Goal: Task Accomplishment & Management: Use online tool/utility

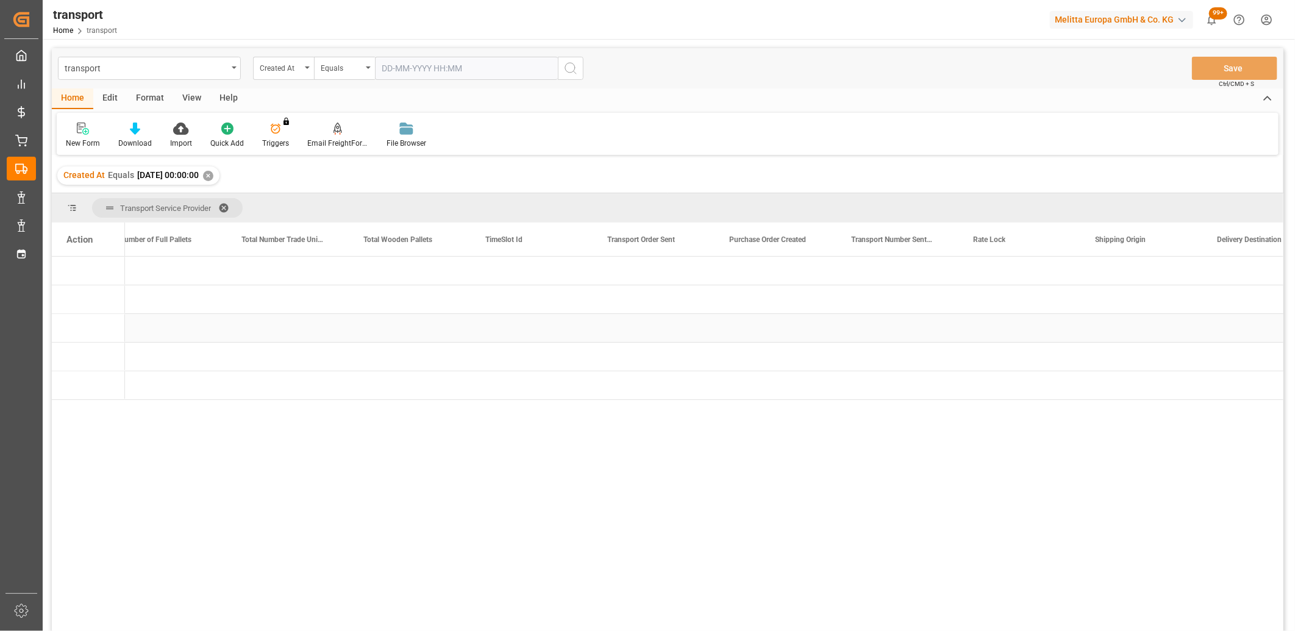
scroll to position [0, 3069]
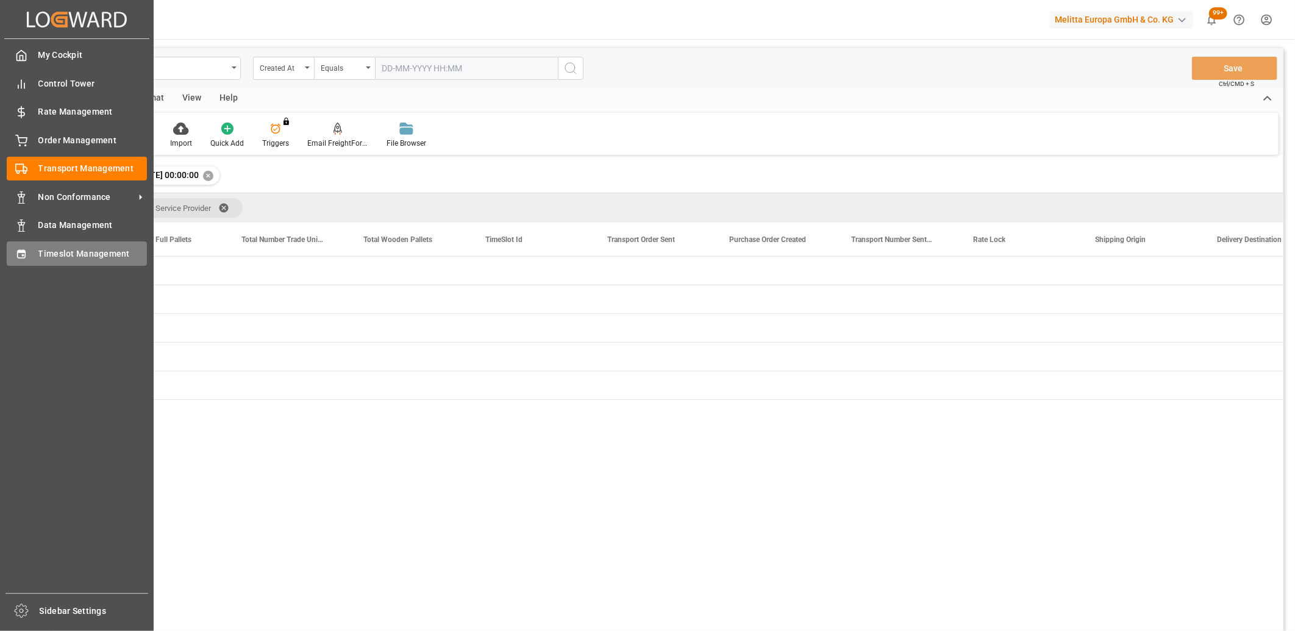
click at [22, 257] on icon at bounding box center [21, 253] width 8 height 9
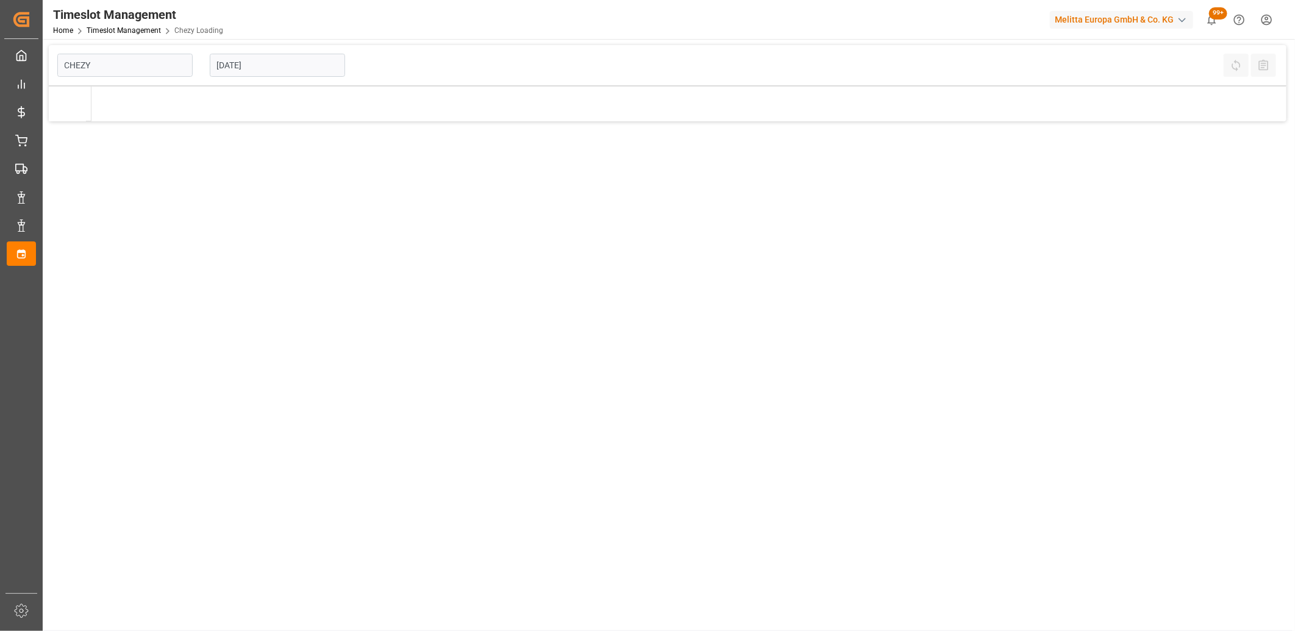
type input "Chezy Loading"
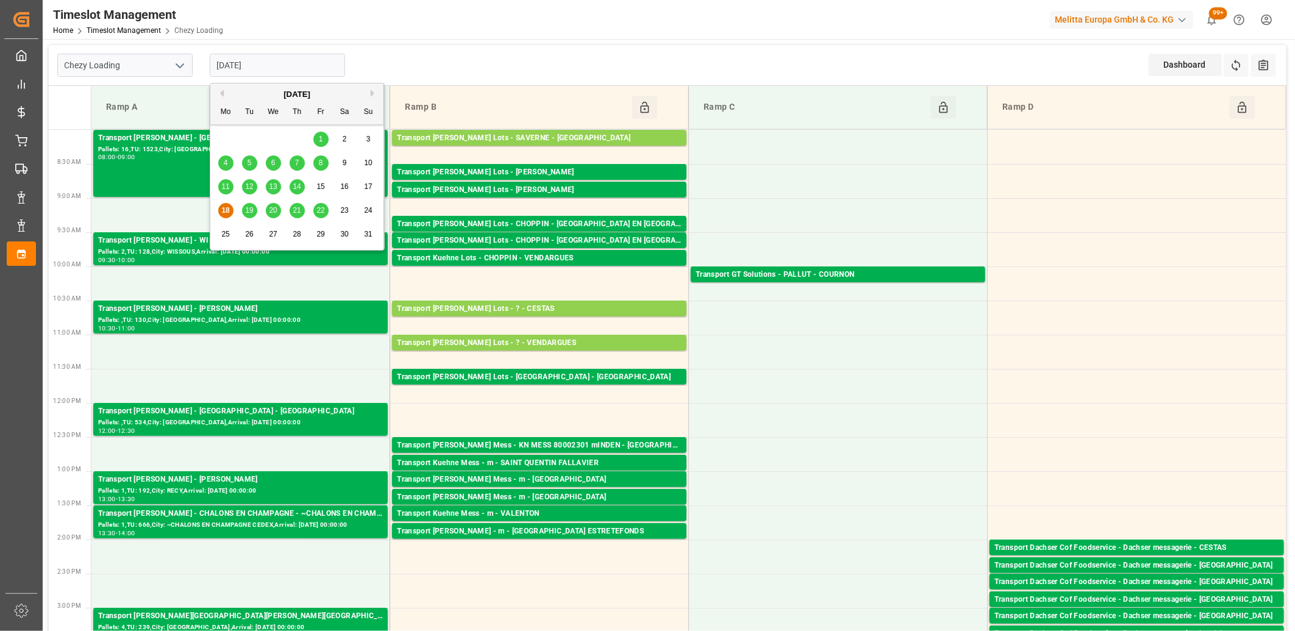
click at [281, 70] on input "[DATE]" at bounding box center [277, 65] width 135 height 23
click at [247, 212] on span "19" at bounding box center [249, 210] width 8 height 9
type input "[DATE]"
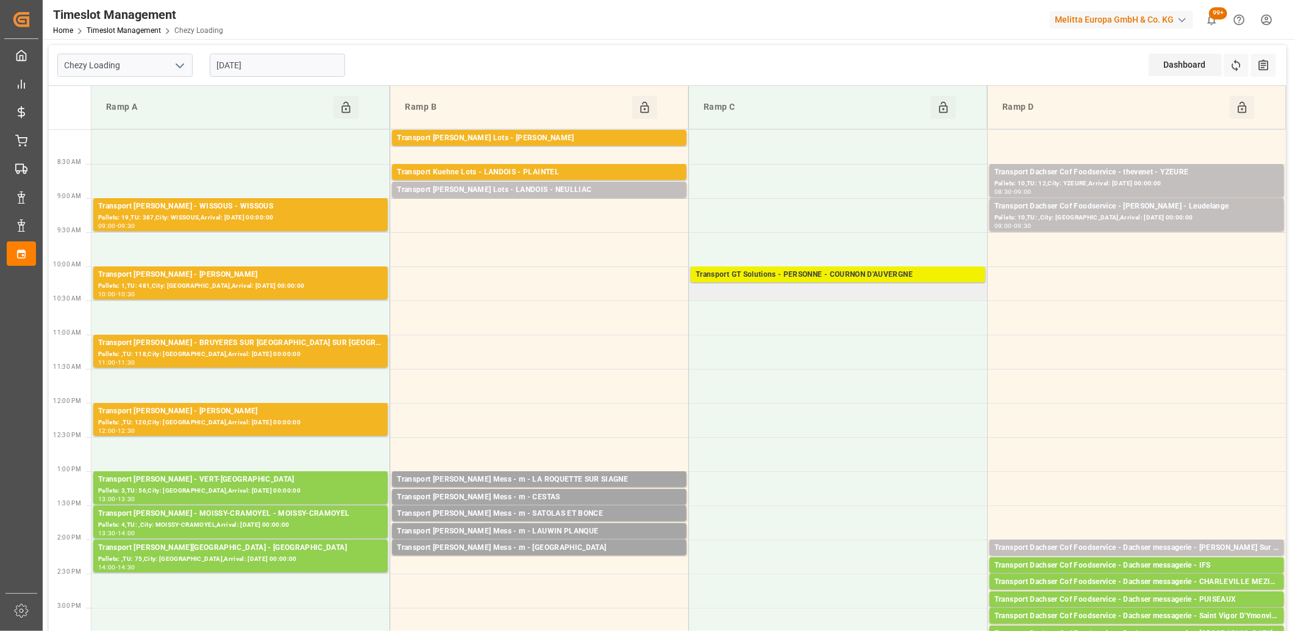
click at [833, 278] on div "Transport GT Solutions - PERSONNE - COURNON D'AUVERGNE" at bounding box center [838, 275] width 285 height 12
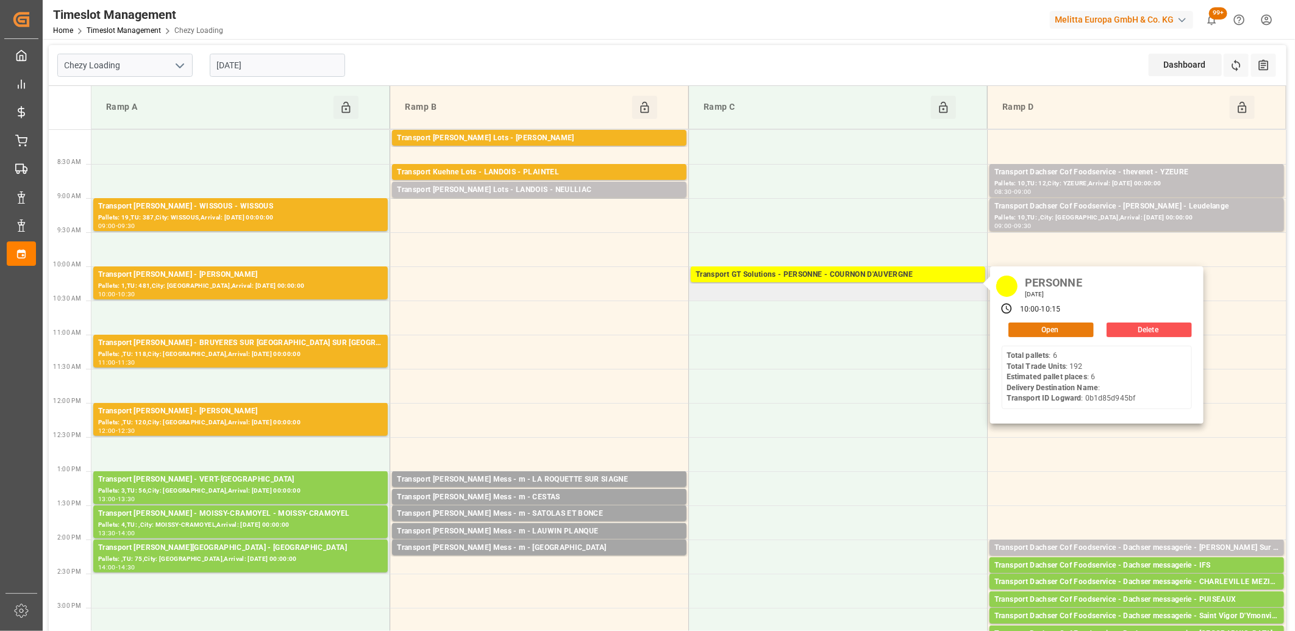
click at [1027, 334] on button "Open" at bounding box center [1050, 330] width 85 height 15
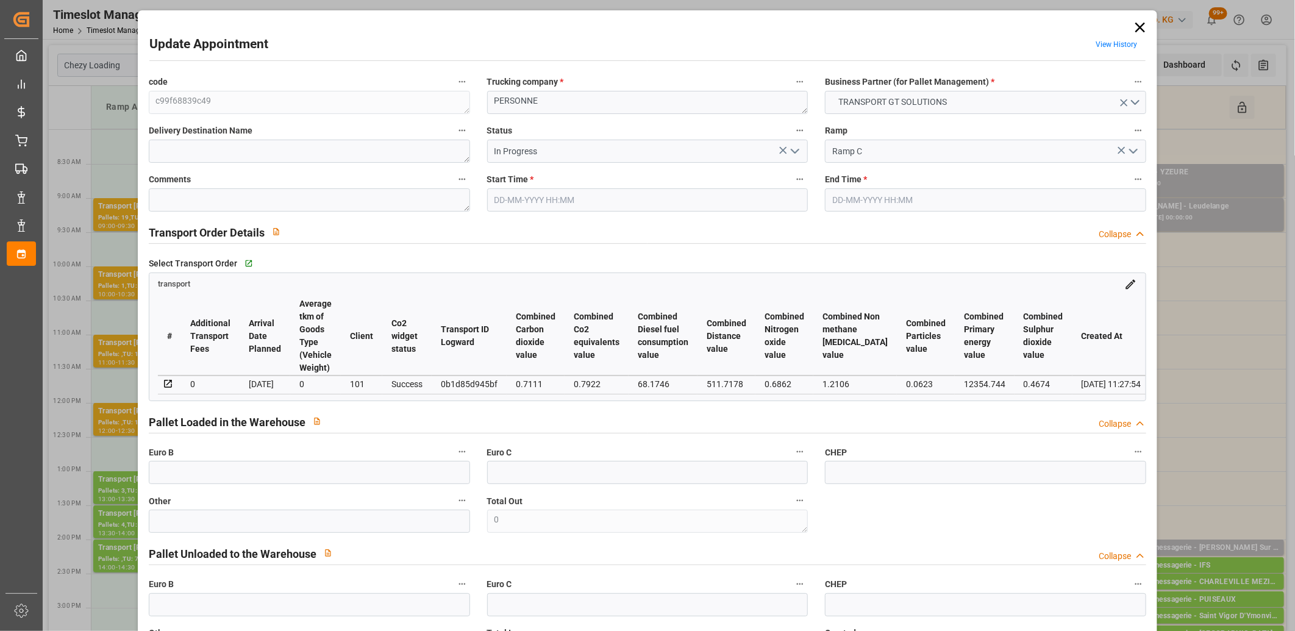
type input "[DATE] 10:00"
type input "[DATE] 10:15"
type input "[DATE] 12:45"
type input "[DATE] 11:27"
type input "[DATE]"
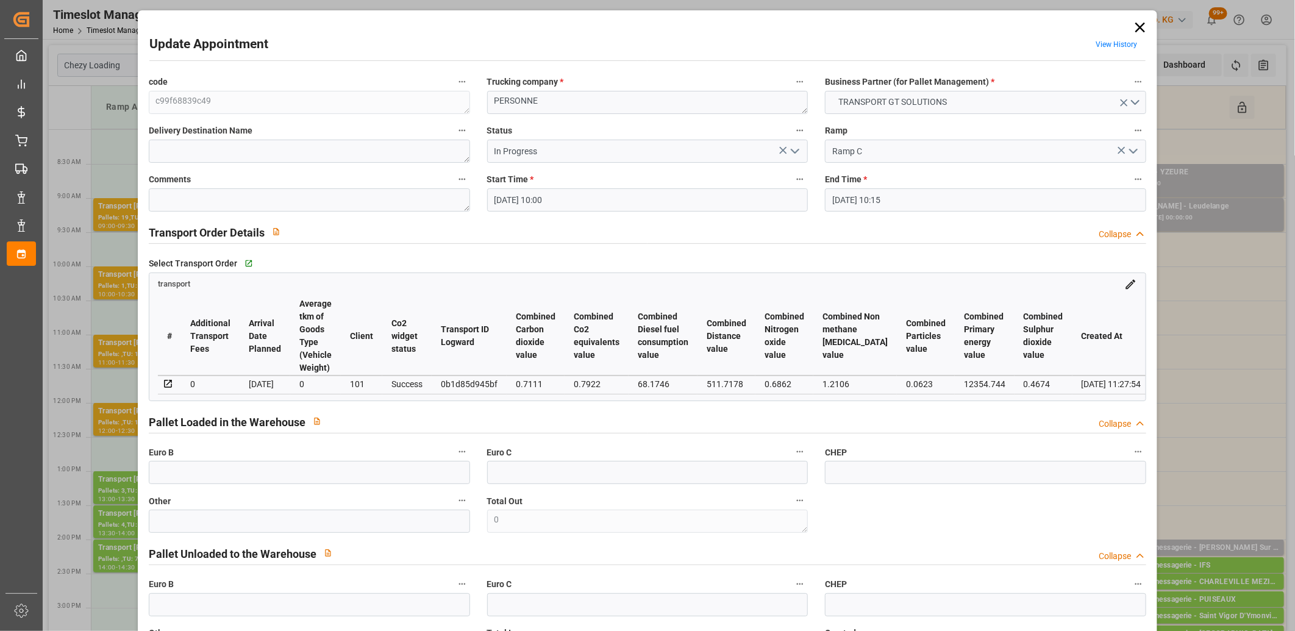
type input "[DATE]"
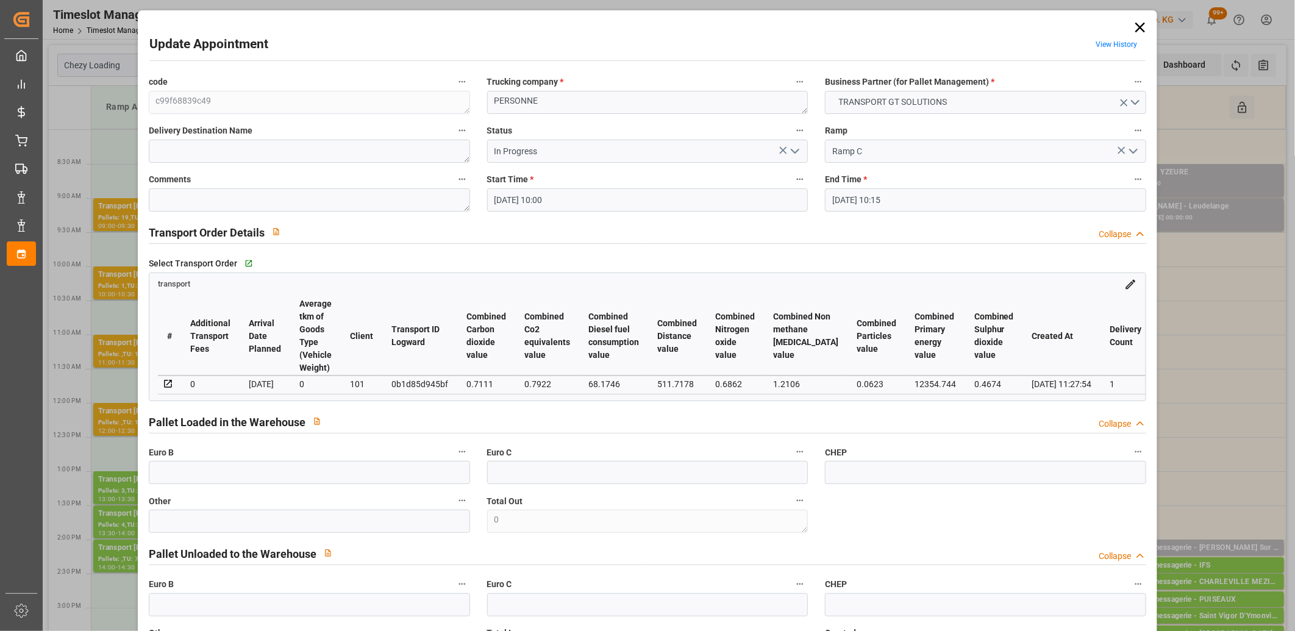
click at [793, 148] on icon "open menu" at bounding box center [795, 151] width 15 height 15
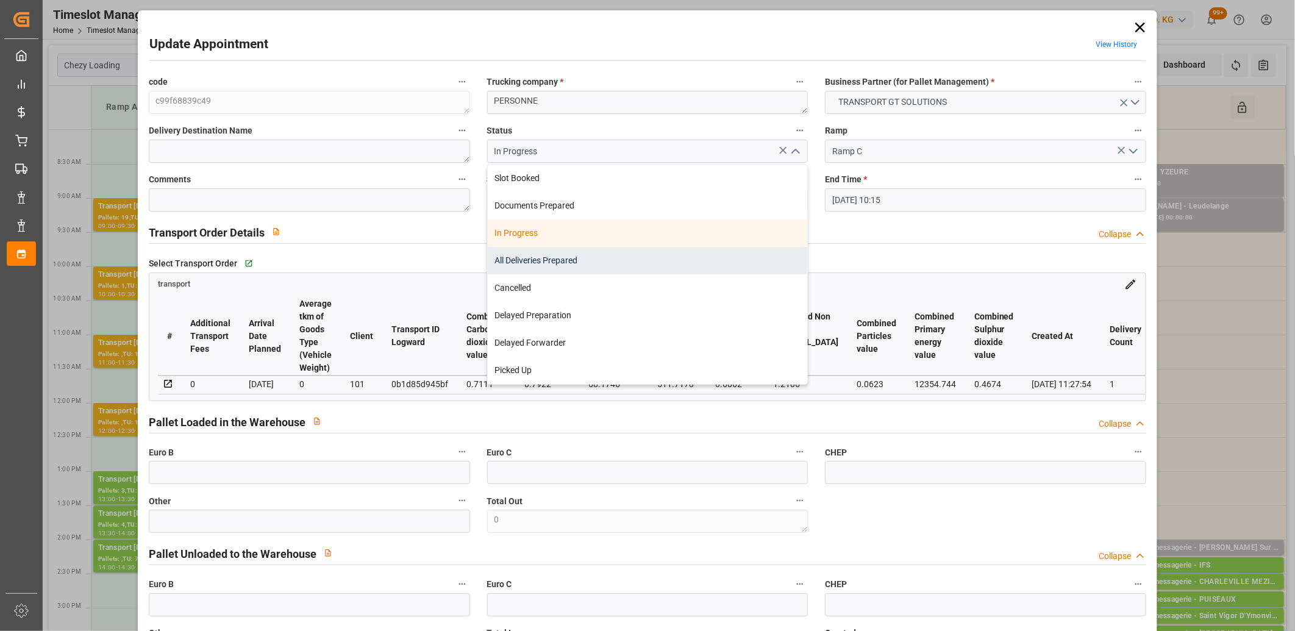
click at [693, 262] on div "All Deliveries Prepared" at bounding box center [648, 260] width 320 height 27
type input "All Deliveries Prepared"
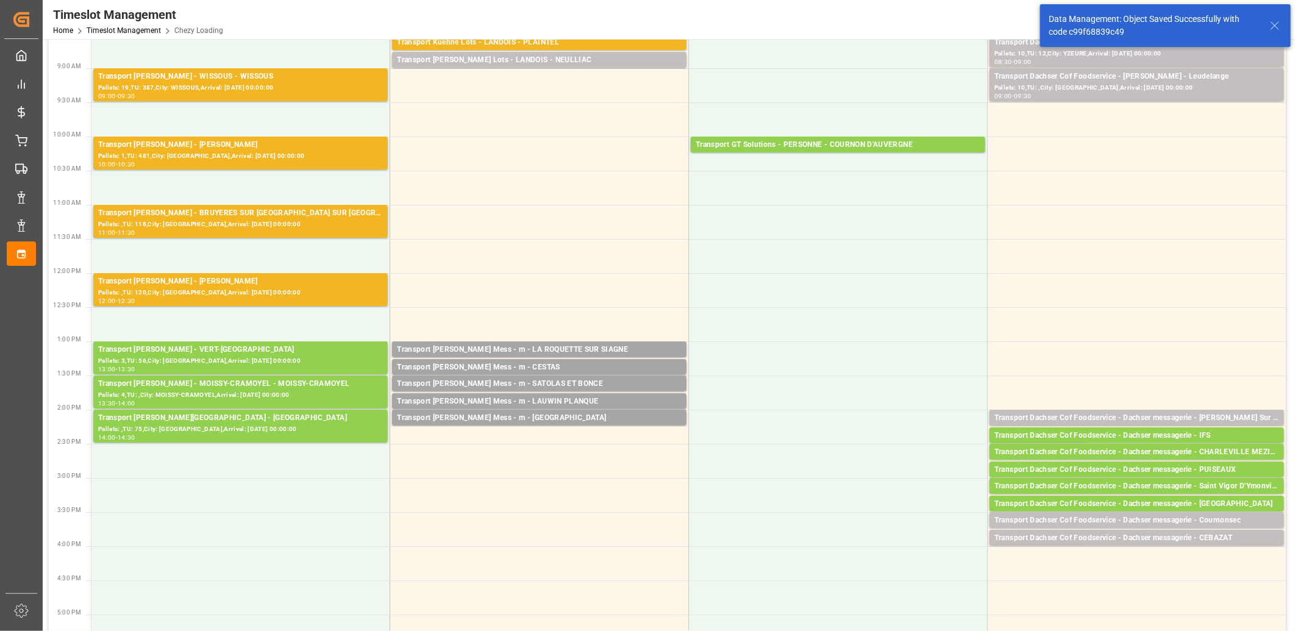
scroll to position [135, 0]
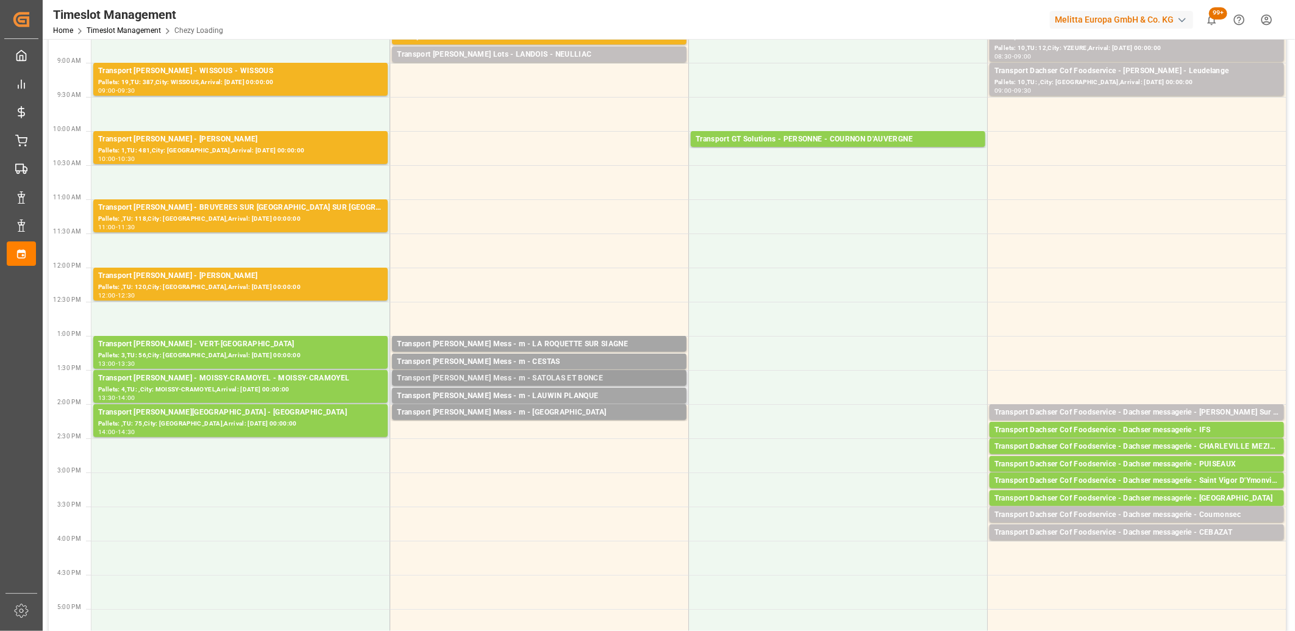
click at [521, 376] on div "Transport [PERSON_NAME] Mess - m - SATOLAS ET BONCE" at bounding box center [539, 379] width 285 height 12
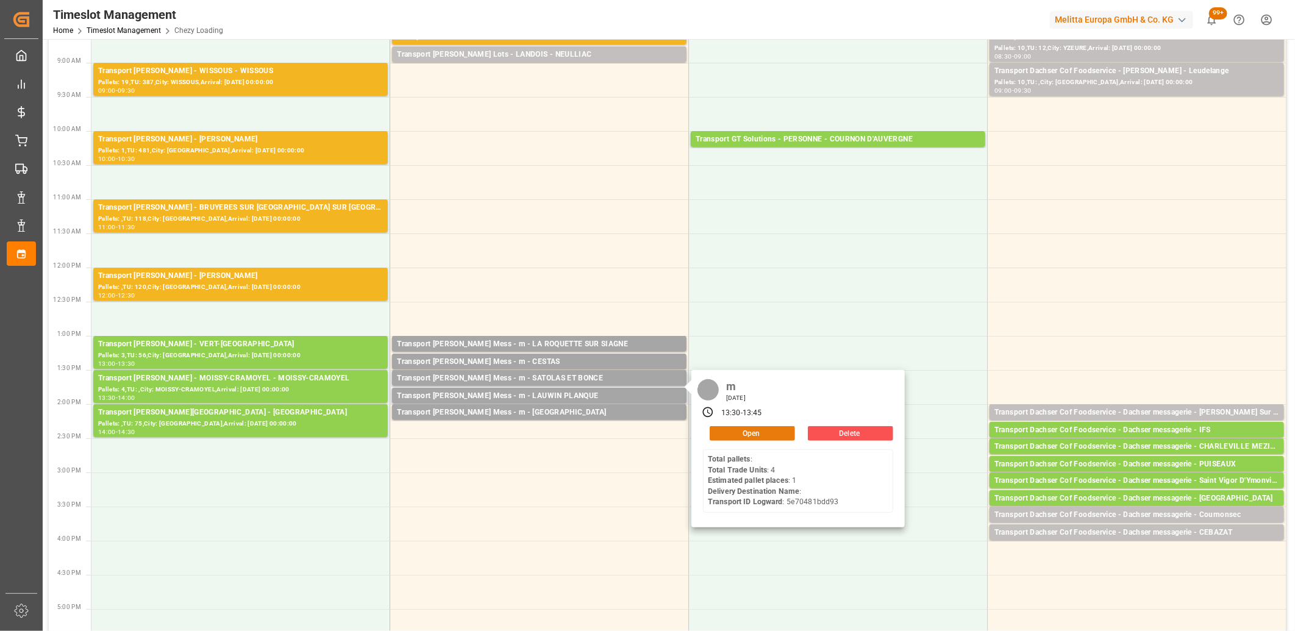
click at [727, 430] on button "Open" at bounding box center [752, 433] width 85 height 15
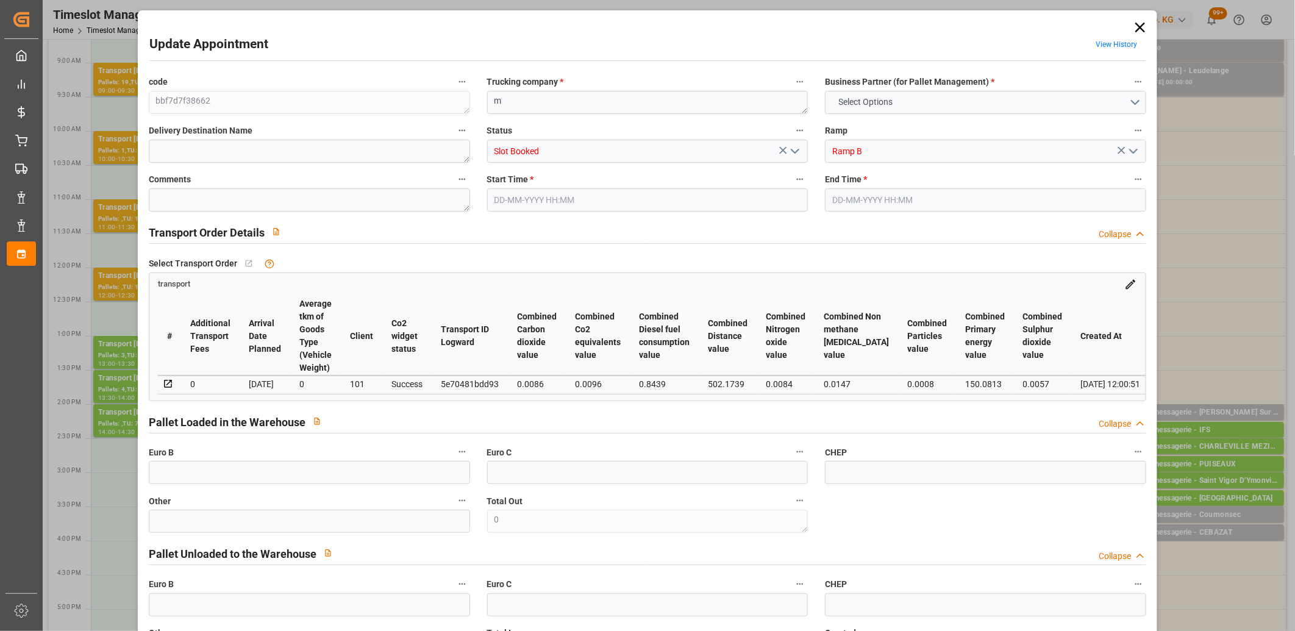
type input "0"
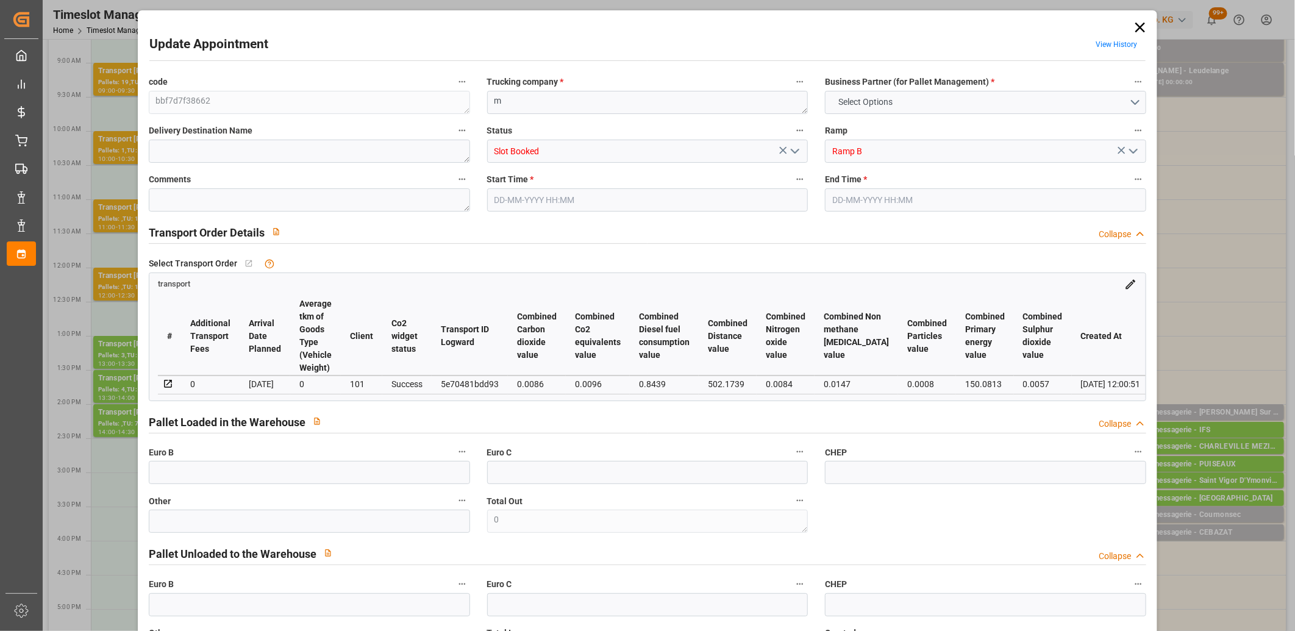
type input "0"
type input "1"
type input "47.66"
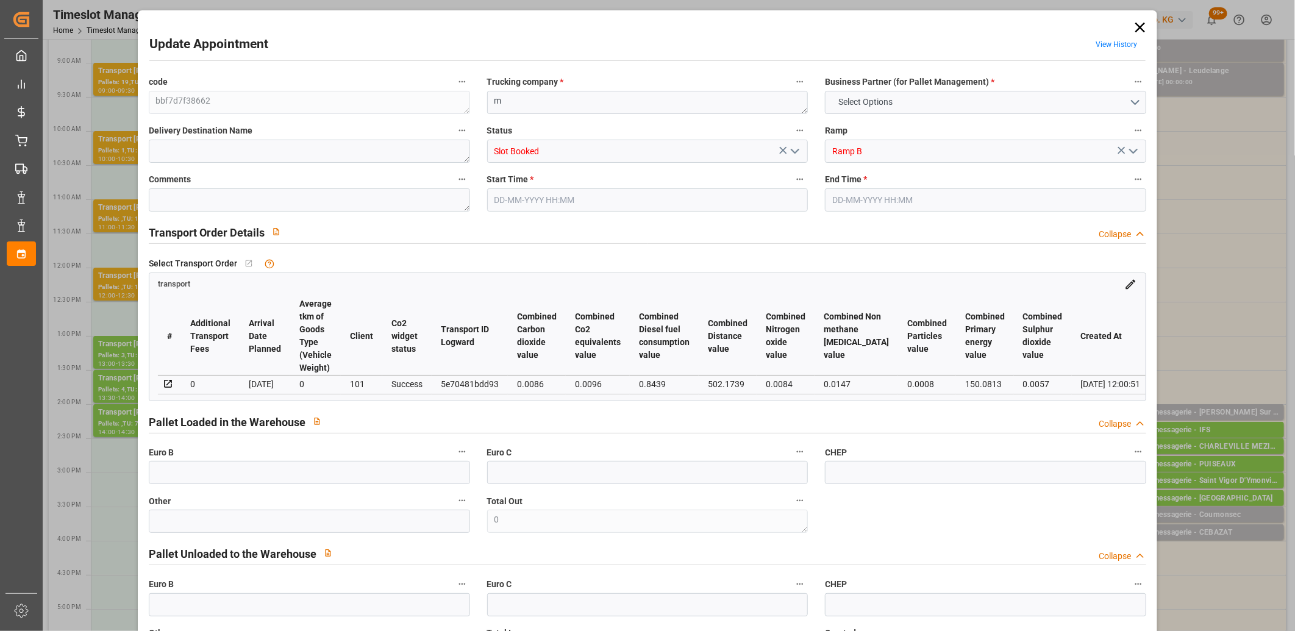
type input "0"
type input "47.66"
type input "0"
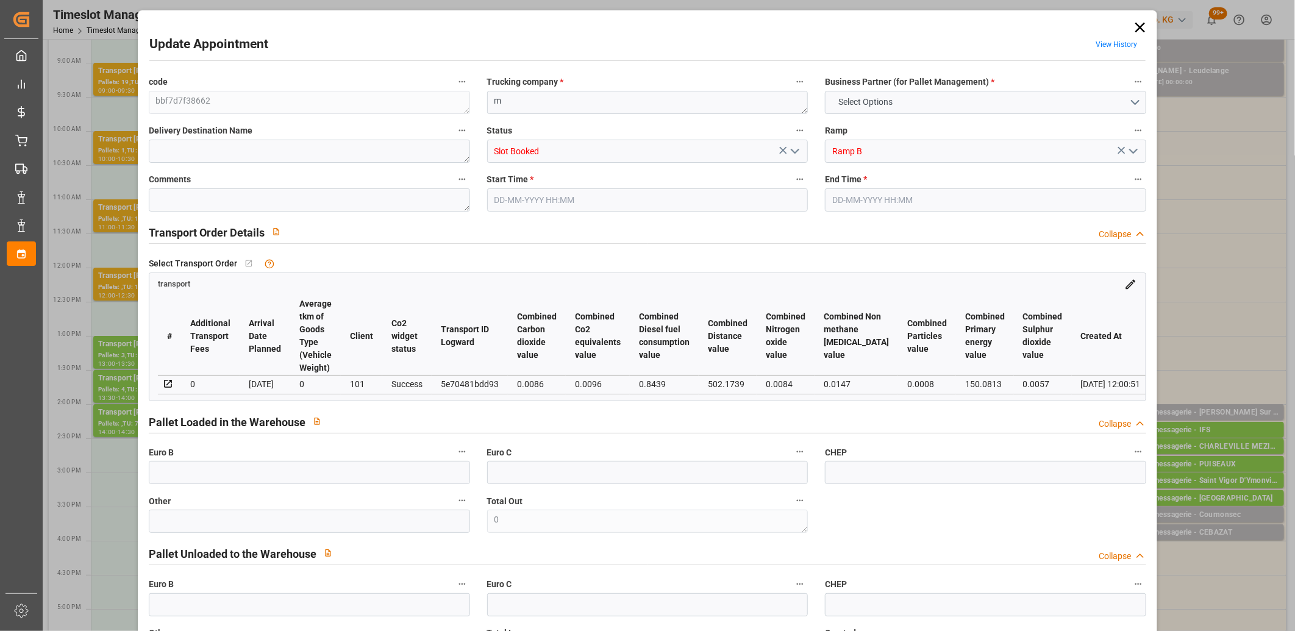
type input "1"
type input "29.171"
type input "56.558"
type input "234.743"
type input "38"
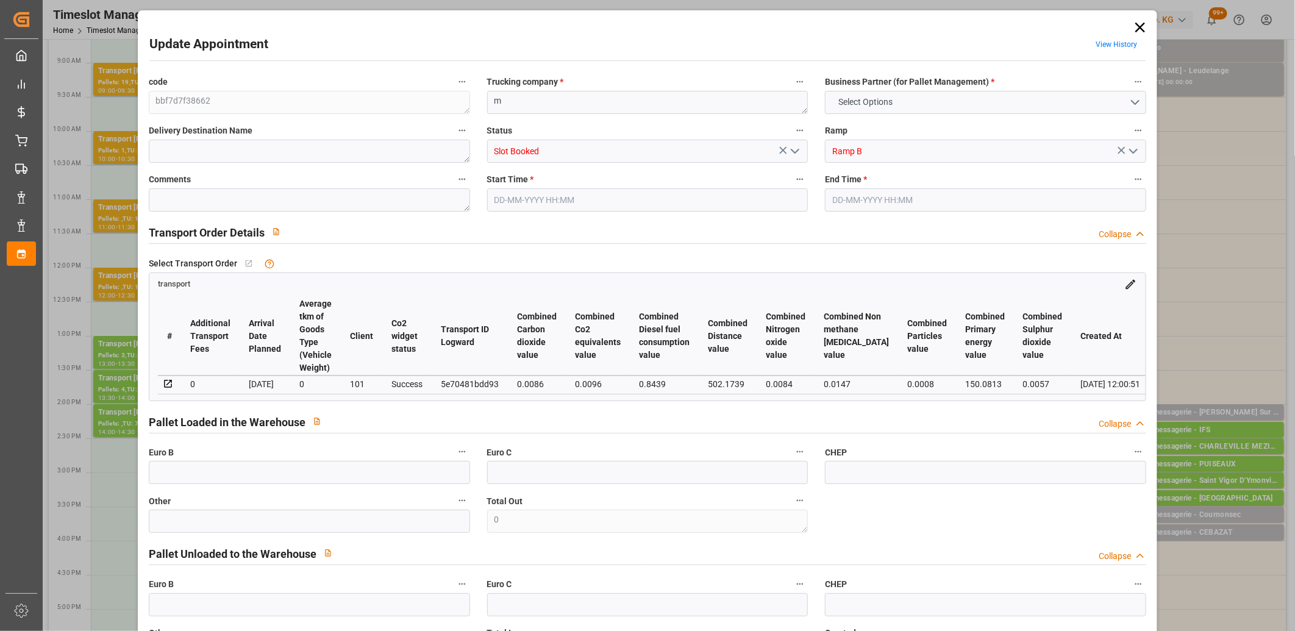
type input "0"
type input "4"
type input "1"
type input "101"
type input "33.558"
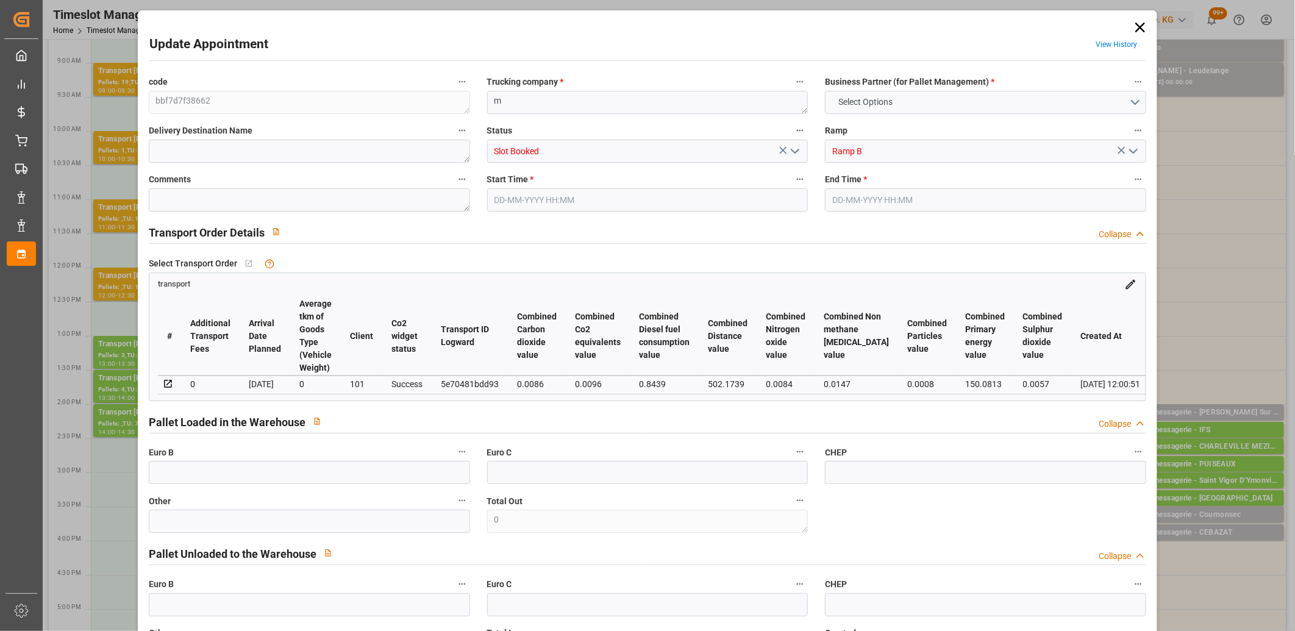
type input "0"
type input "4710.8598"
type input "0"
type input "21"
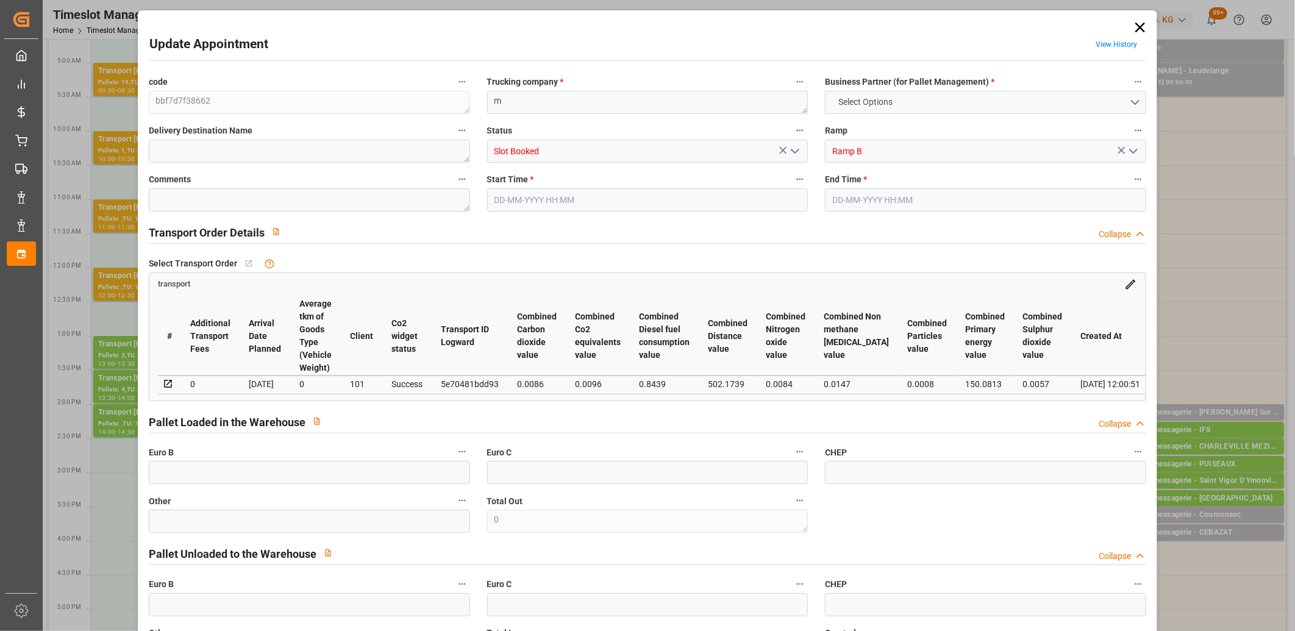
type input "35"
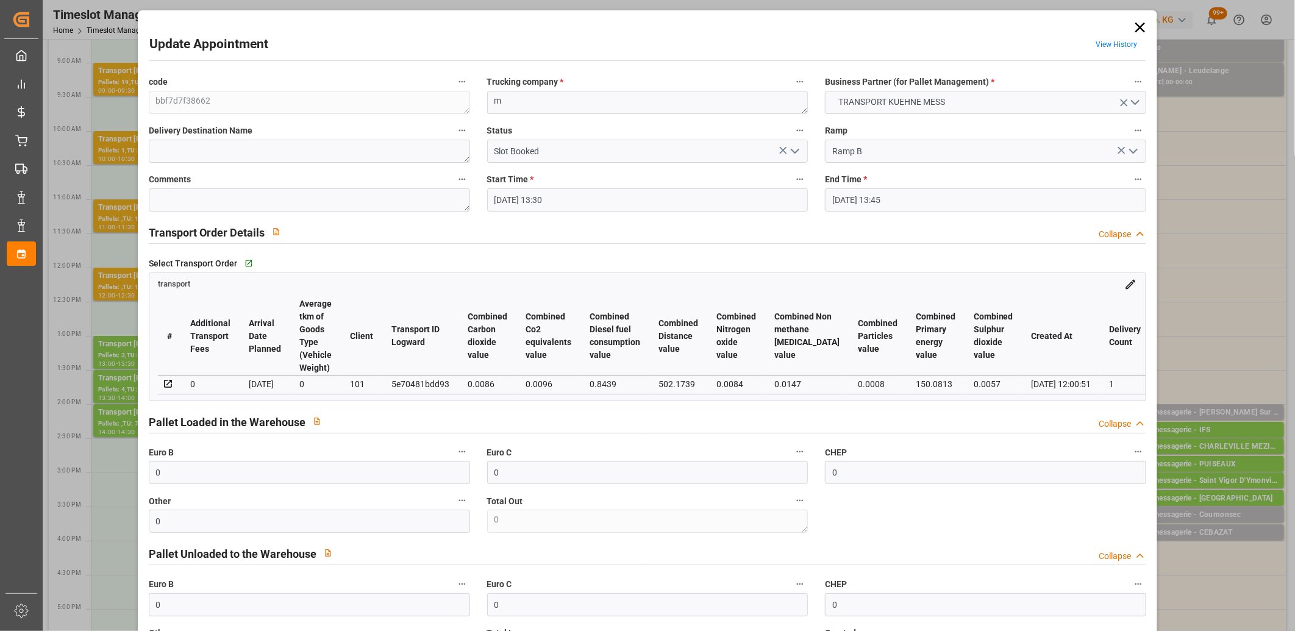
type input "[DATE] 13:30"
type input "[DATE] 13:45"
type input "[DATE] 12:01"
type input "[DATE] 12:00"
type input "[DATE]"
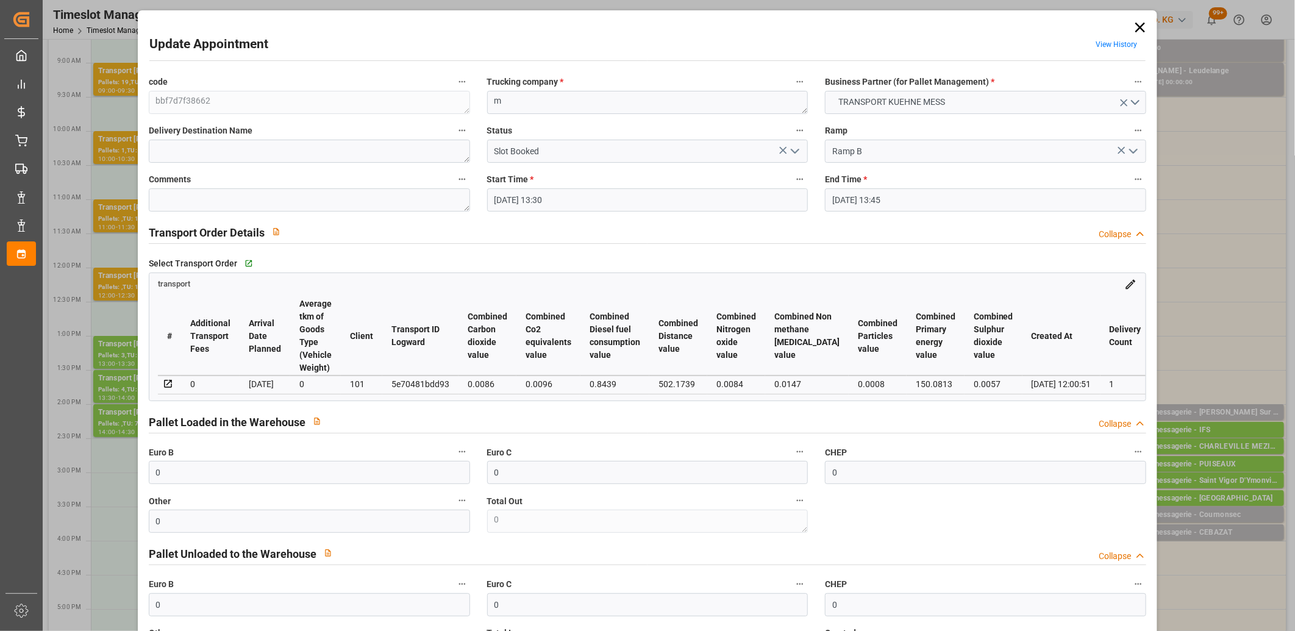
type input "[DATE]"
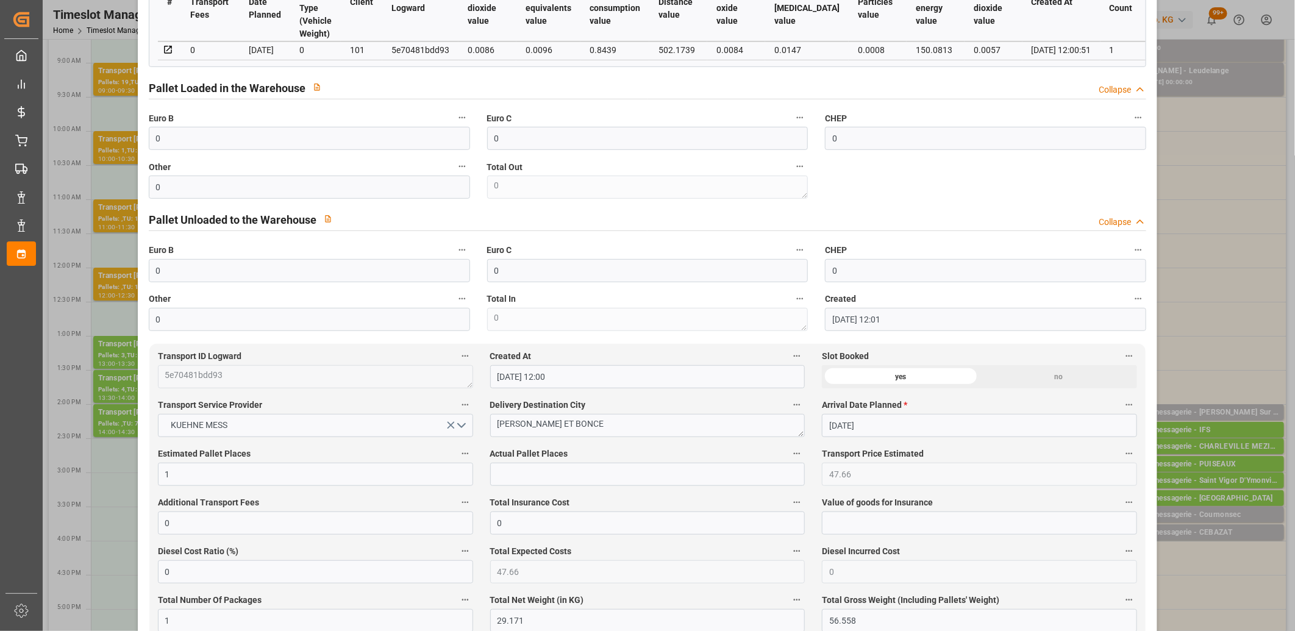
scroll to position [338, 0]
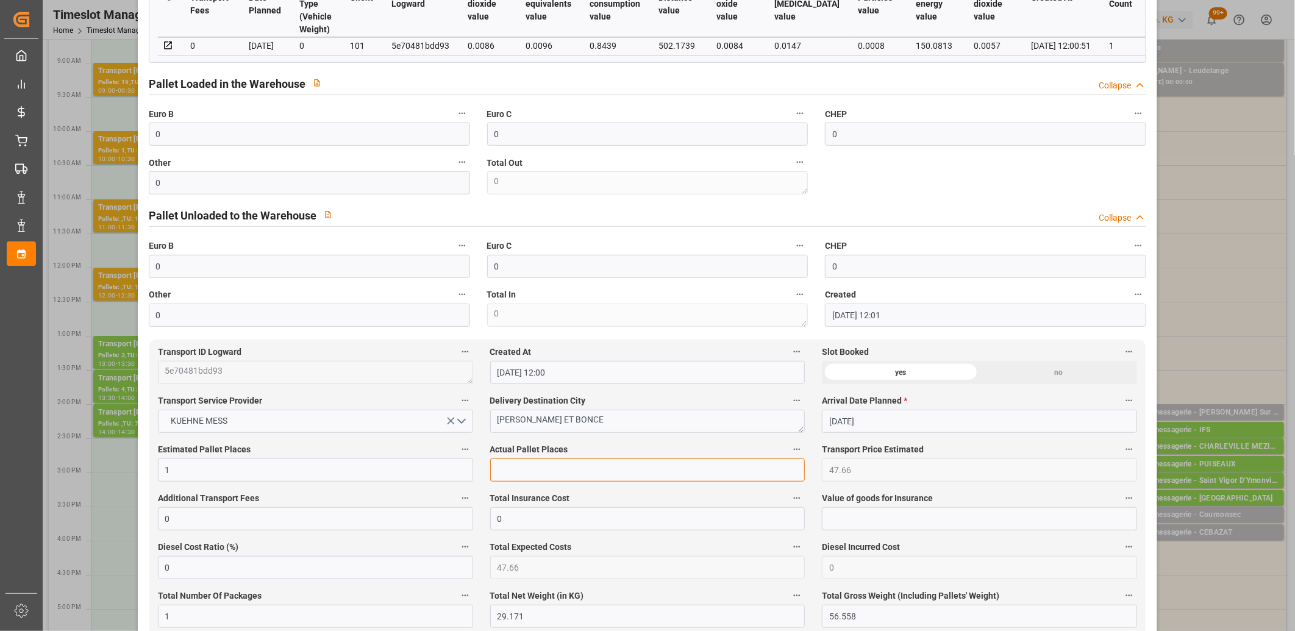
click at [561, 469] on input "text" at bounding box center [647, 470] width 315 height 23
type input "1"
click at [287, 142] on input "0" at bounding box center [309, 134] width 321 height 23
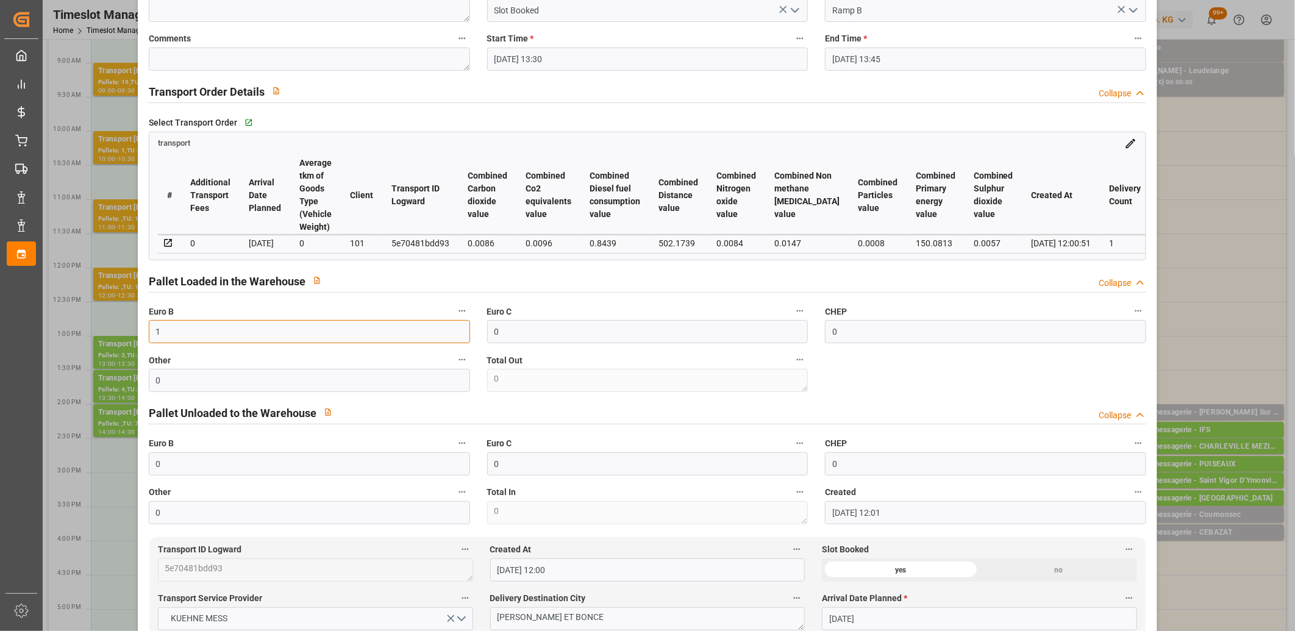
scroll to position [0, 0]
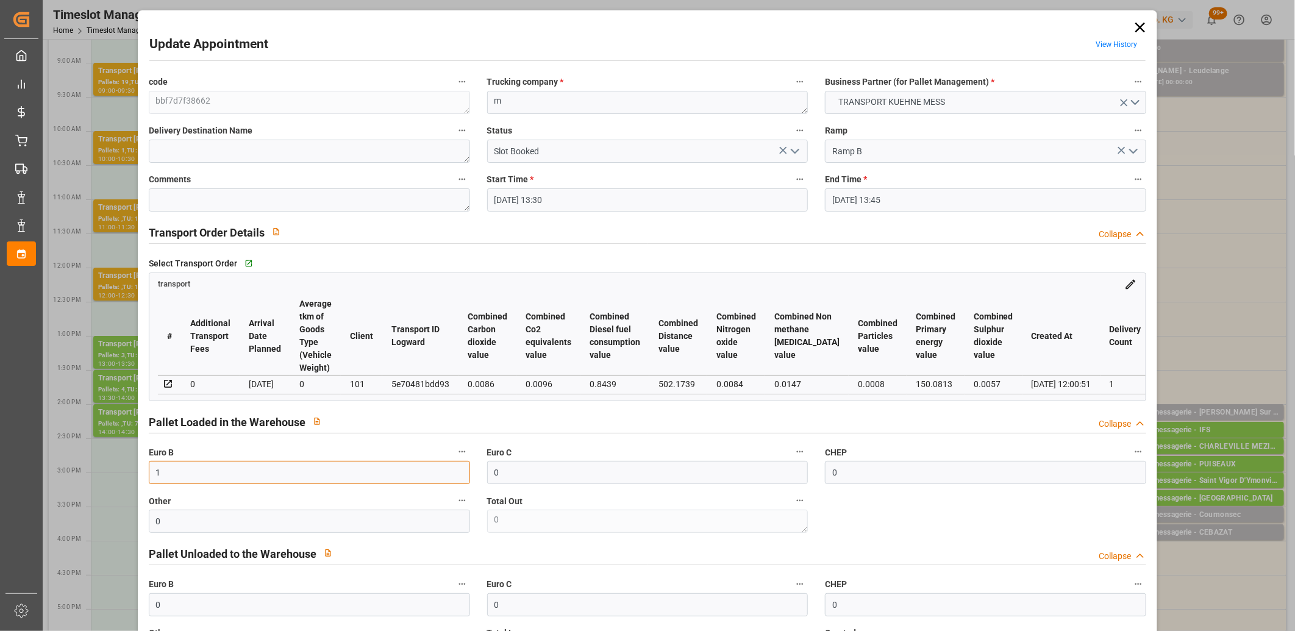
type input "1"
click at [793, 153] on polyline "open menu" at bounding box center [794, 151] width 7 height 4
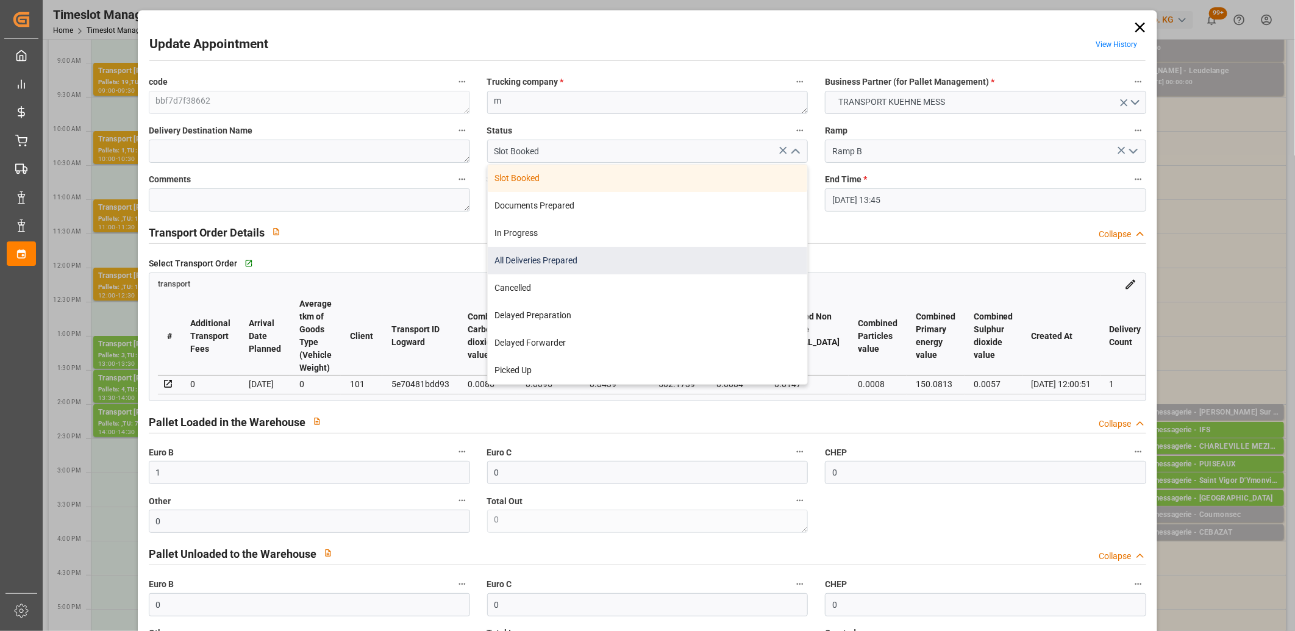
click at [757, 255] on div "All Deliveries Prepared" at bounding box center [648, 260] width 320 height 27
type input "All Deliveries Prepared"
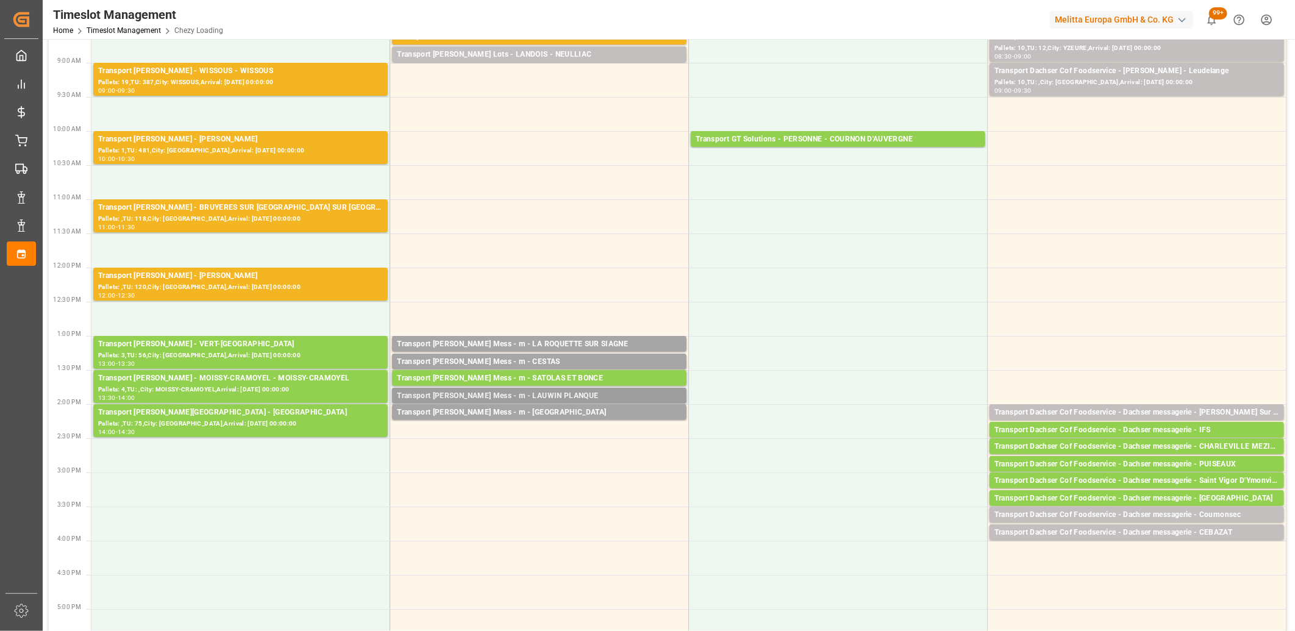
click at [555, 395] on div "Transport [PERSON_NAME] Mess - m - LAUWIN PLANQUE" at bounding box center [539, 396] width 285 height 12
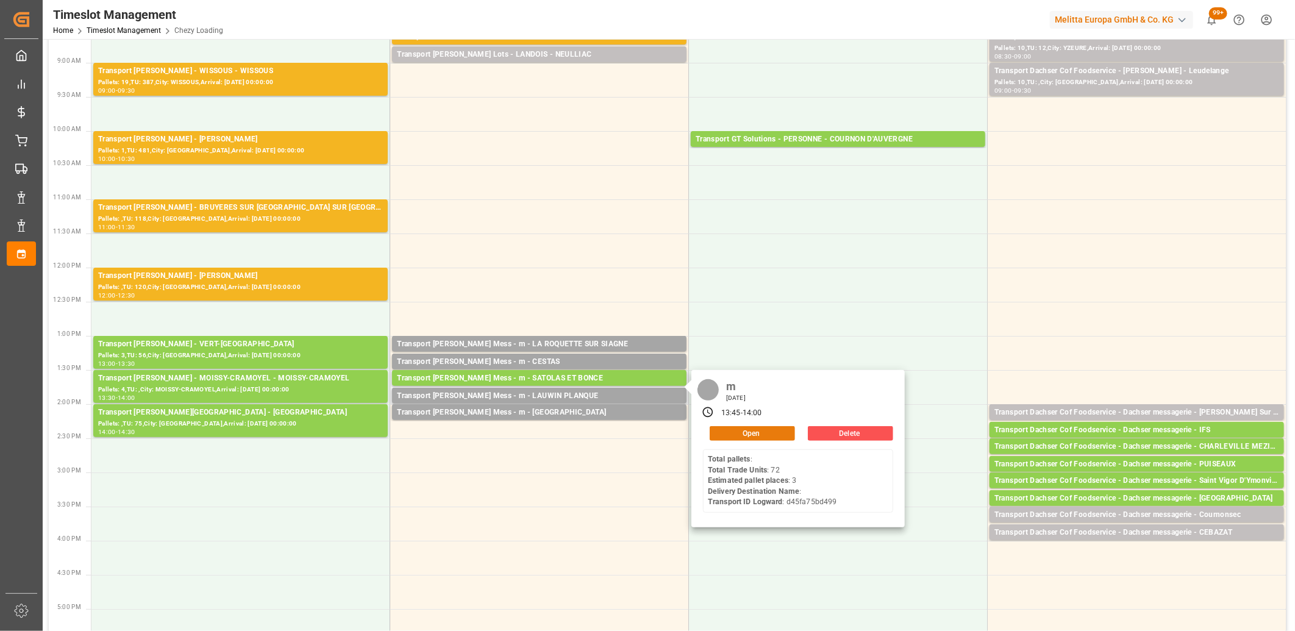
click at [715, 429] on button "Open" at bounding box center [752, 433] width 85 height 15
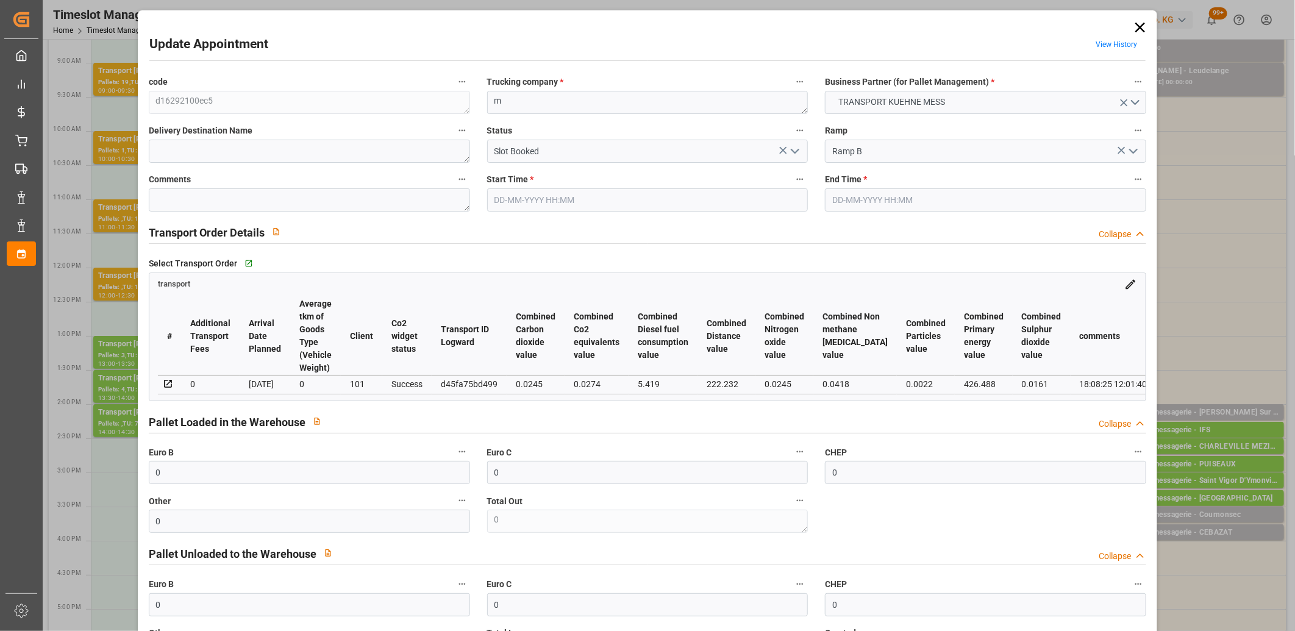
type input "[DATE] 13:45"
type input "[DATE] 14:00"
type input "[DATE] 12:01"
type input "[DATE]"
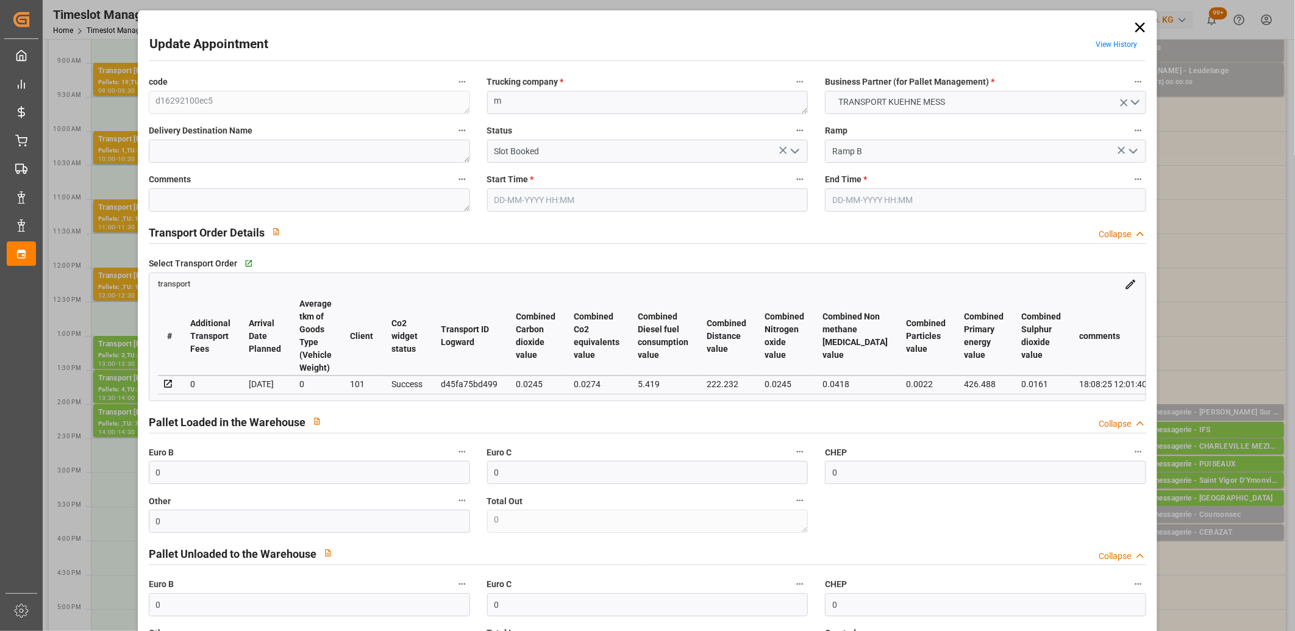
type input "[DATE]"
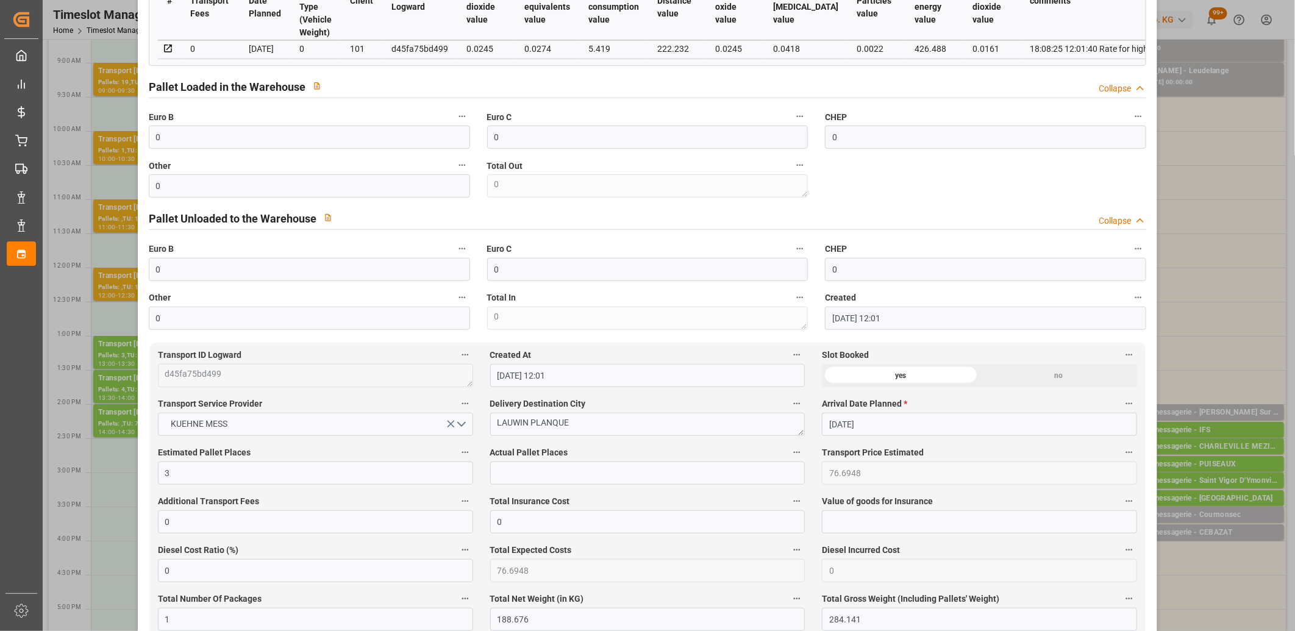
scroll to position [338, 0]
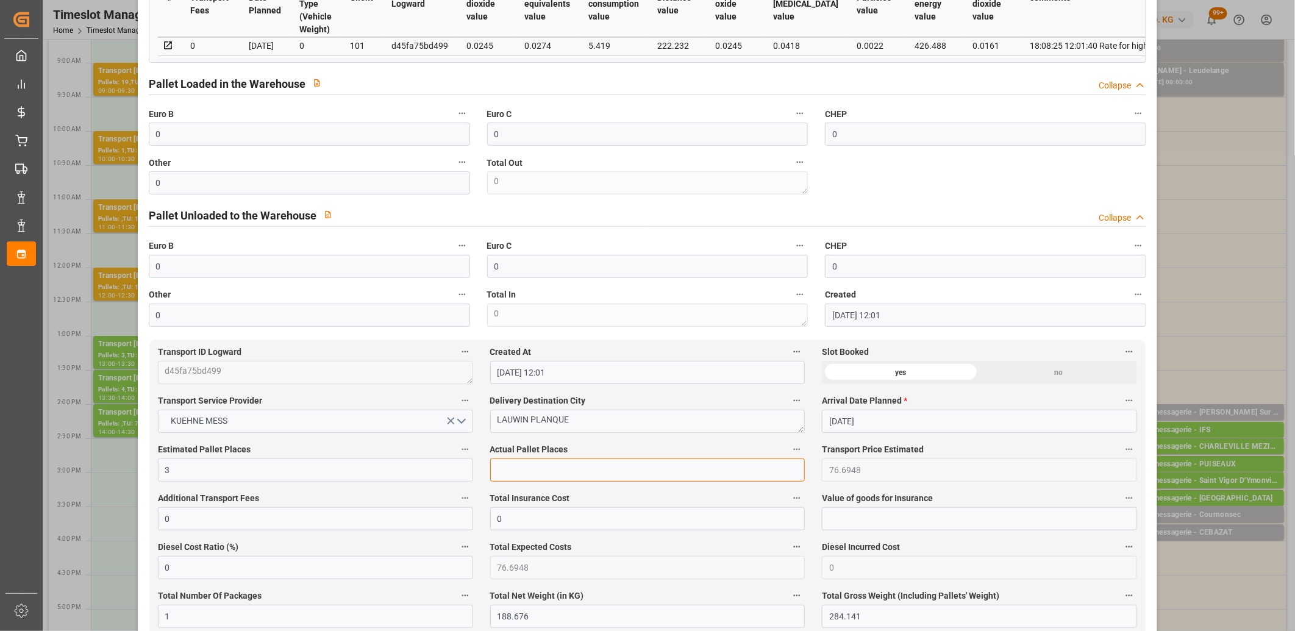
click at [524, 471] on input "text" at bounding box center [647, 470] width 315 height 23
type input "2"
click at [267, 136] on input "0" at bounding box center [309, 134] width 321 height 23
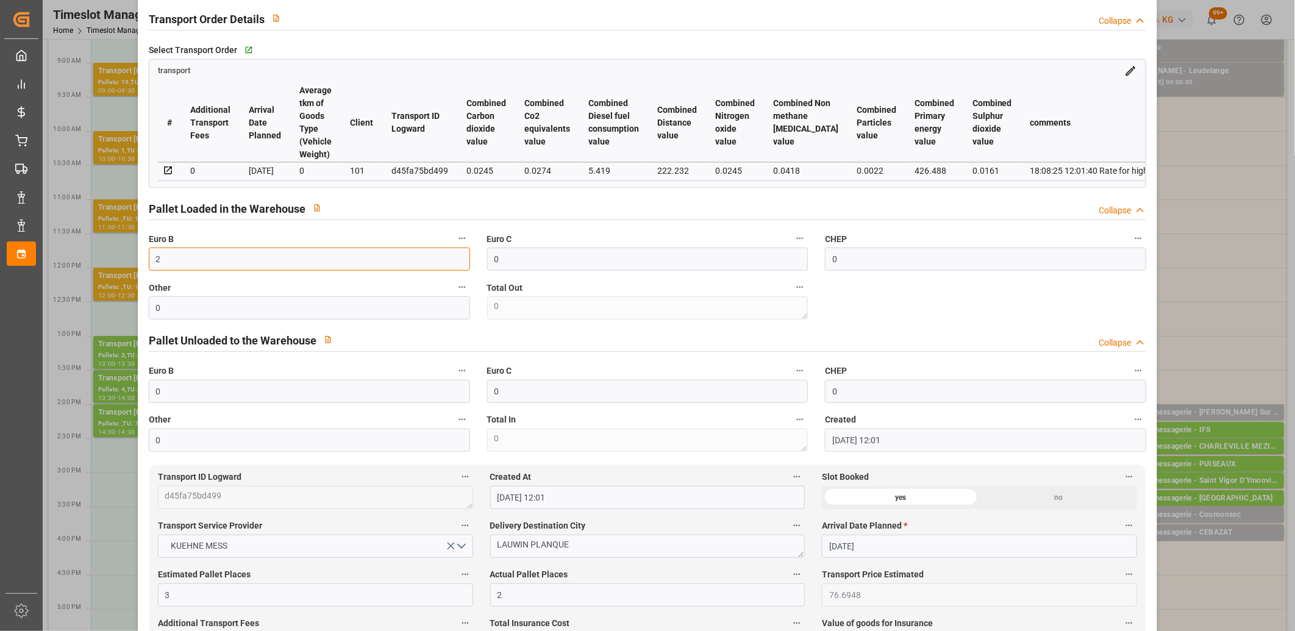
scroll to position [0, 0]
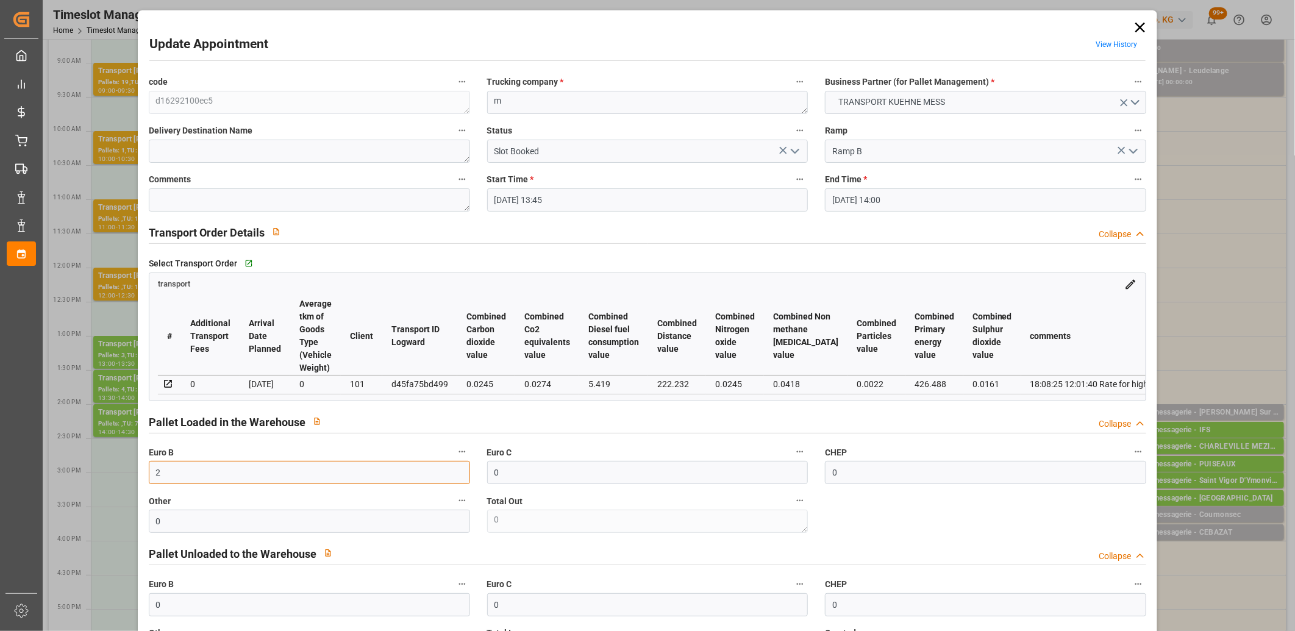
type input "2"
click at [791, 148] on icon "open menu" at bounding box center [795, 151] width 15 height 15
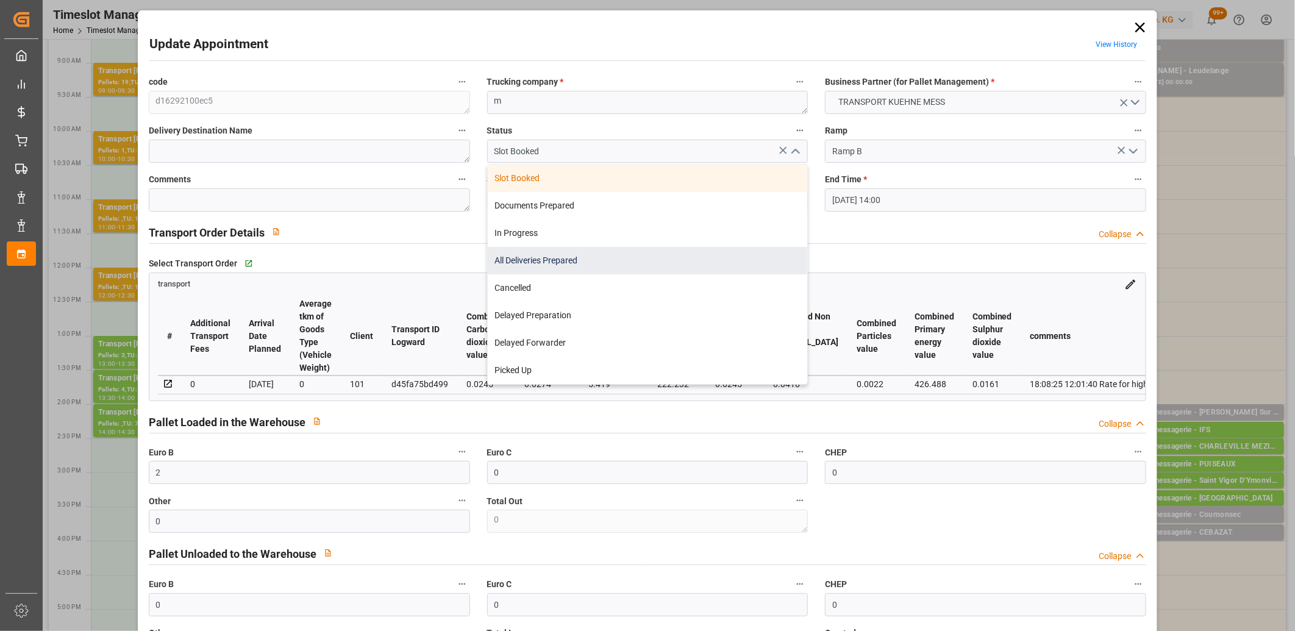
click at [701, 256] on div "All Deliveries Prepared" at bounding box center [648, 260] width 320 height 27
type input "All Deliveries Prepared"
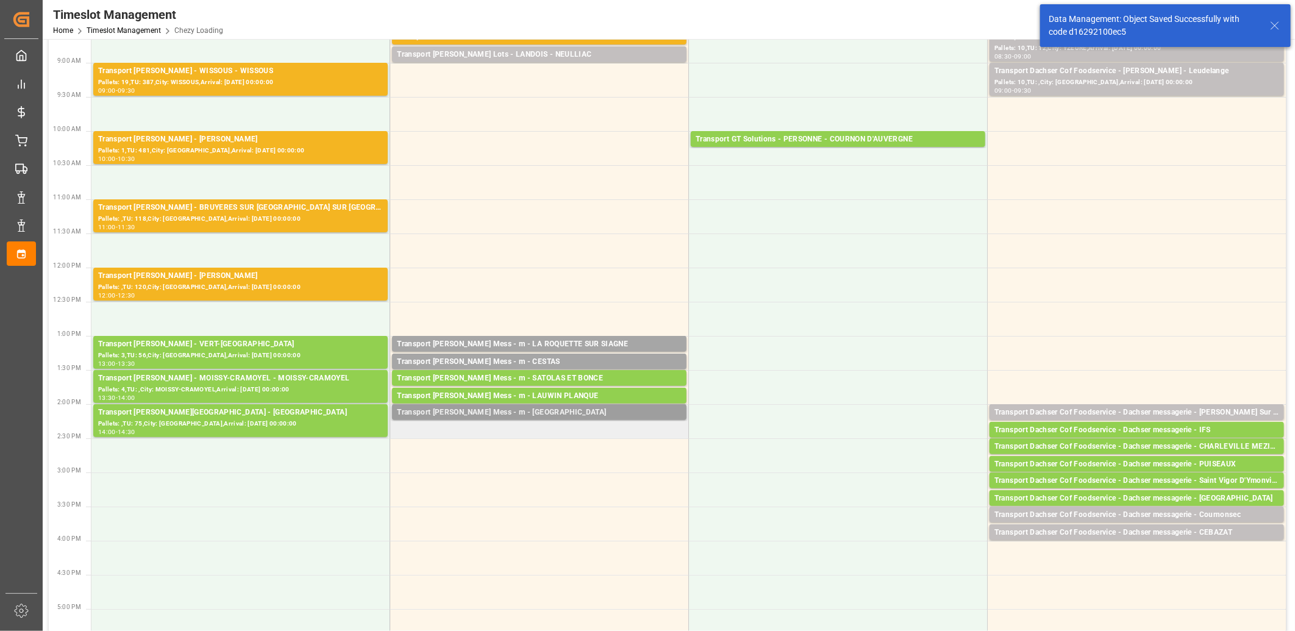
click at [526, 407] on div "Transport [PERSON_NAME] Mess - m - [GEOGRAPHIC_DATA]" at bounding box center [539, 413] width 285 height 12
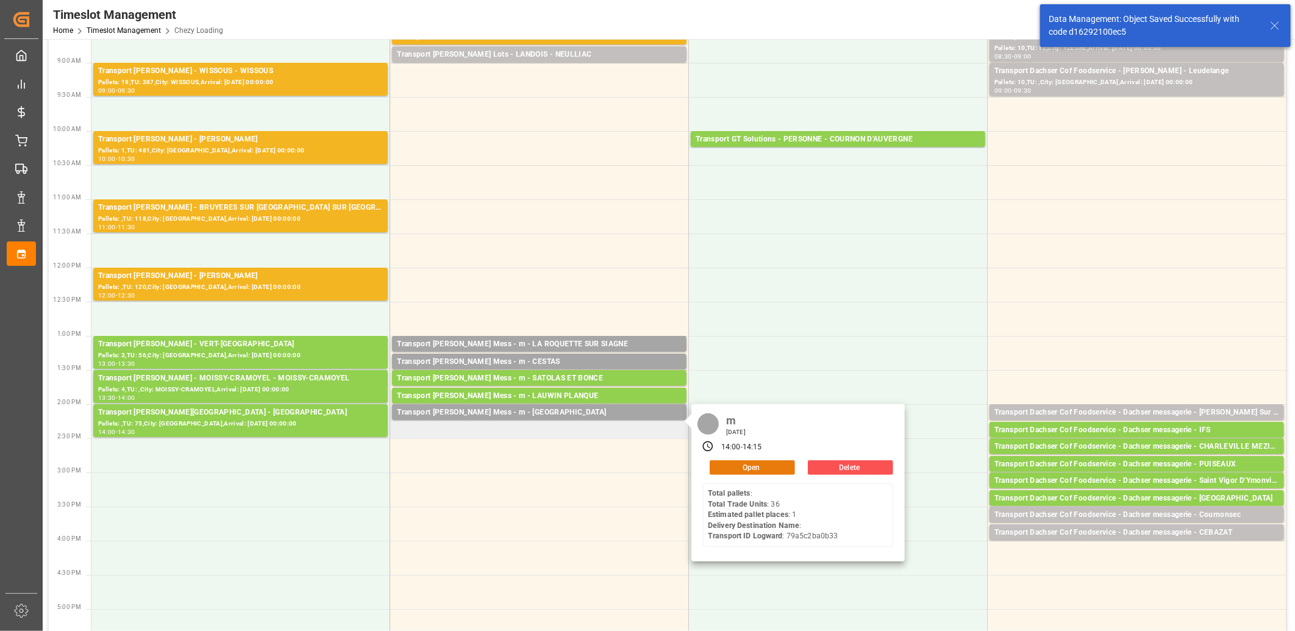
click at [722, 467] on button "Open" at bounding box center [752, 467] width 85 height 15
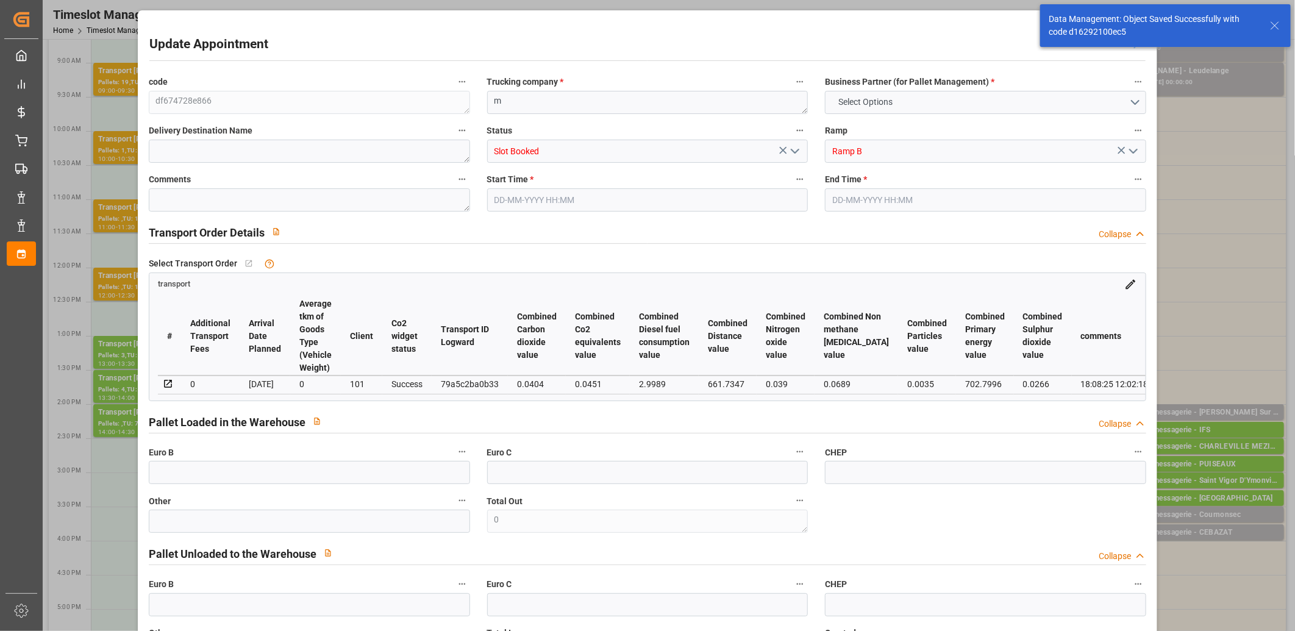
type input "0"
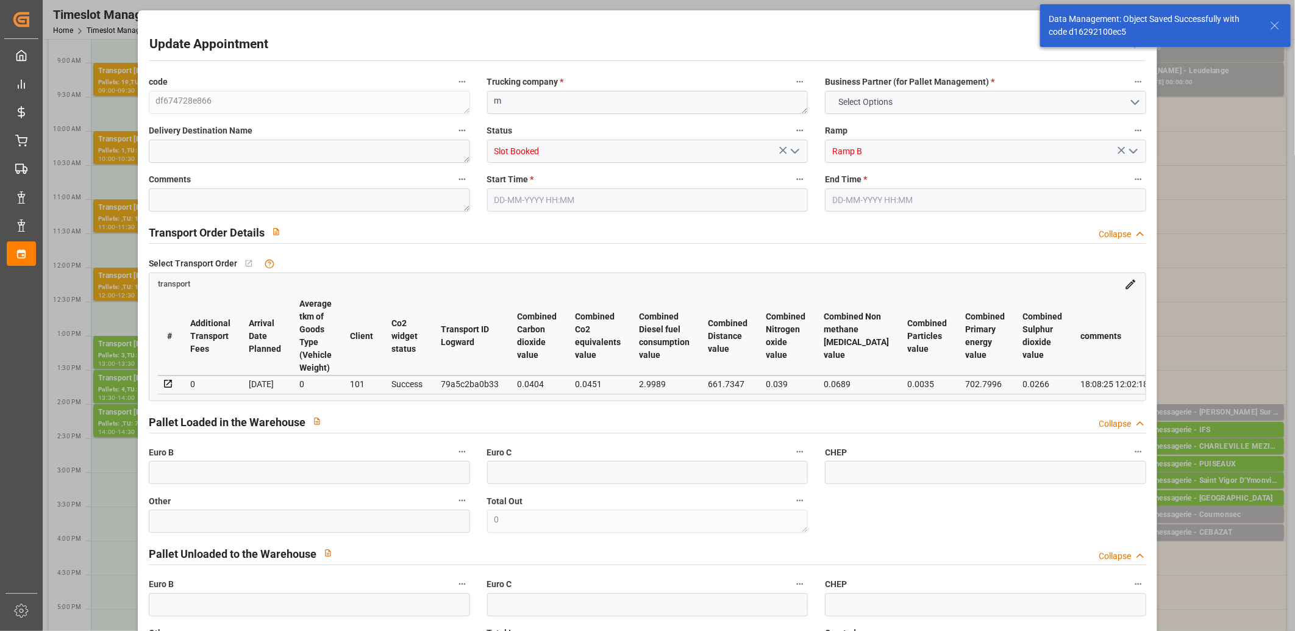
type input "0"
type input "1"
type input "47.1685"
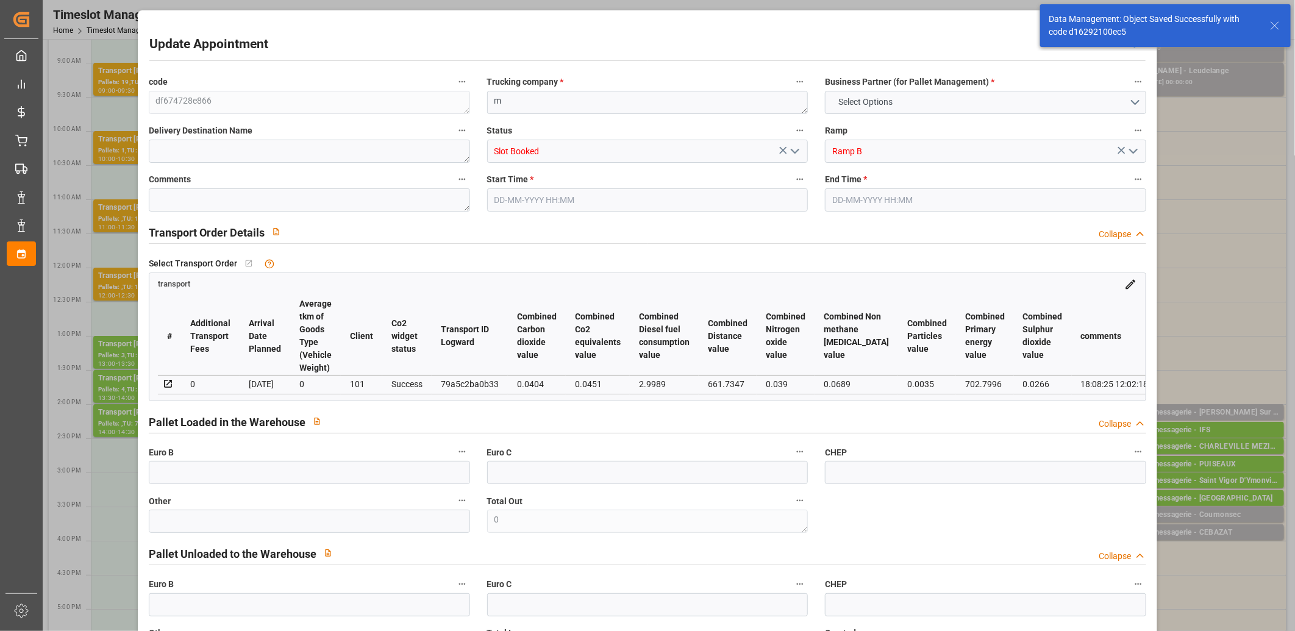
type input "0"
type input "47.1685"
type input "0"
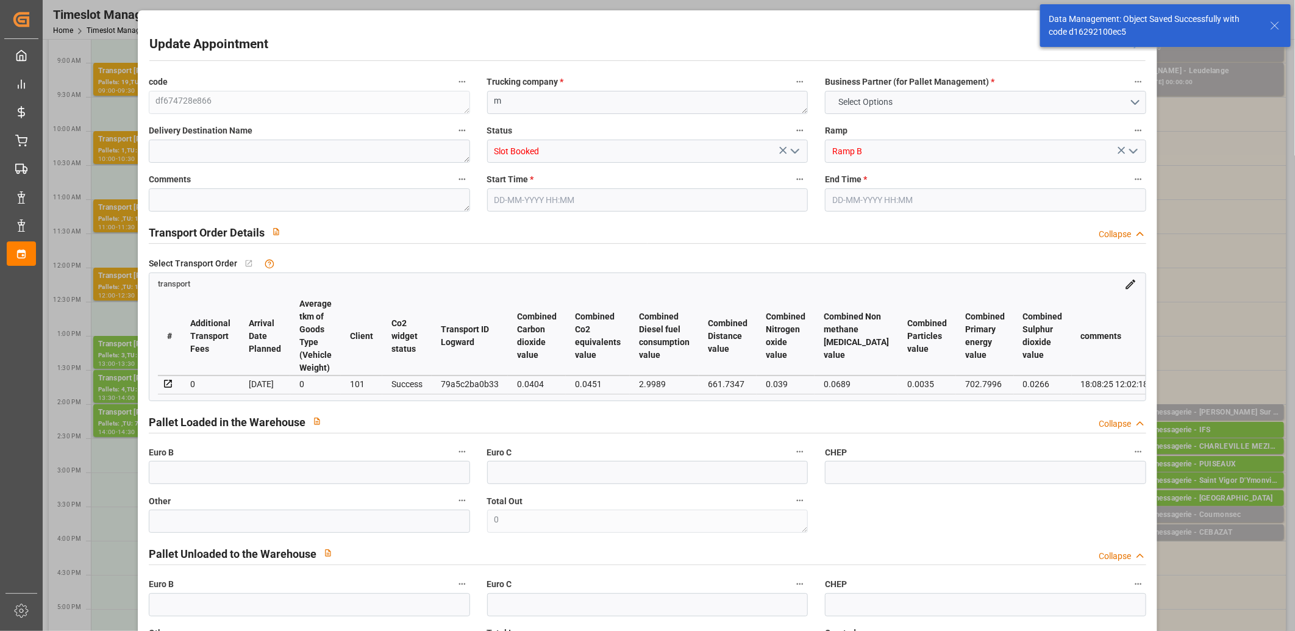
type input "0"
type input "93.96"
type input "145"
type input "712.8"
type input "76"
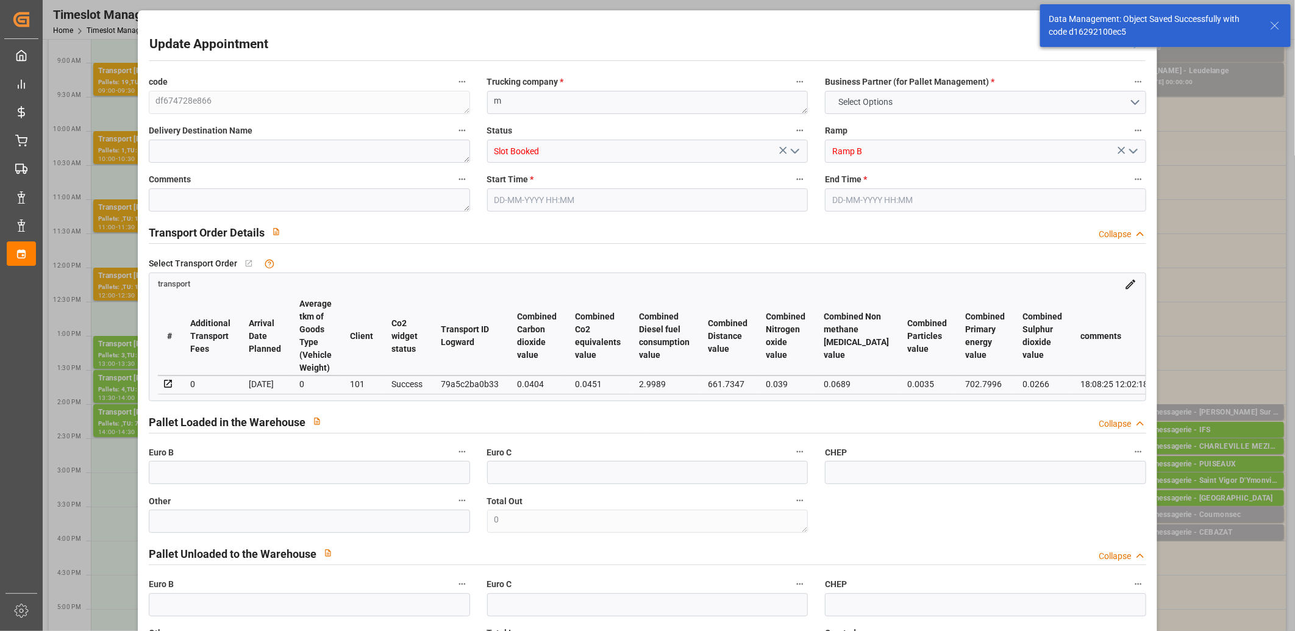
type input "0"
type input "36"
type input "1"
type input "101"
type input "116.64"
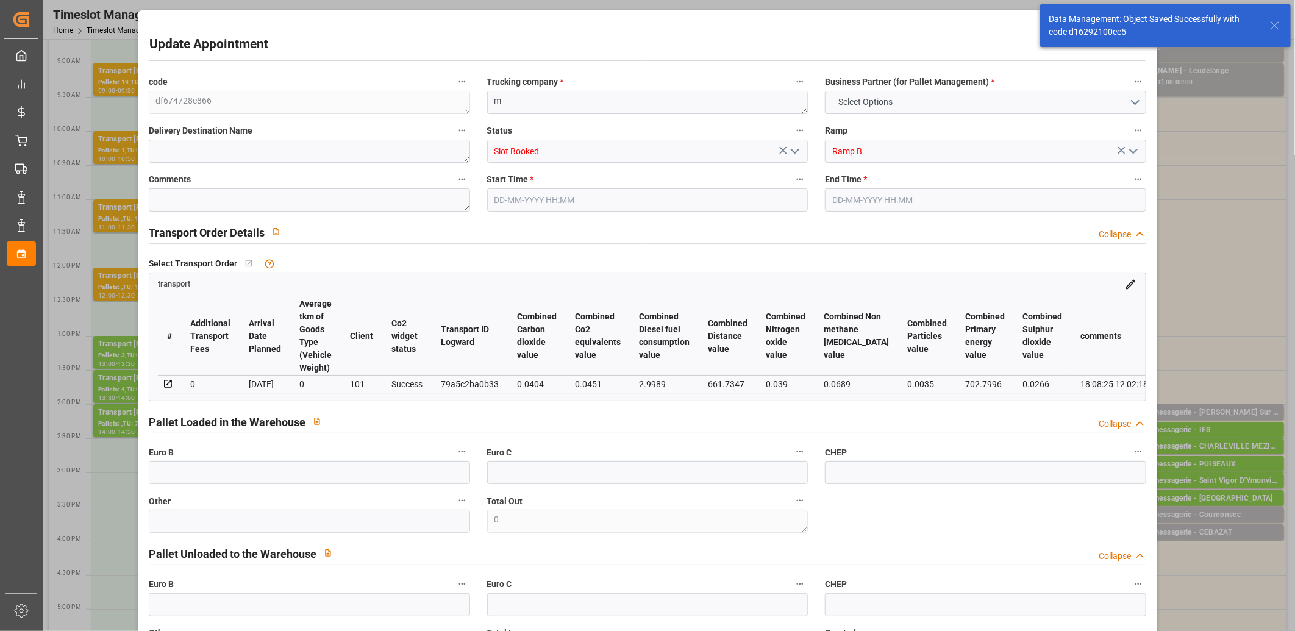
type input "0"
type input "4710.8598"
type input "0"
type input "21"
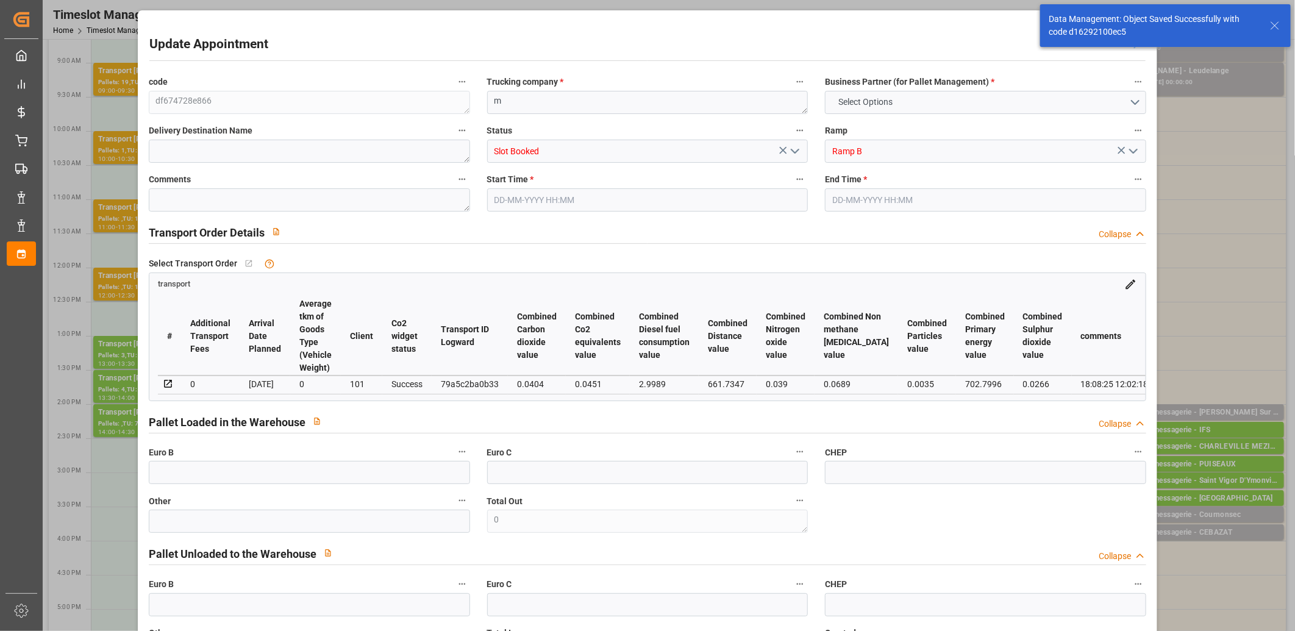
type input "35"
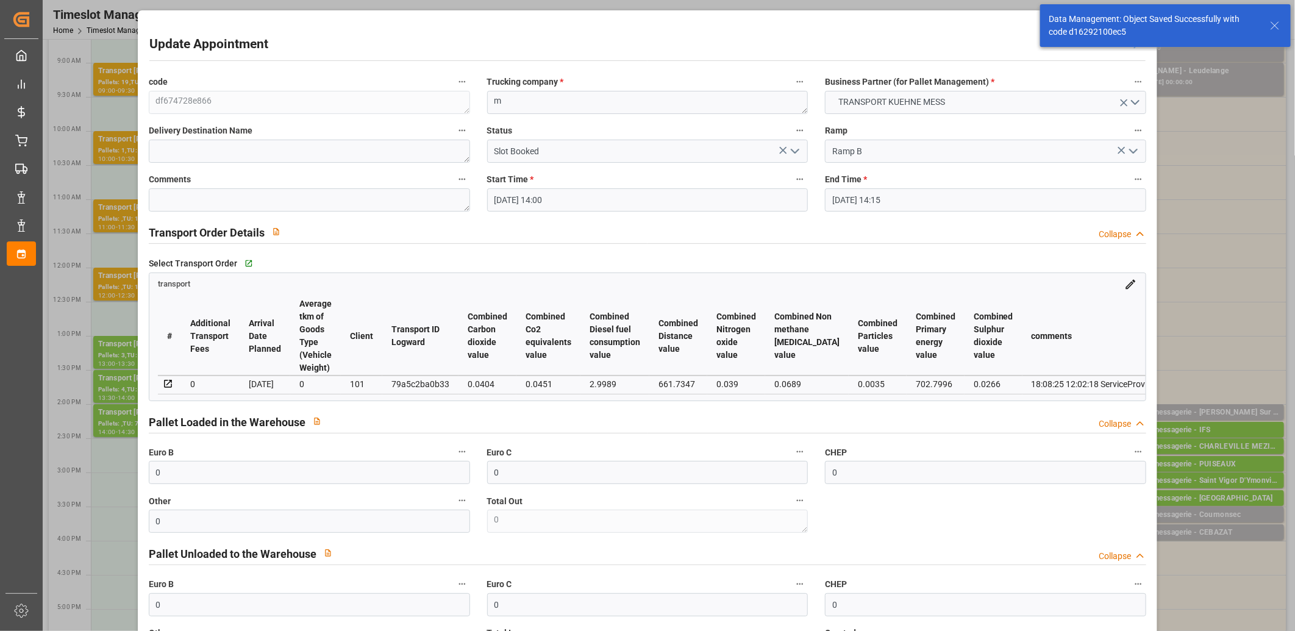
type input "[DATE] 14:00"
type input "[DATE] 14:15"
type input "[DATE] 12:02"
type input "[DATE]"
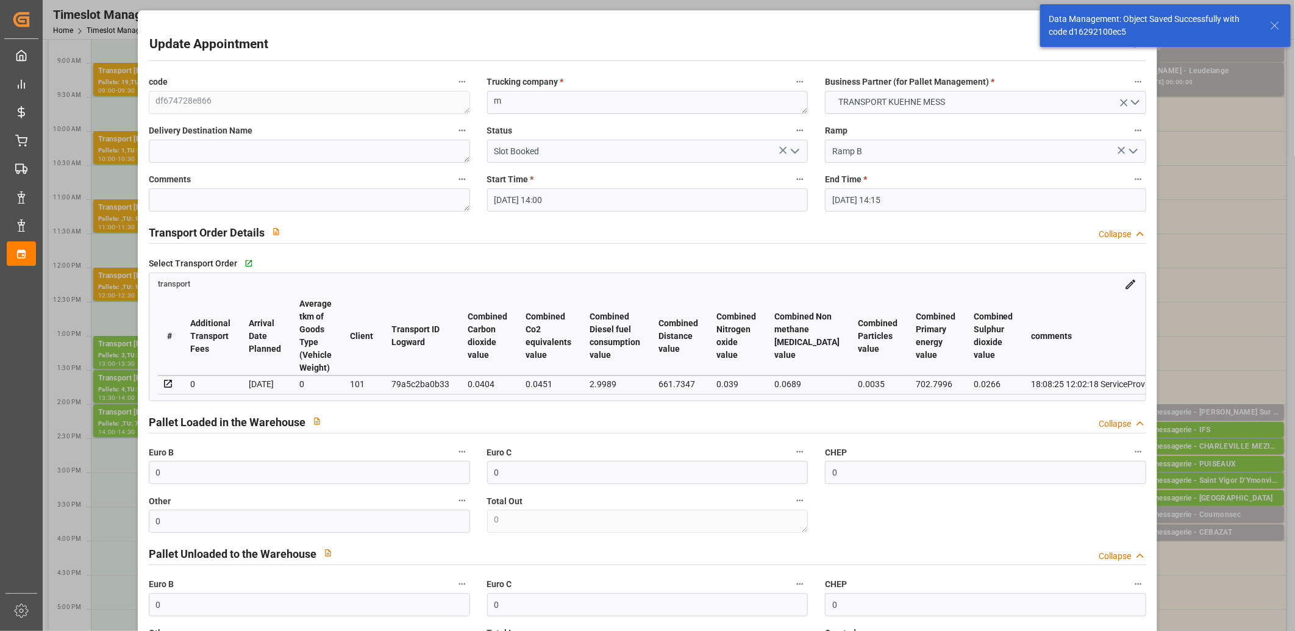
type input "[DATE]"
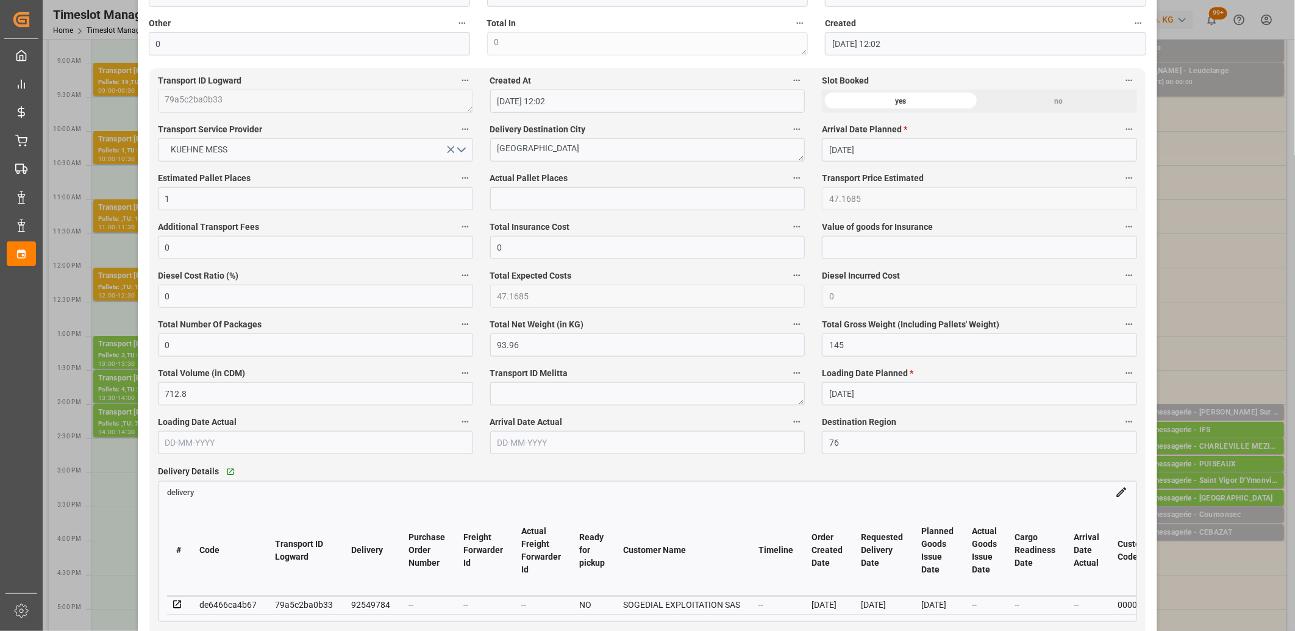
scroll to position [338, 0]
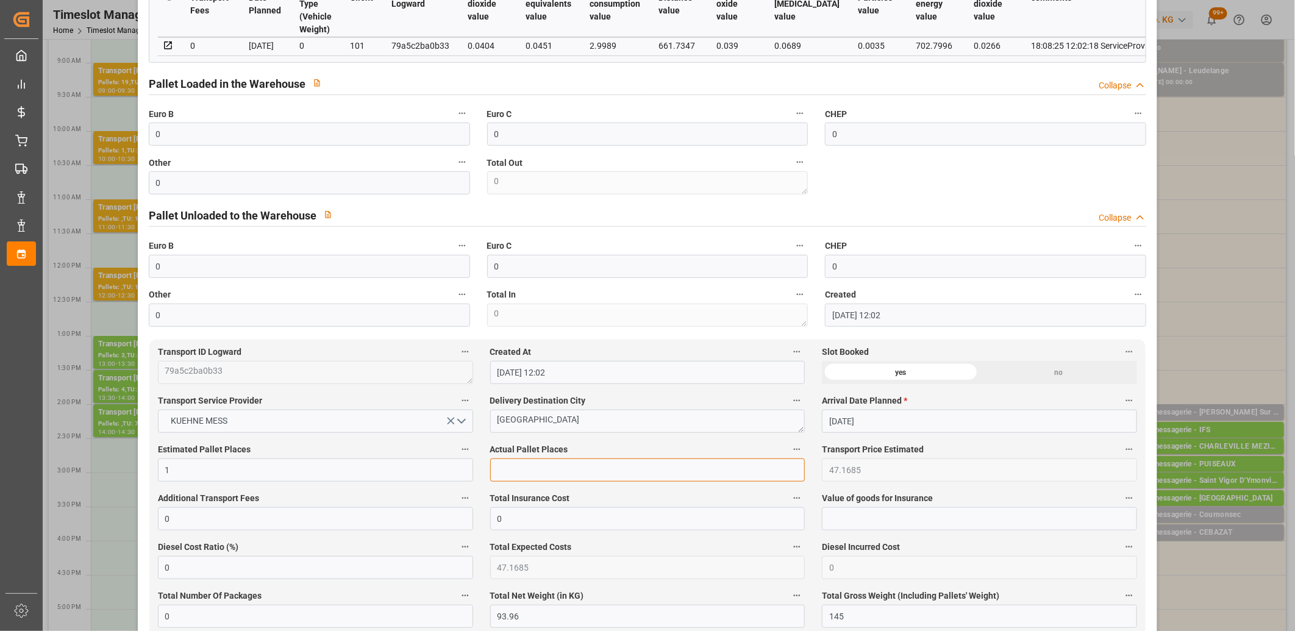
click at [534, 482] on input "text" at bounding box center [647, 470] width 315 height 23
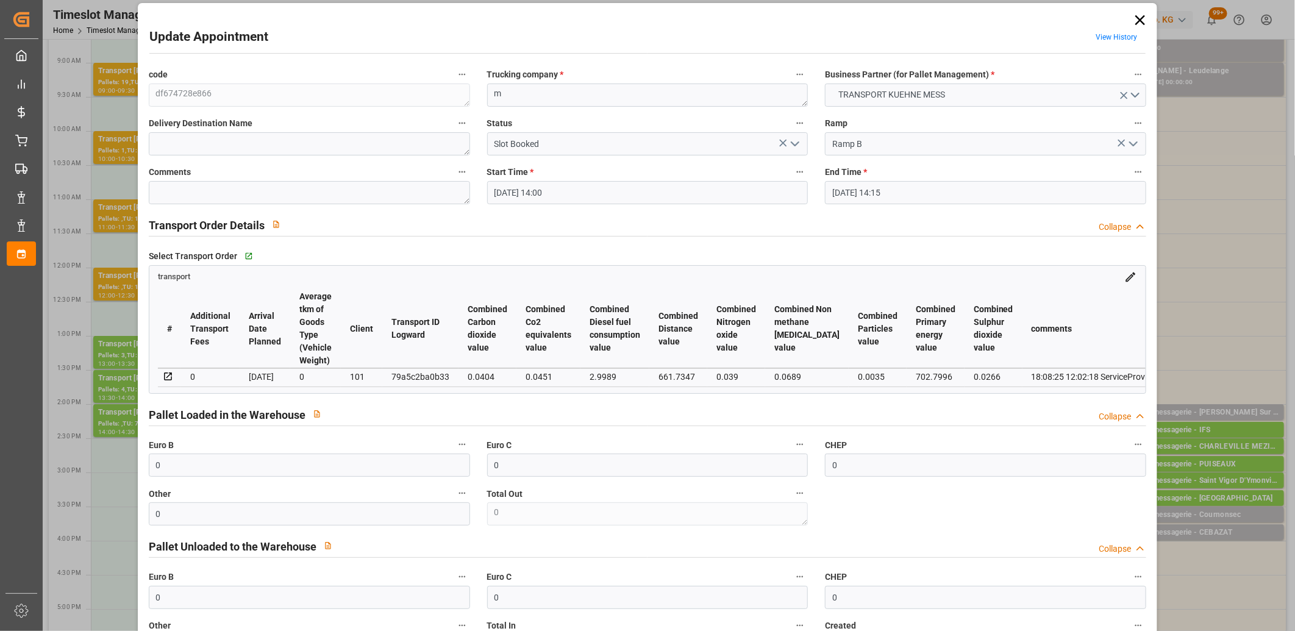
scroll to position [0, 0]
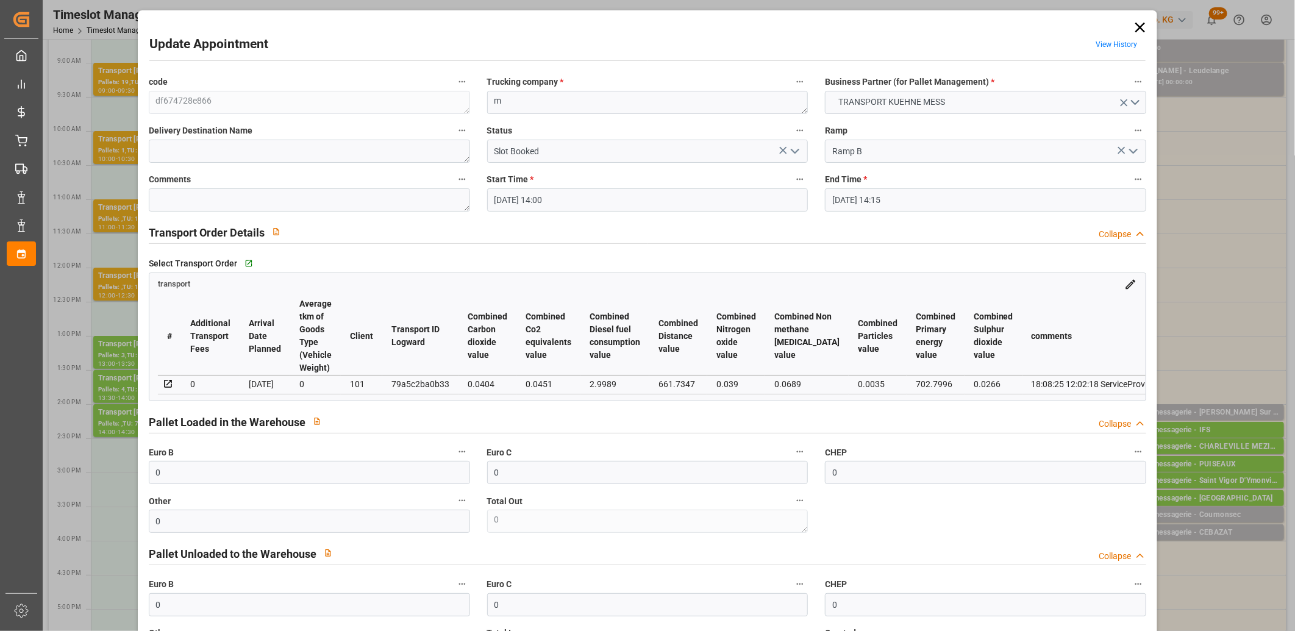
type input "1"
click at [227, 519] on input "0" at bounding box center [309, 521] width 321 height 23
type input "1"
click at [793, 152] on polyline "open menu" at bounding box center [794, 151] width 7 height 4
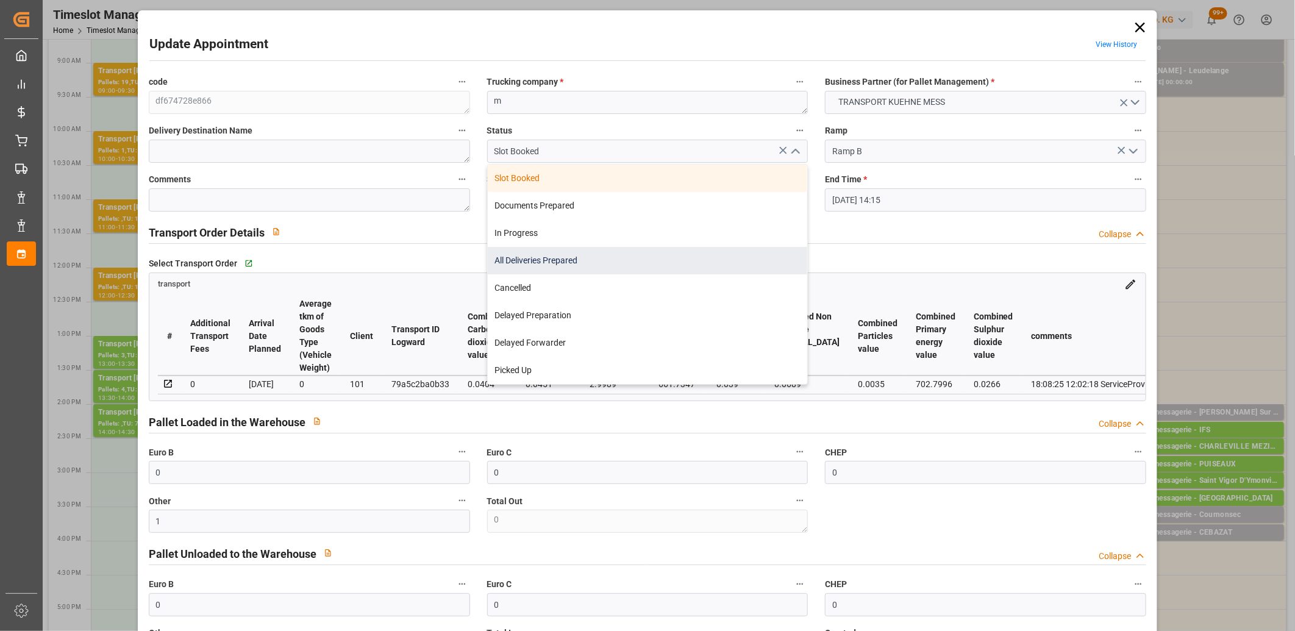
click at [704, 267] on div "All Deliveries Prepared" at bounding box center [648, 260] width 320 height 27
type input "All Deliveries Prepared"
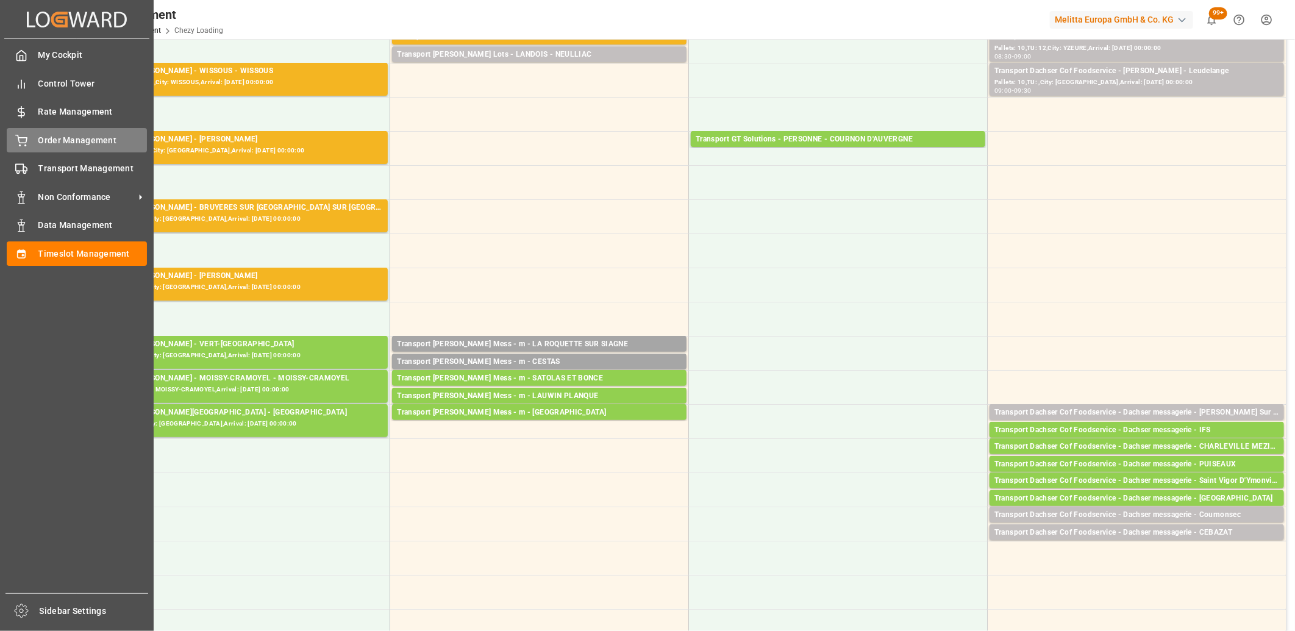
click at [21, 146] on div "Order Management Order Management" at bounding box center [77, 140] width 140 height 24
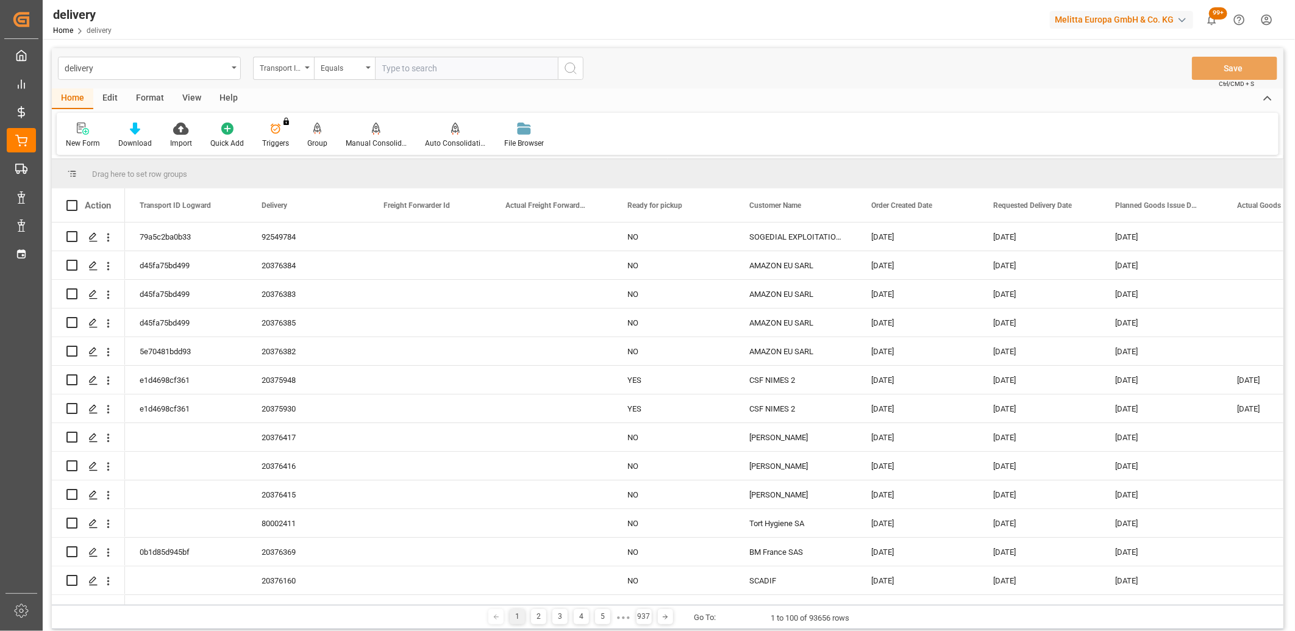
click at [316, 133] on icon at bounding box center [317, 129] width 9 height 12
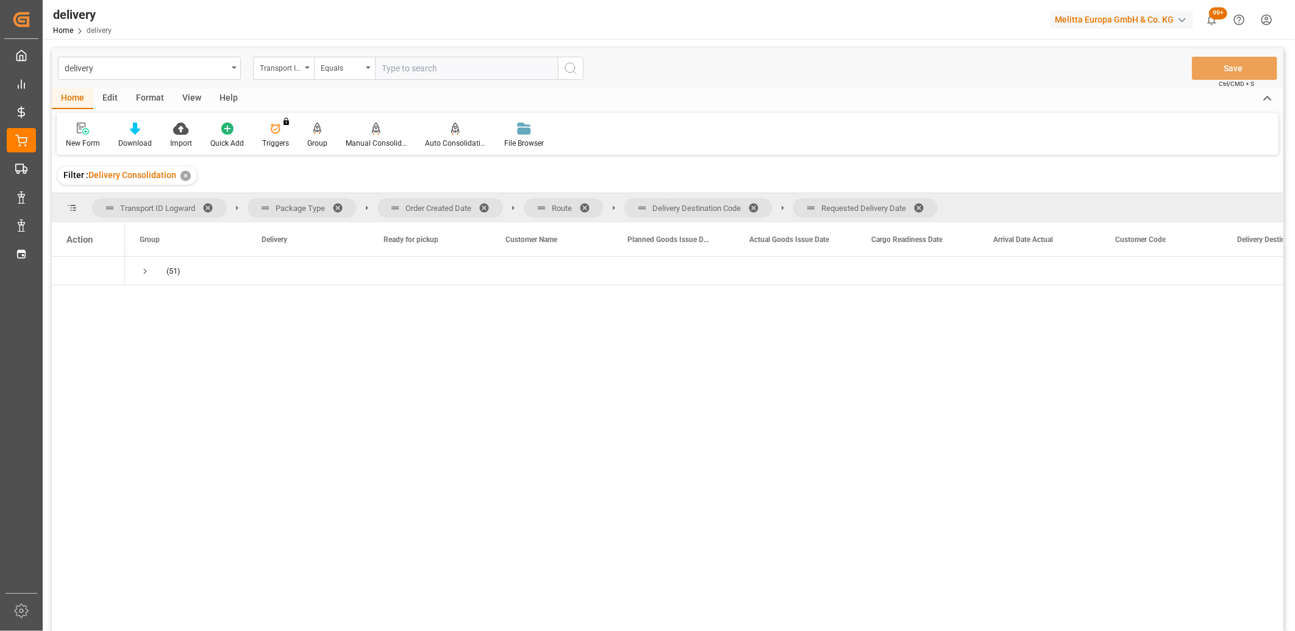
click at [924, 209] on span at bounding box center [923, 207] width 20 height 11
click at [759, 202] on span at bounding box center [758, 207] width 20 height 11
click at [584, 208] on span at bounding box center [589, 207] width 20 height 11
click at [487, 205] on span at bounding box center [489, 207] width 20 height 11
click at [141, 269] on span "Press SPACE to select this row." at bounding box center [145, 271] width 11 height 11
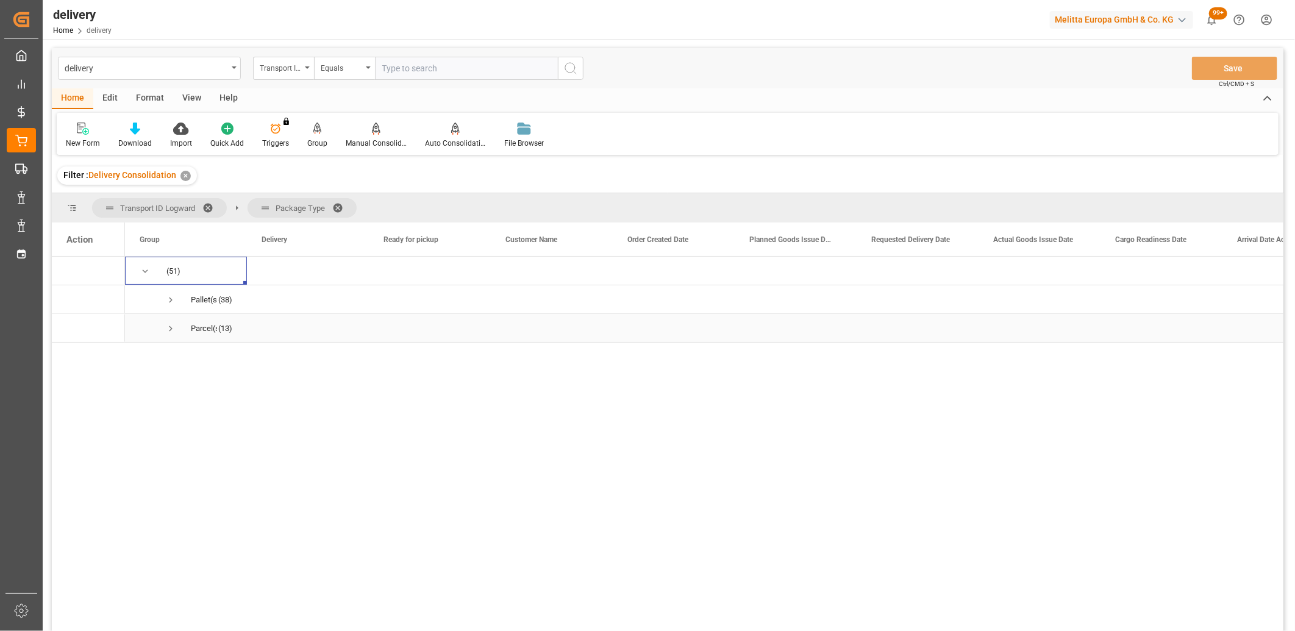
click at [171, 331] on span "Press SPACE to select this row." at bounding box center [170, 328] width 11 height 11
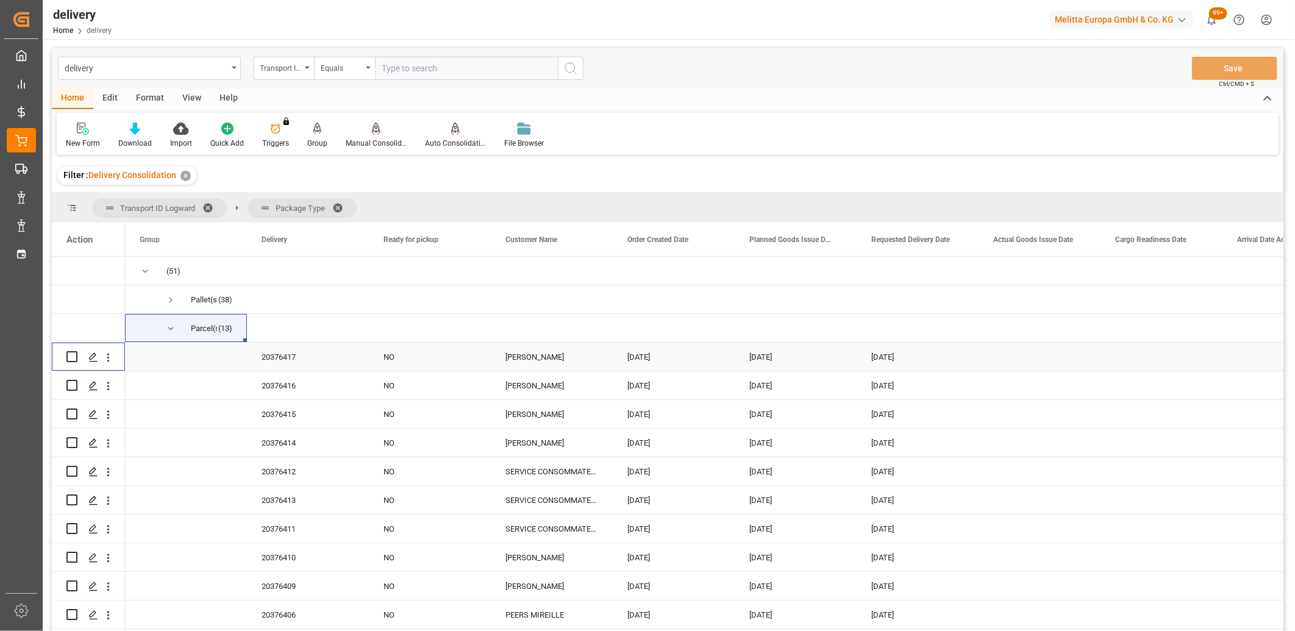
click at [74, 358] on input "Press Space to toggle row selection (unchecked)" at bounding box center [71, 356] width 11 height 11
checkbox input "true"
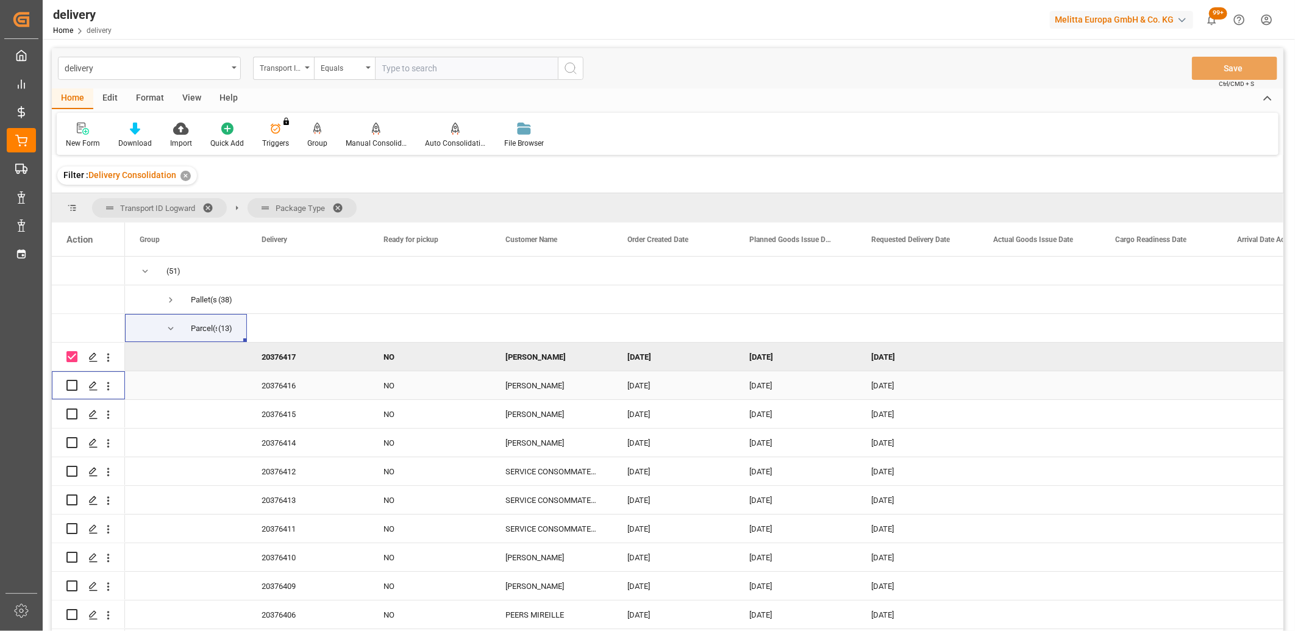
click at [72, 382] on input "Press Space to toggle row selection (unchecked)" at bounding box center [71, 385] width 11 height 11
checkbox input "true"
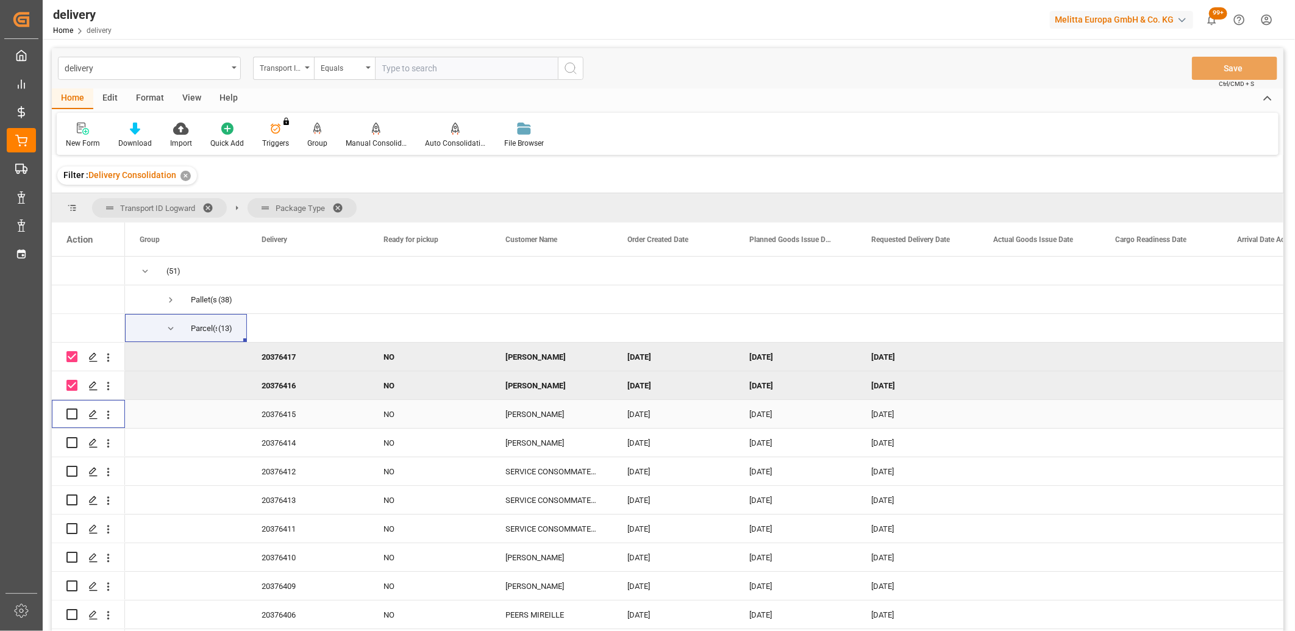
click at [74, 421] on div "Press SPACE to select this row." at bounding box center [71, 414] width 11 height 28
click at [71, 413] on input "Press Space to toggle row selection (unchecked)" at bounding box center [71, 414] width 11 height 11
checkbox input "true"
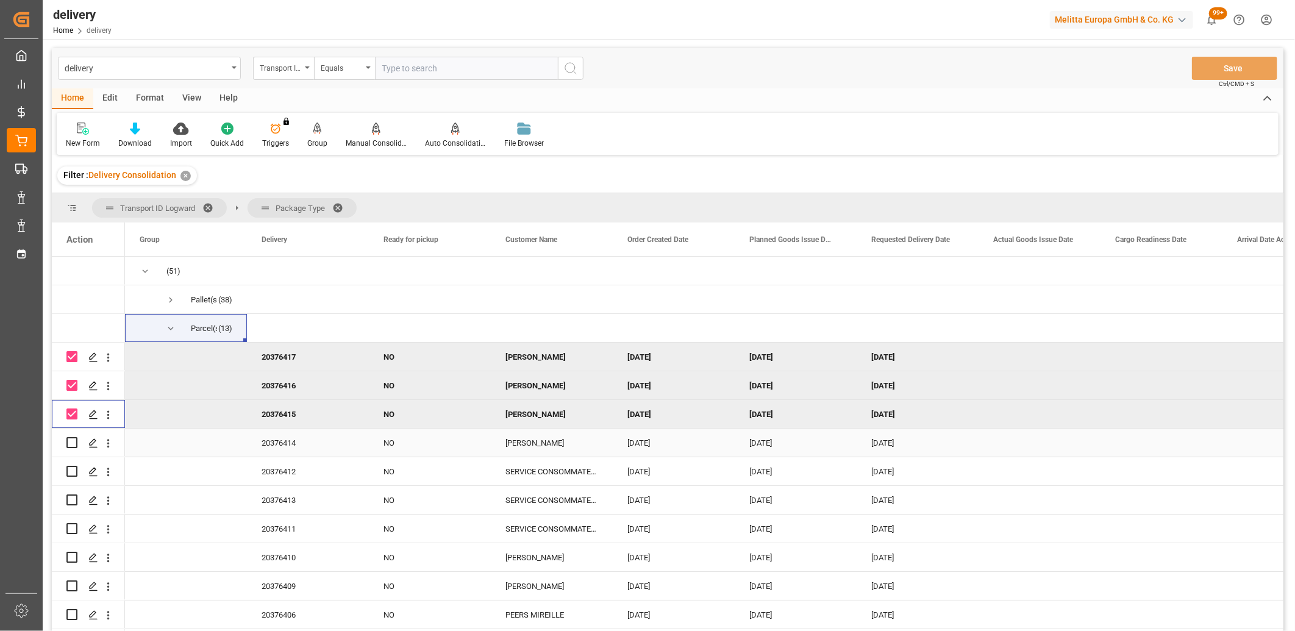
click at [70, 441] on input "Press Space to toggle row selection (unchecked)" at bounding box center [71, 442] width 11 height 11
checkbox input "true"
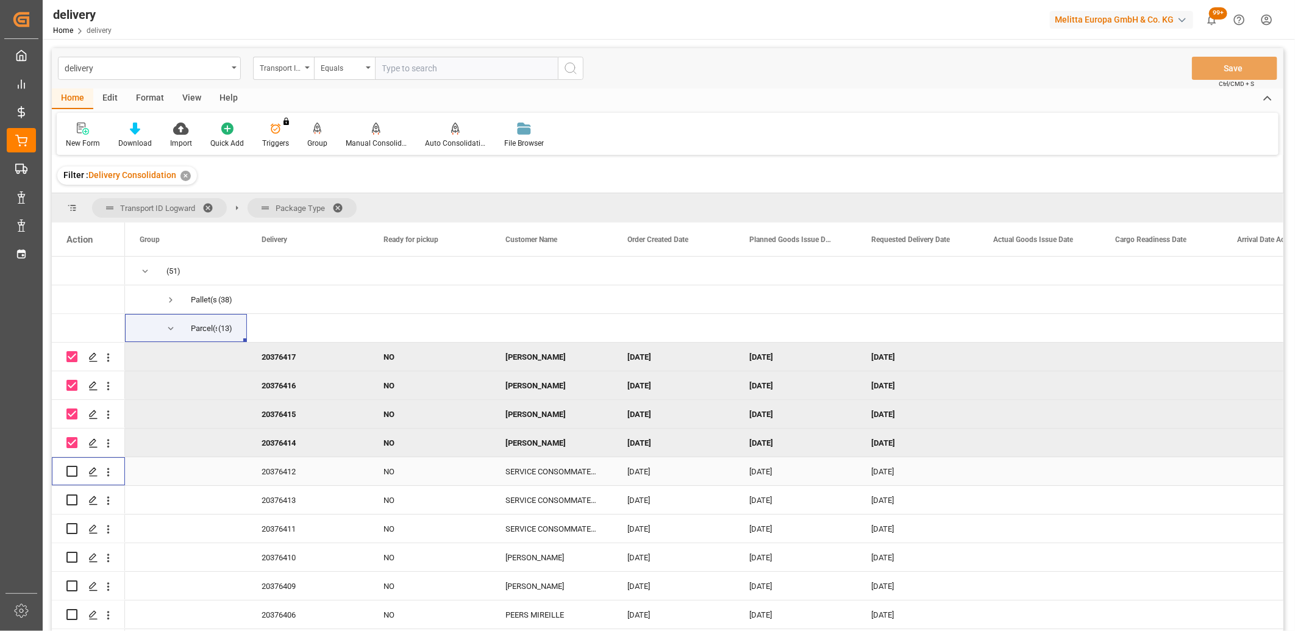
click at [71, 471] on input "Press Space to toggle row selection (unchecked)" at bounding box center [71, 471] width 11 height 11
checkbox input "true"
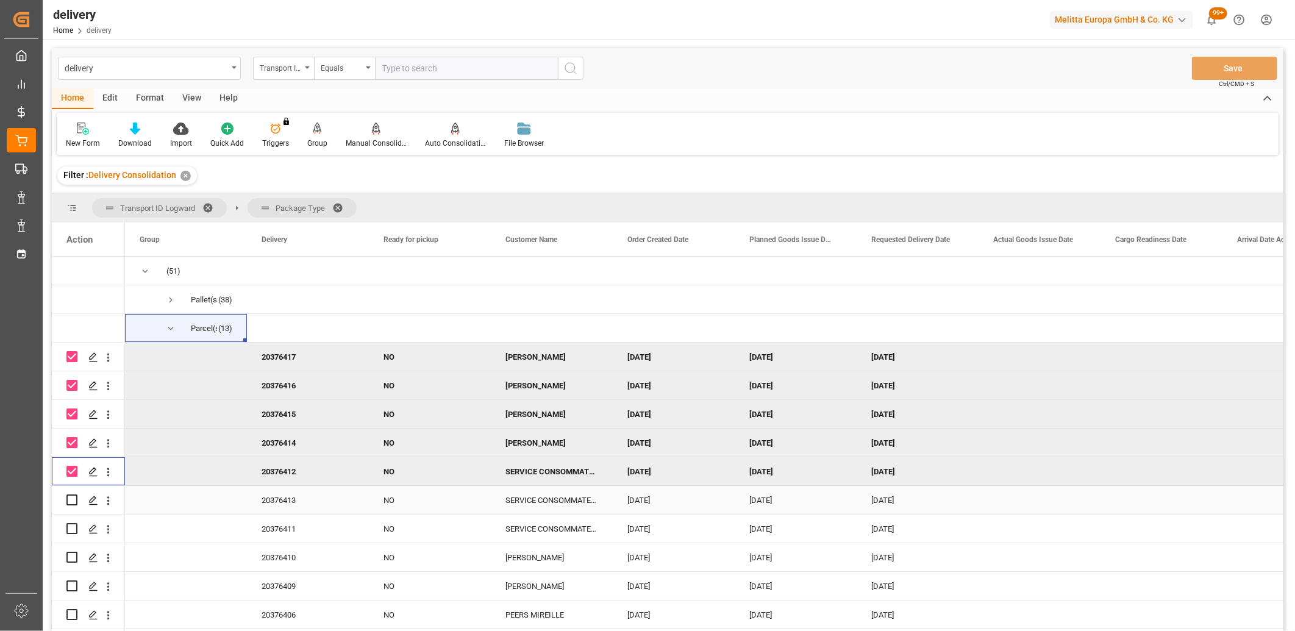
click at [73, 495] on input "Press Space to toggle row selection (unchecked)" at bounding box center [71, 499] width 11 height 11
checkbox input "true"
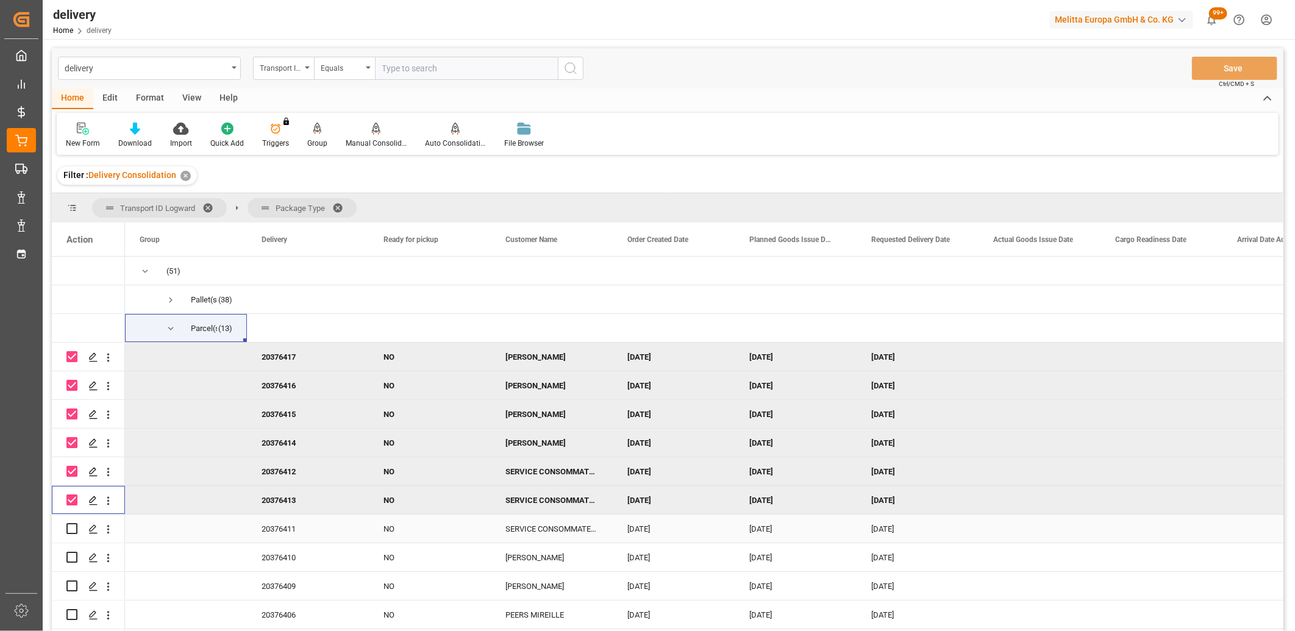
click at [74, 529] on input "Press Space to toggle row selection (unchecked)" at bounding box center [71, 528] width 11 height 11
checkbox input "true"
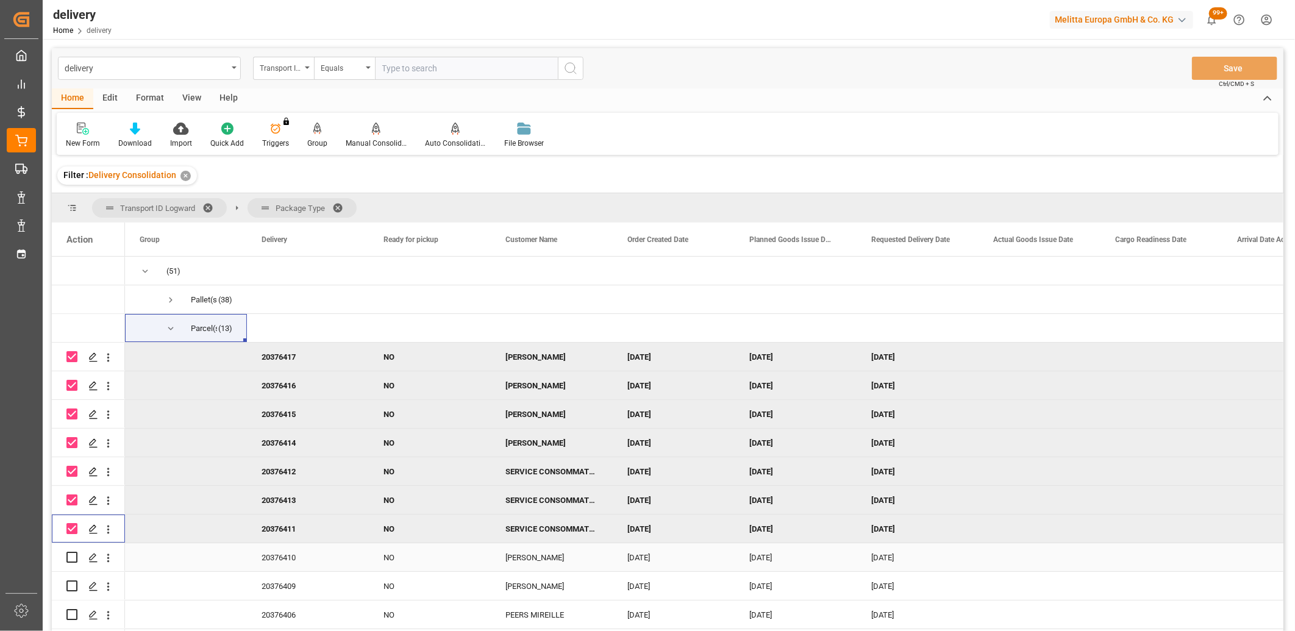
click at [73, 556] on input "Press Space to toggle row selection (unchecked)" at bounding box center [71, 557] width 11 height 11
checkbox input "true"
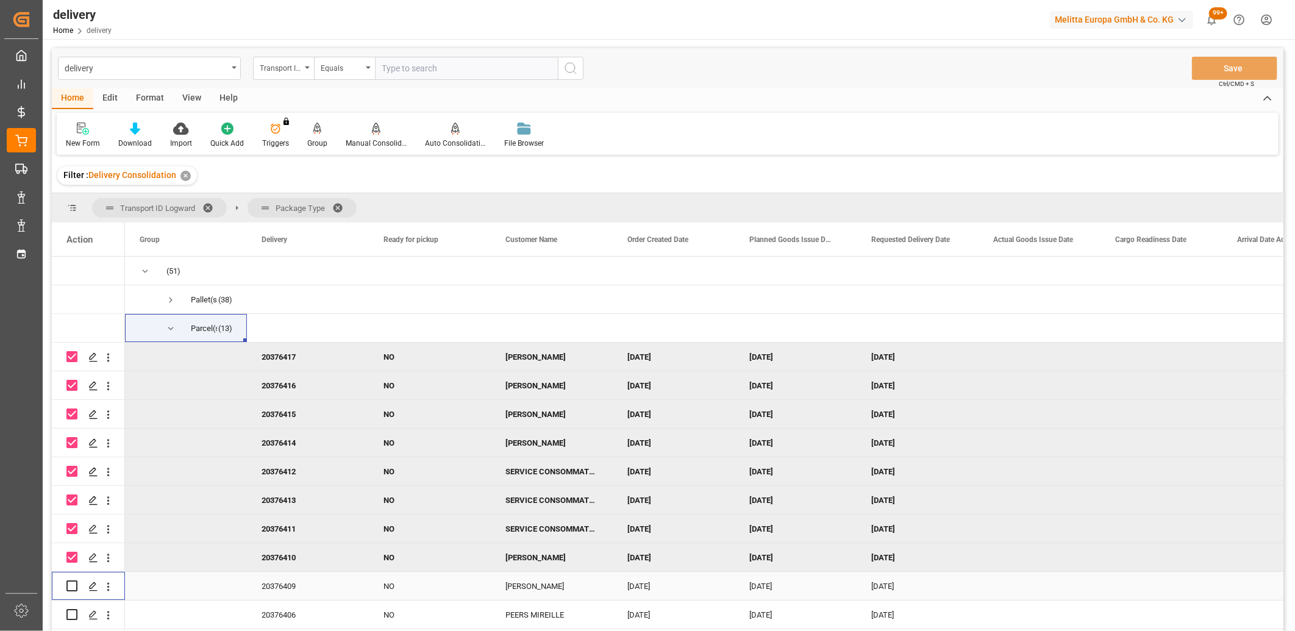
click at [73, 582] on input "Press Space to toggle row selection (unchecked)" at bounding box center [71, 585] width 11 height 11
checkbox input "true"
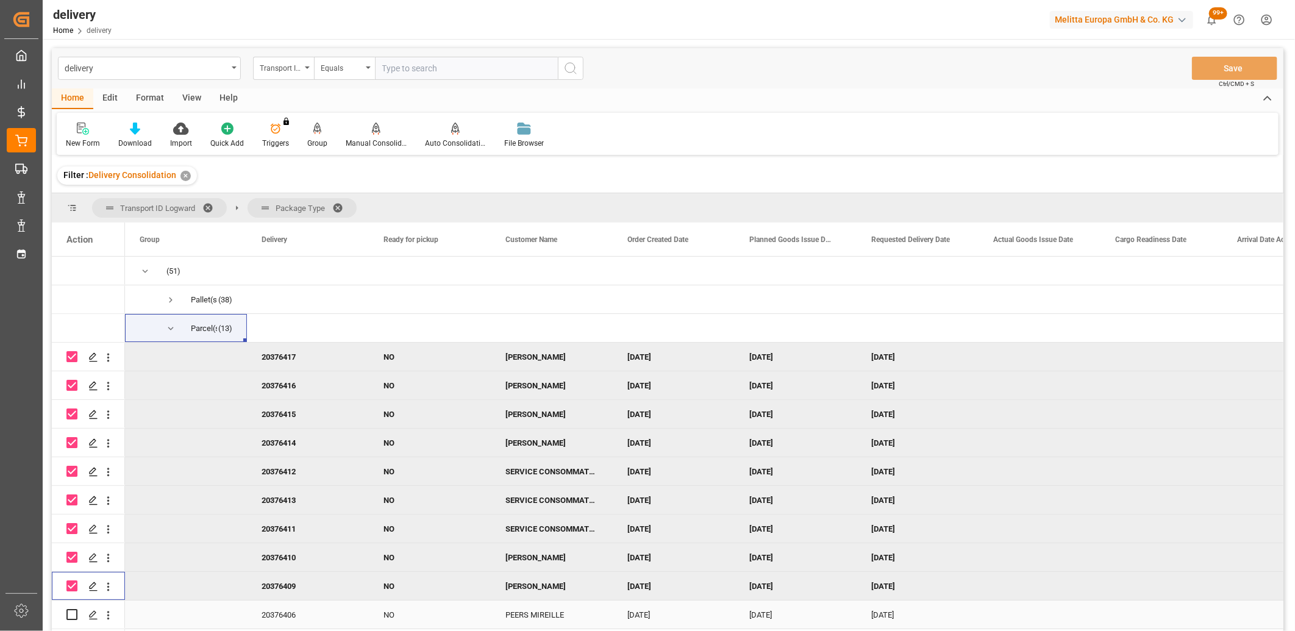
click at [73, 613] on input "Press Space to toggle row selection (unchecked)" at bounding box center [71, 614] width 11 height 11
checkbox input "true"
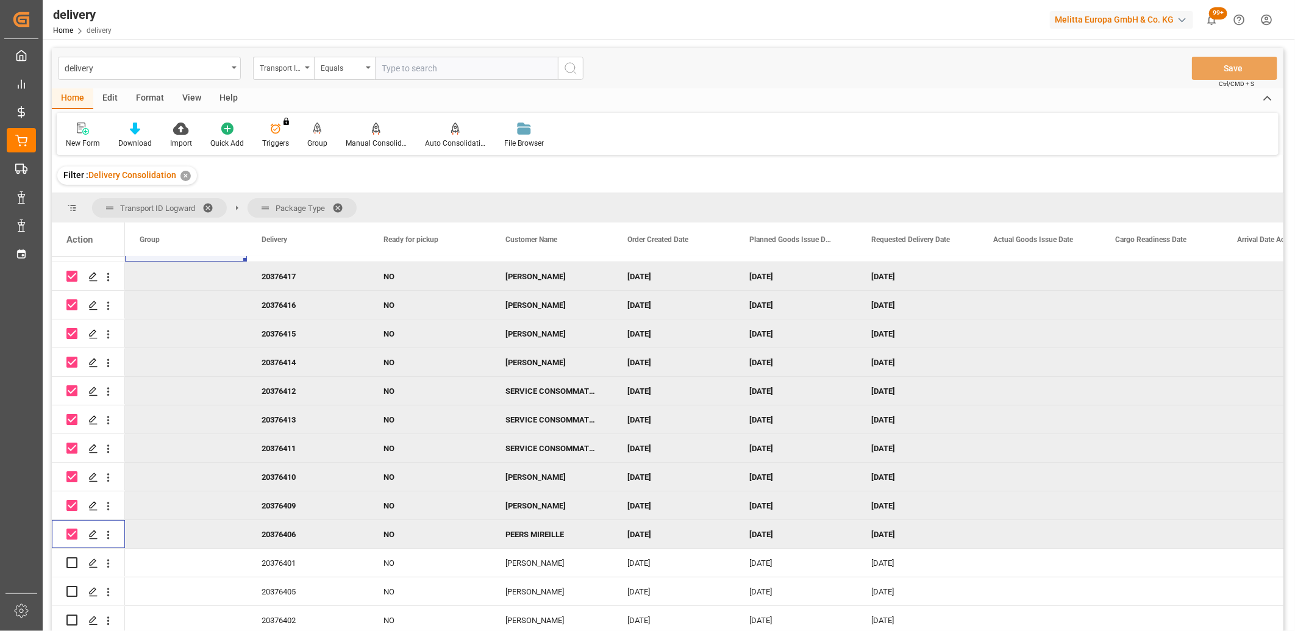
scroll to position [84, 0]
click at [74, 559] on input "Press Space to toggle row selection (unchecked)" at bounding box center [71, 562] width 11 height 11
checkbox input "true"
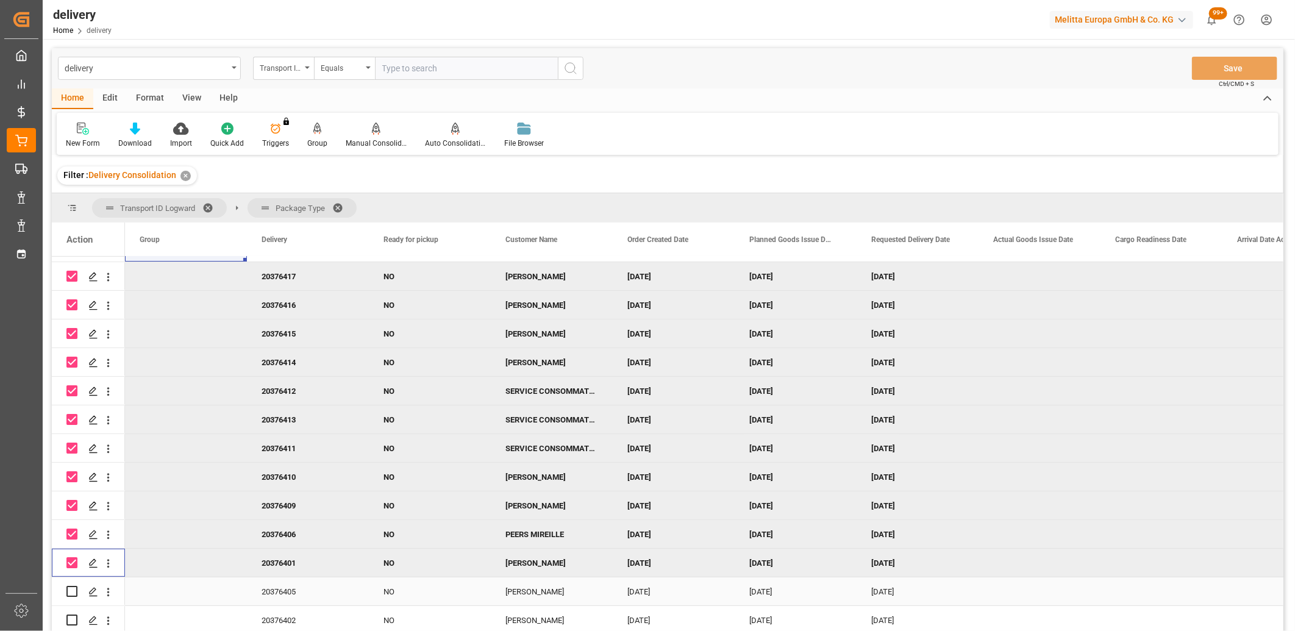
click at [71, 587] on input "Press Space to toggle row selection (unchecked)" at bounding box center [71, 591] width 11 height 11
checkbox input "true"
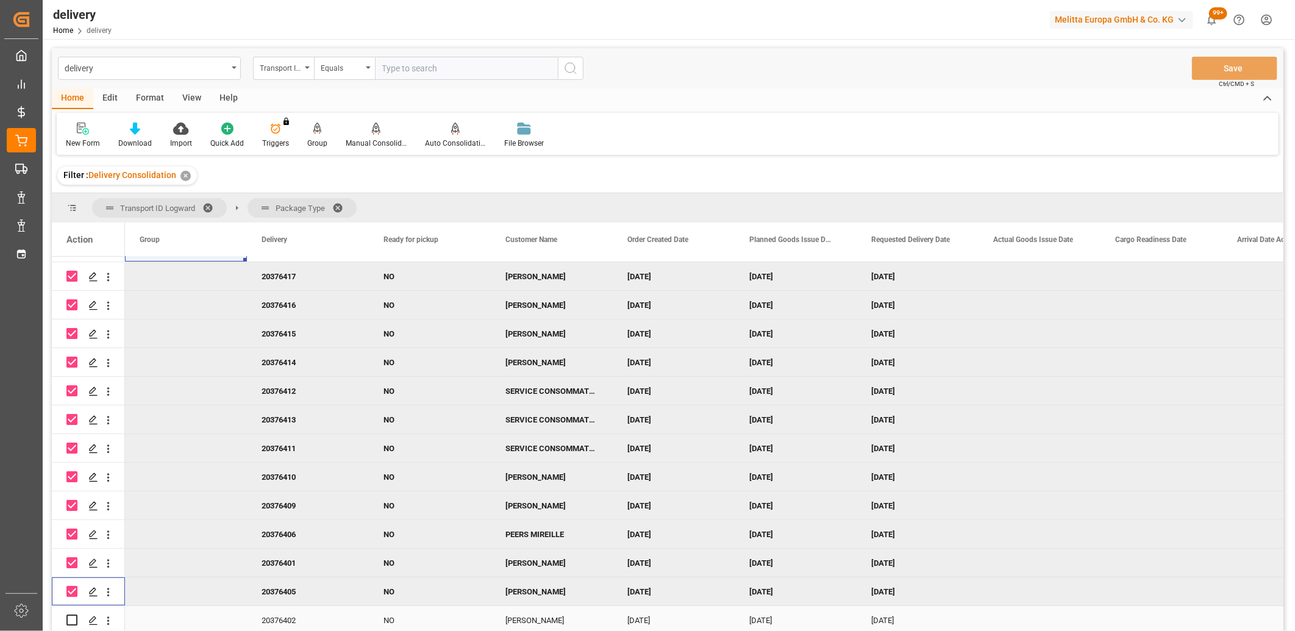
click at [71, 615] on input "Press Space to toggle row selection (unchecked)" at bounding box center [71, 620] width 11 height 11
checkbox input "true"
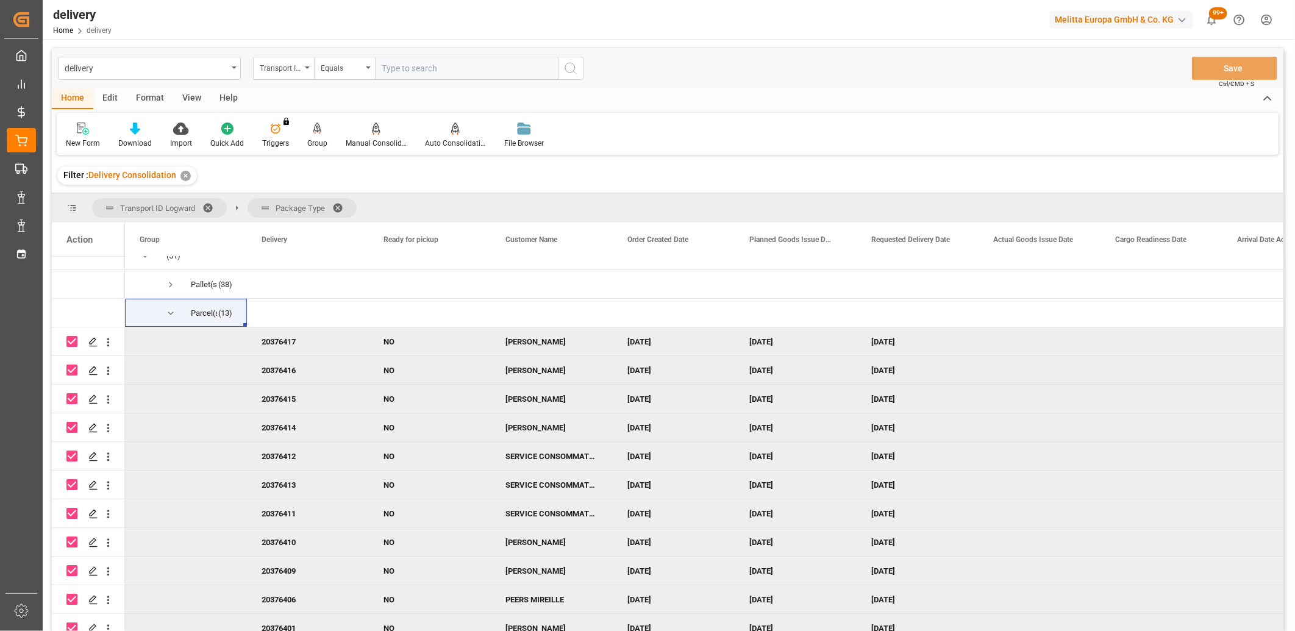
scroll to position [0, 0]
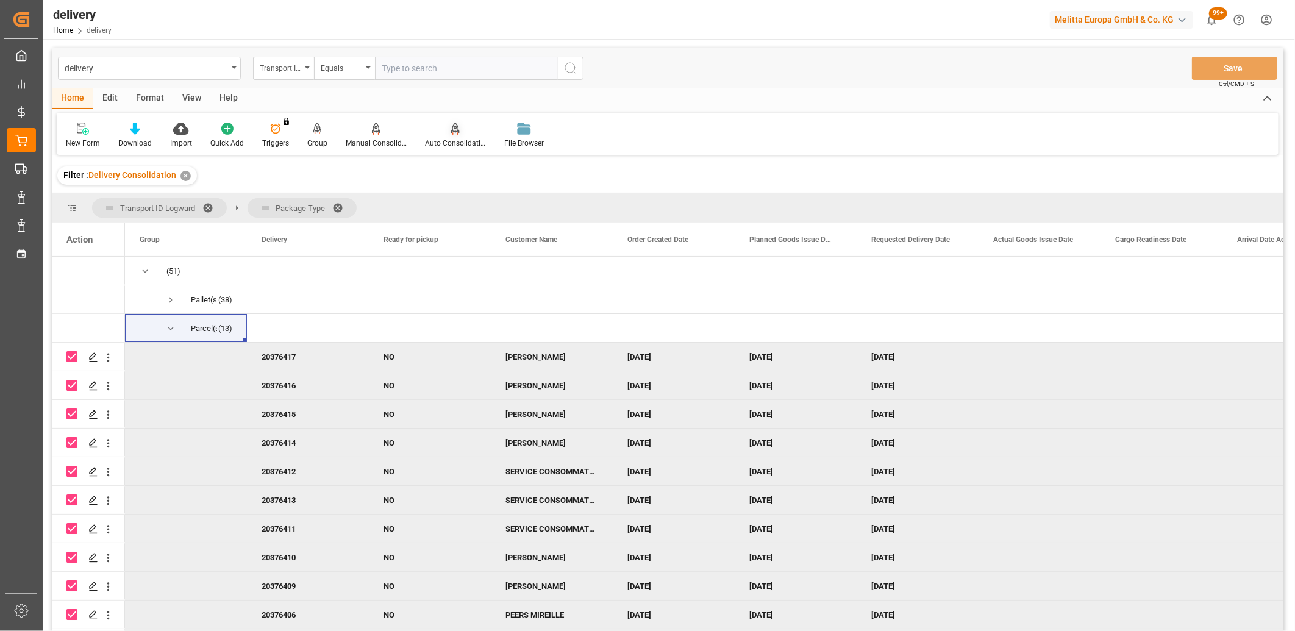
click at [453, 124] on icon at bounding box center [455, 129] width 9 height 12
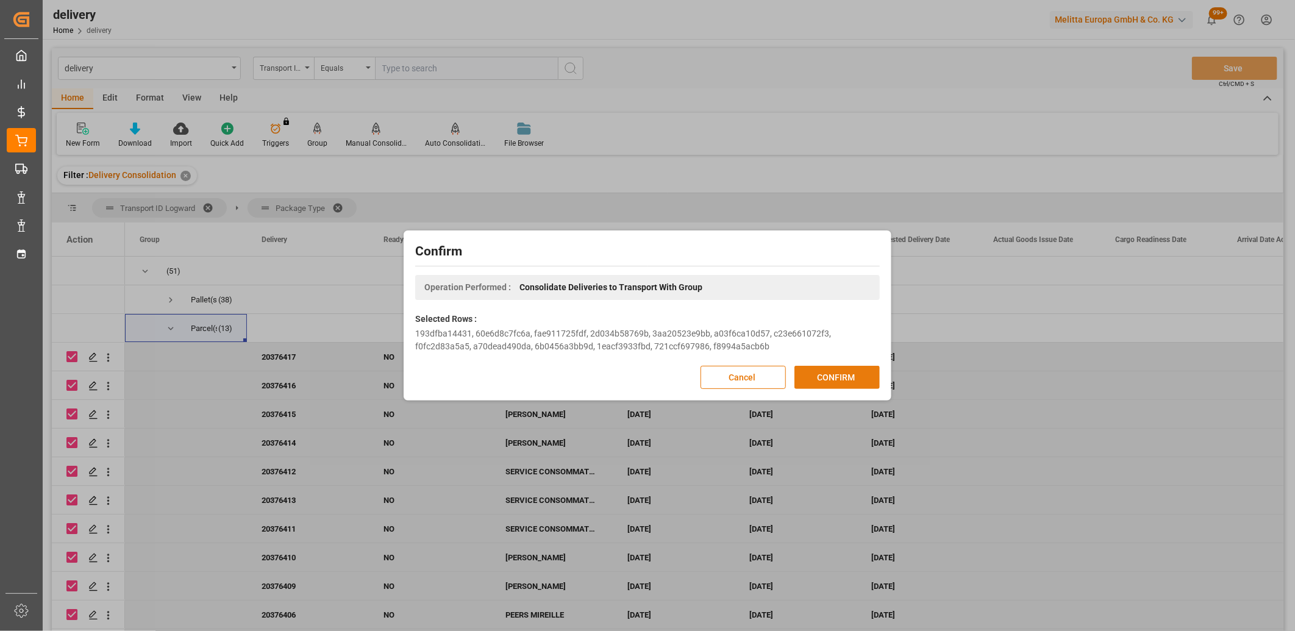
click at [851, 378] on button "CONFIRM" at bounding box center [836, 377] width 85 height 23
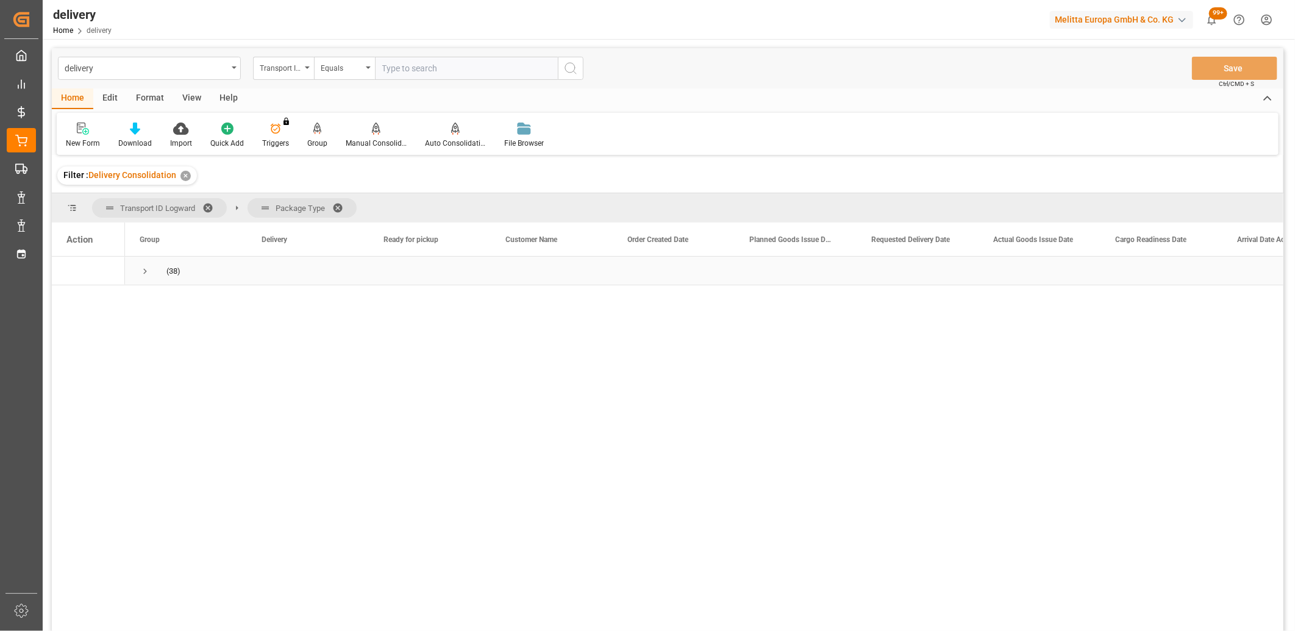
click at [147, 275] on span "Press SPACE to select this row." at bounding box center [145, 271] width 11 height 11
click at [913, 237] on span "Requested Delivery Date" at bounding box center [910, 239] width 79 height 9
click at [145, 272] on span "Press SPACE to select this row." at bounding box center [145, 271] width 11 height 11
click at [172, 300] on span "Press SPACE to select this row." at bounding box center [170, 299] width 11 height 11
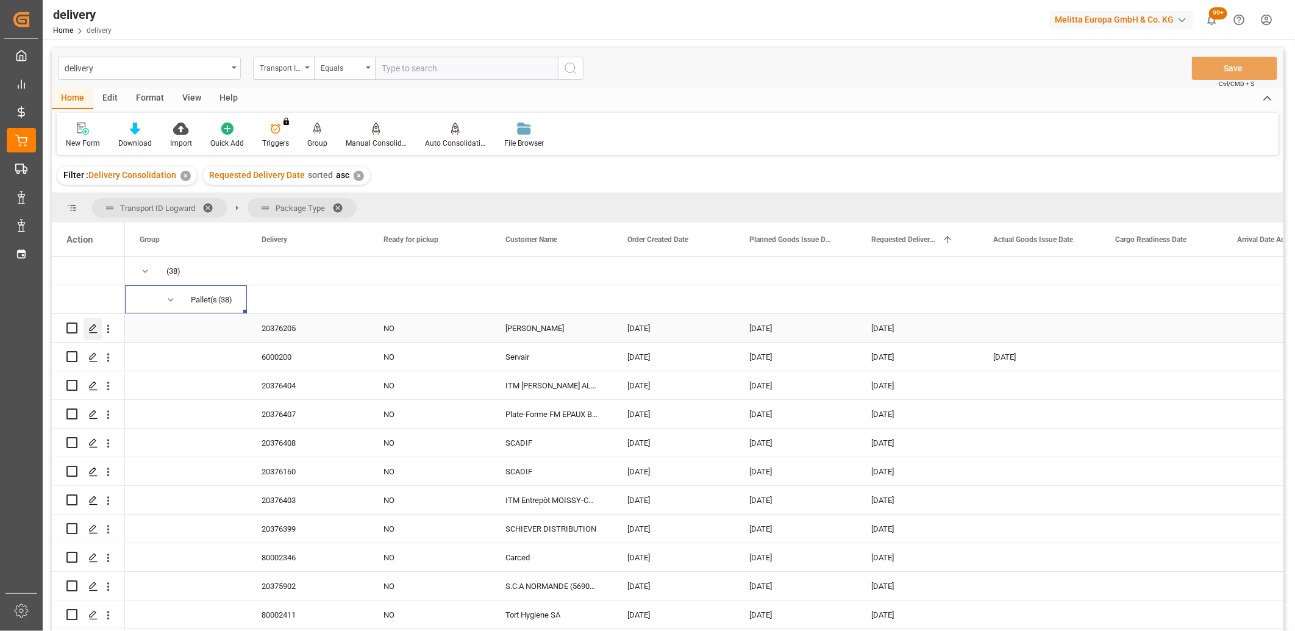
click at [89, 334] on div "Press SPACE to select this row." at bounding box center [93, 329] width 18 height 23
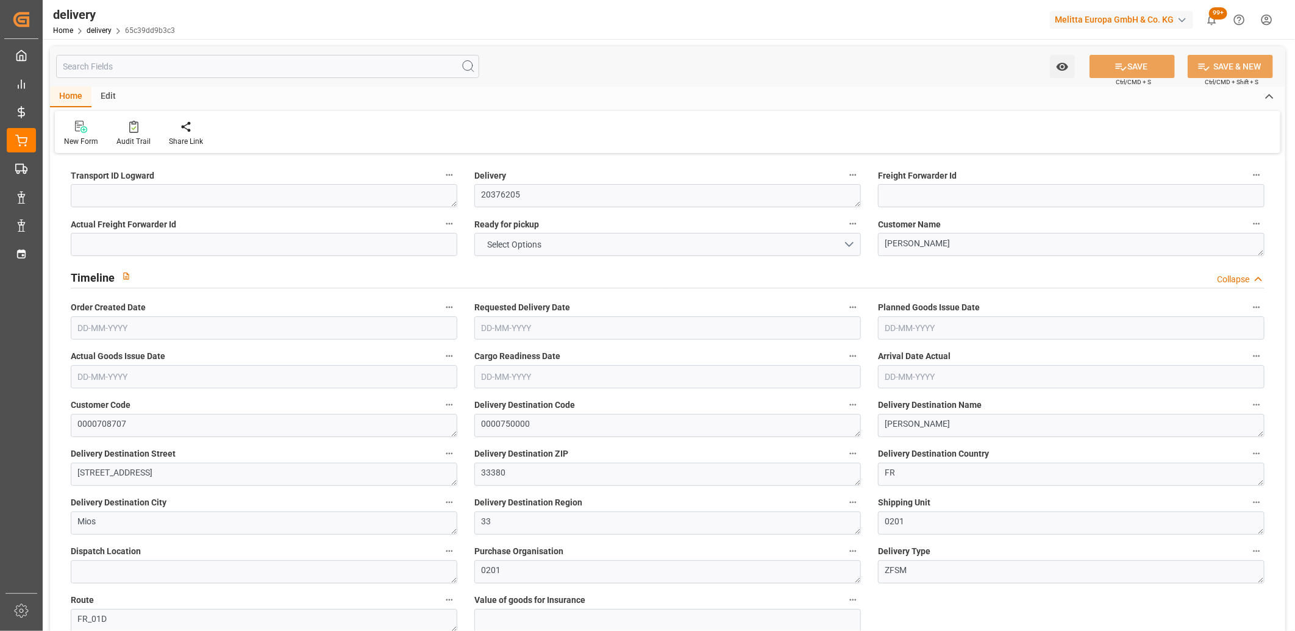
type input "4.165"
type input "27.323"
type input "15.692"
type input "7"
type input "1"
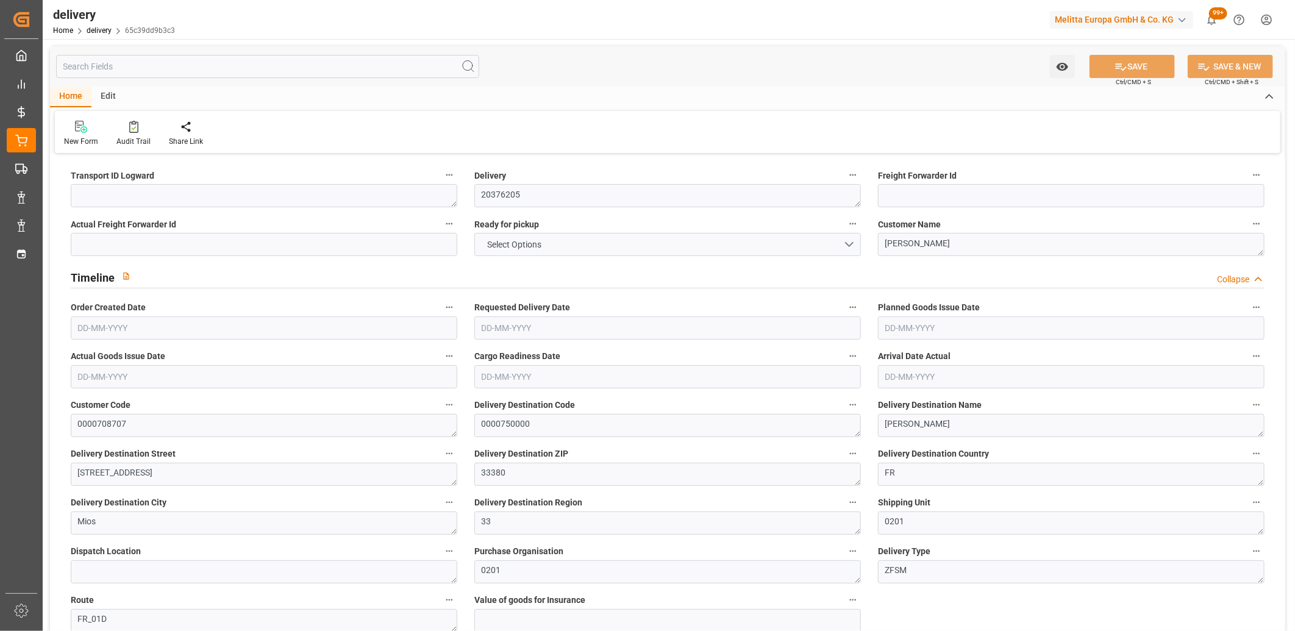
type input "0"
type input "1"
type input "0"
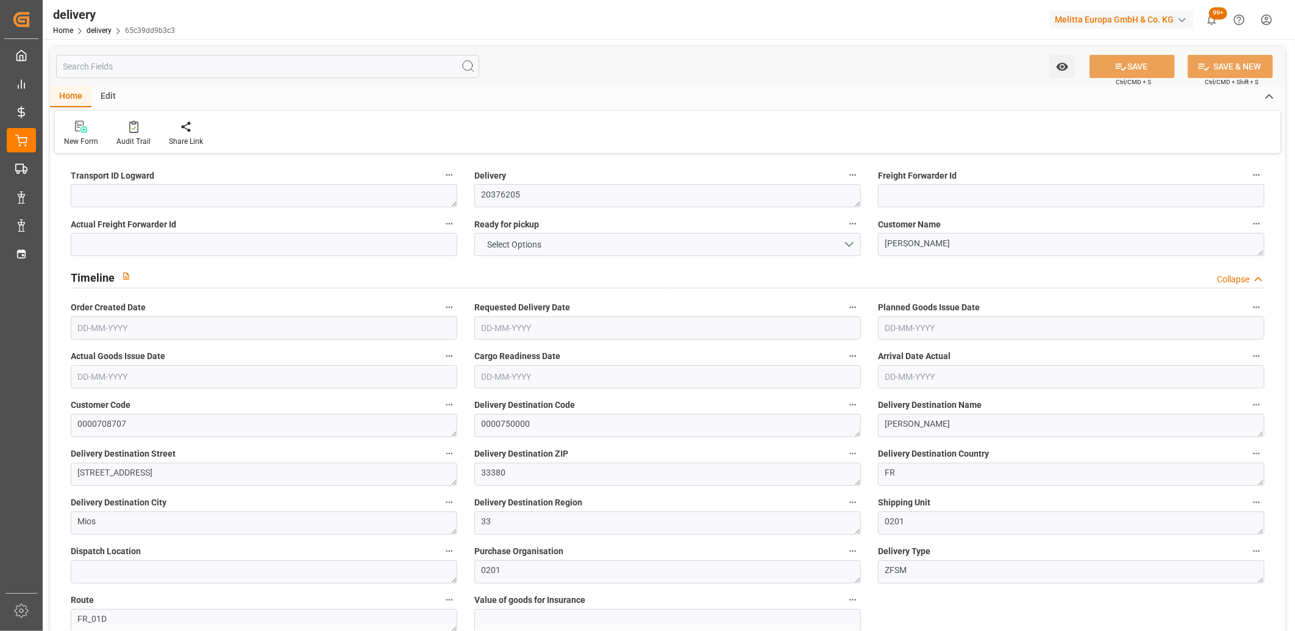
type input "0"
type input "2.52"
type input "1.5"
type input "1.3"
type input "0"
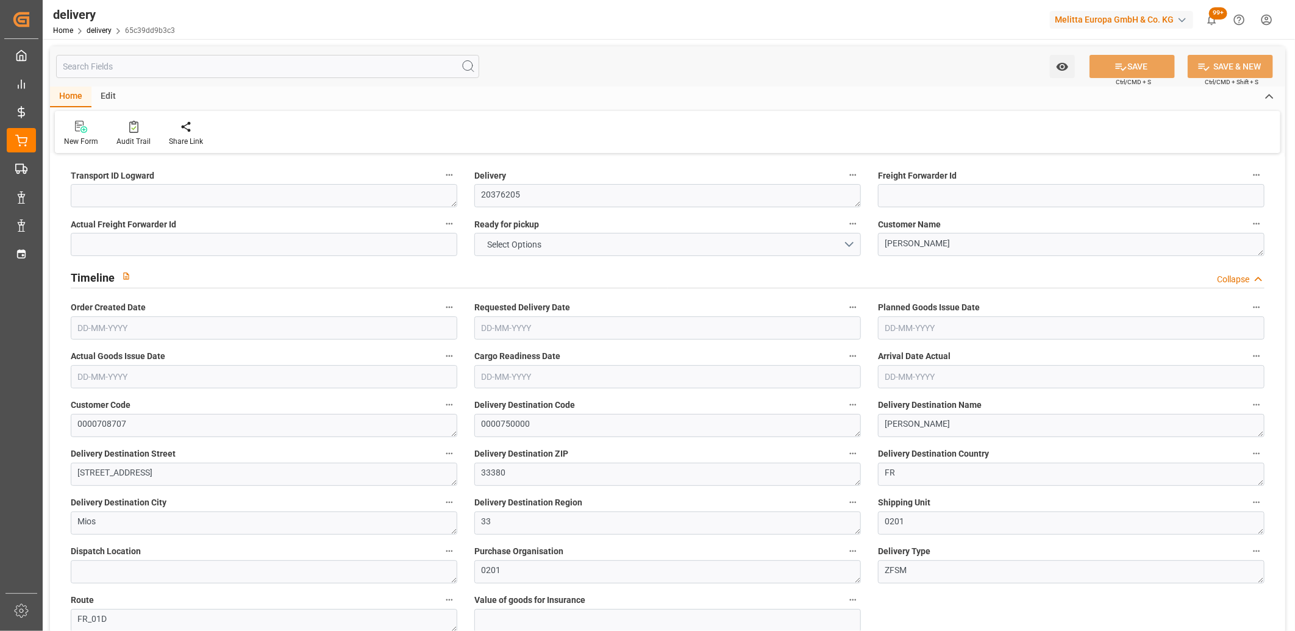
type input "1.5"
type input "4.323"
type input "101"
type input "0"
type input "[DATE]"
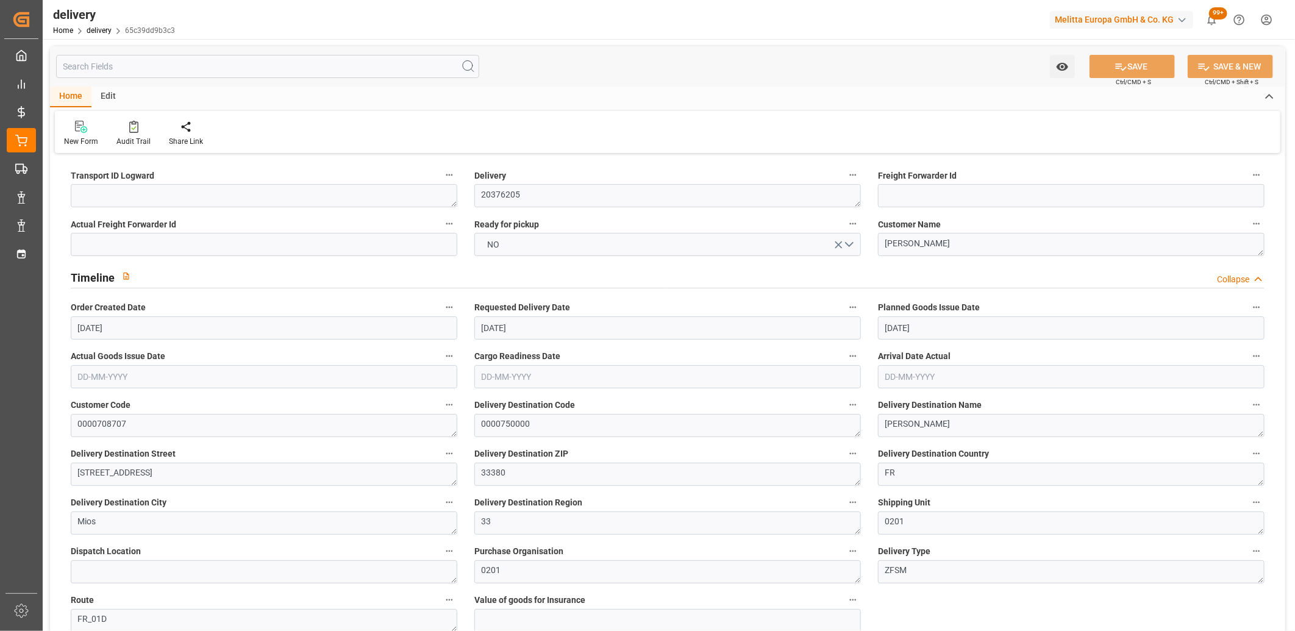
type input "[DATE]"
type input "13-08-2025 13:00"
click at [94, 203] on textarea at bounding box center [264, 195] width 387 height 23
type textarea "x"
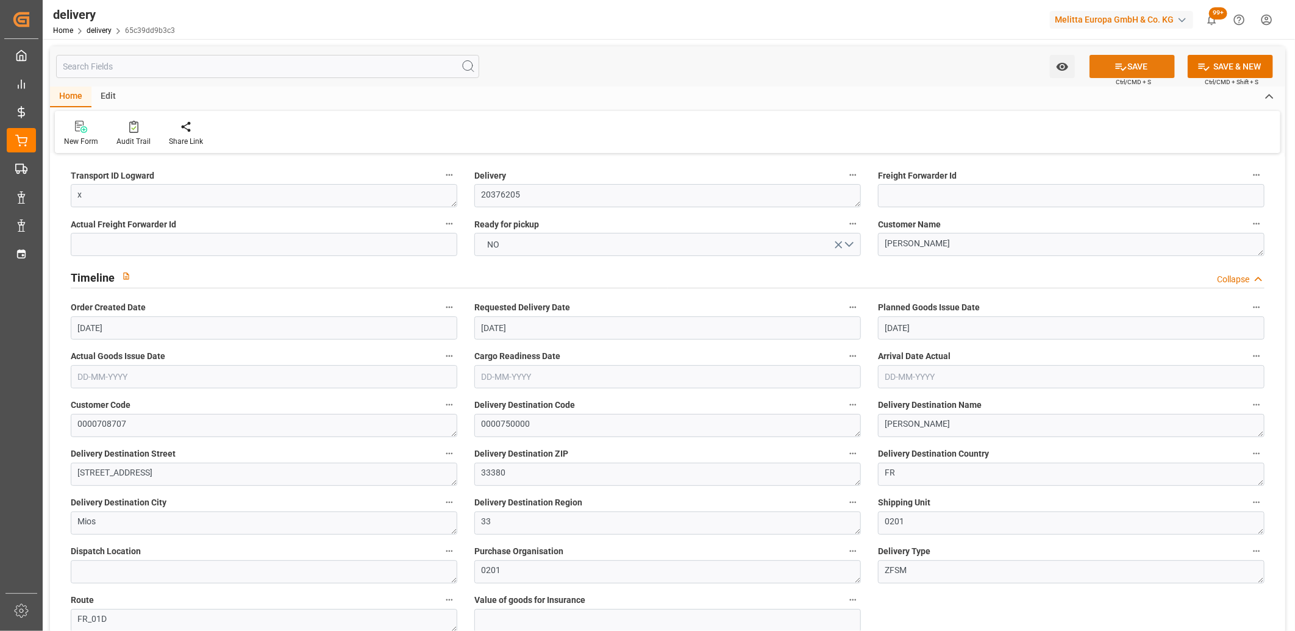
click at [1132, 68] on button "SAVE" at bounding box center [1132, 66] width 85 height 23
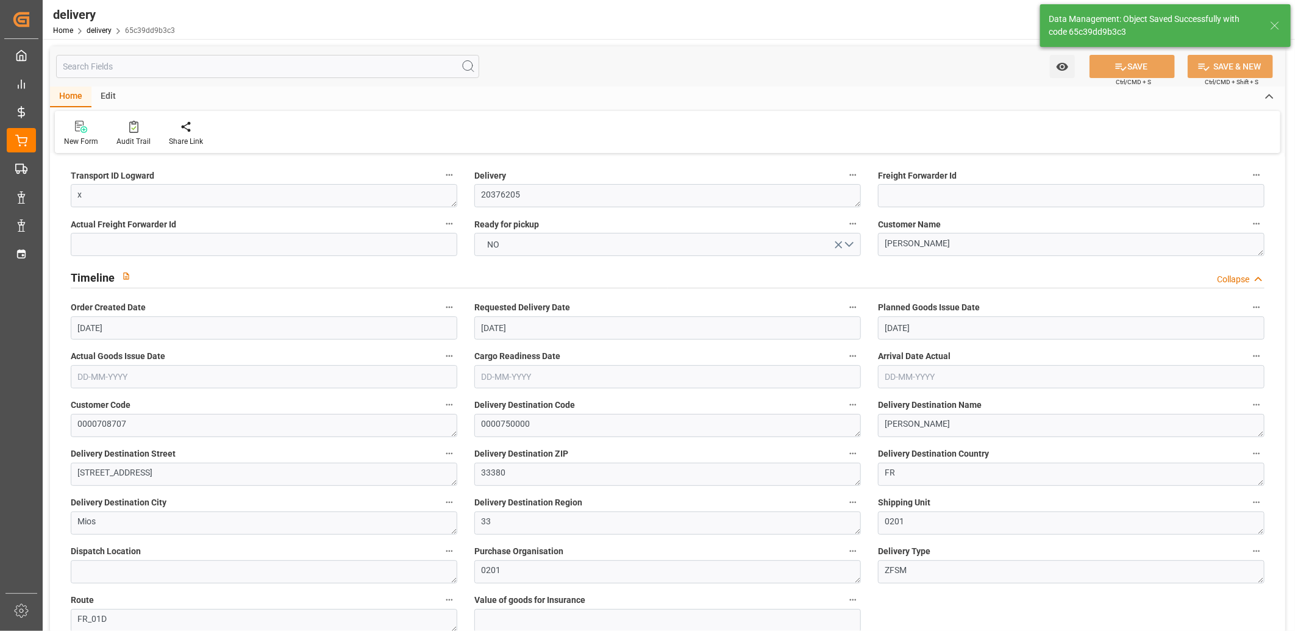
type textarea "x ~ Pallet(s) ~ 2025-08-13 00:00:00 ~ FR_01D ~ 2025-08-19 00:00:00~0000750000"
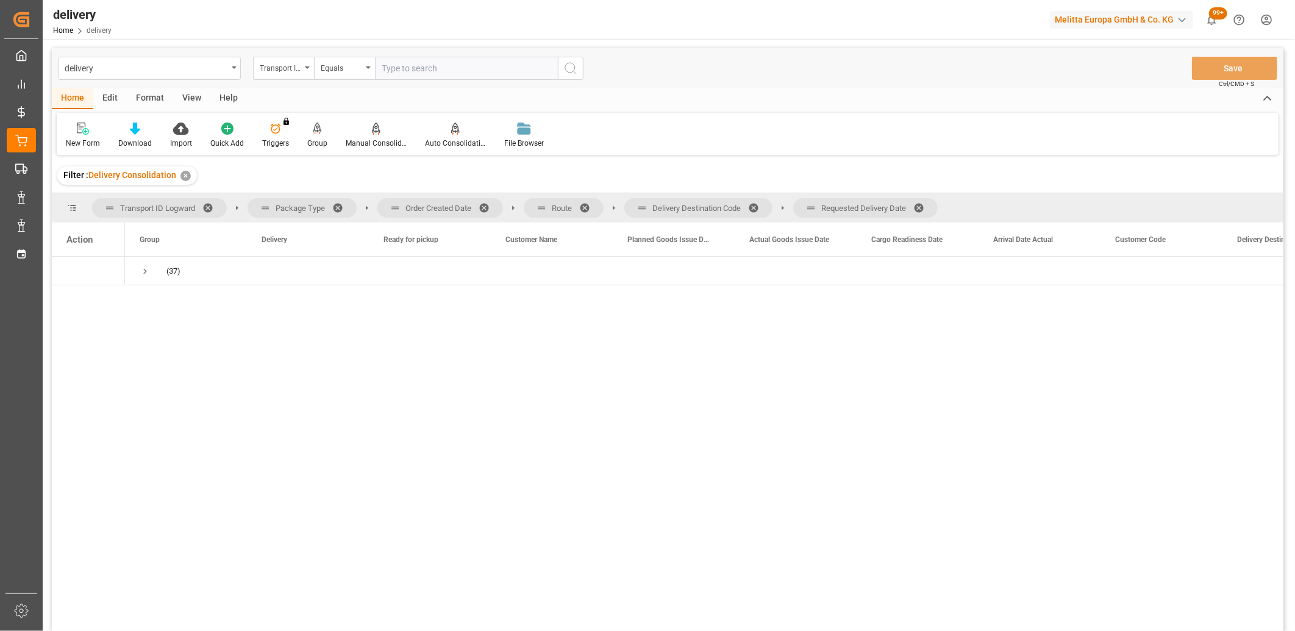
click at [923, 207] on span at bounding box center [923, 207] width 20 height 11
click at [756, 205] on span at bounding box center [758, 207] width 20 height 11
click at [585, 206] on span at bounding box center [589, 207] width 20 height 11
click at [486, 203] on span at bounding box center [489, 207] width 20 height 11
click at [141, 269] on span "Press SPACE to select this row." at bounding box center [145, 271] width 11 height 11
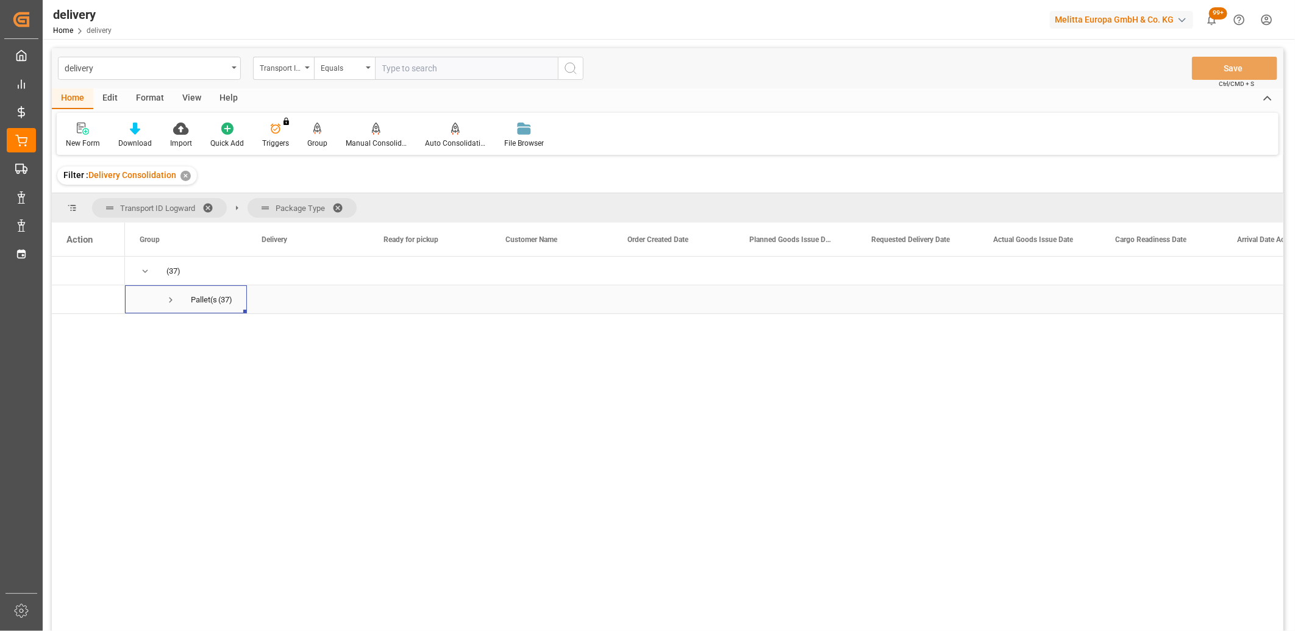
click at [171, 302] on span "Press SPACE to select this row." at bounding box center [170, 299] width 11 height 11
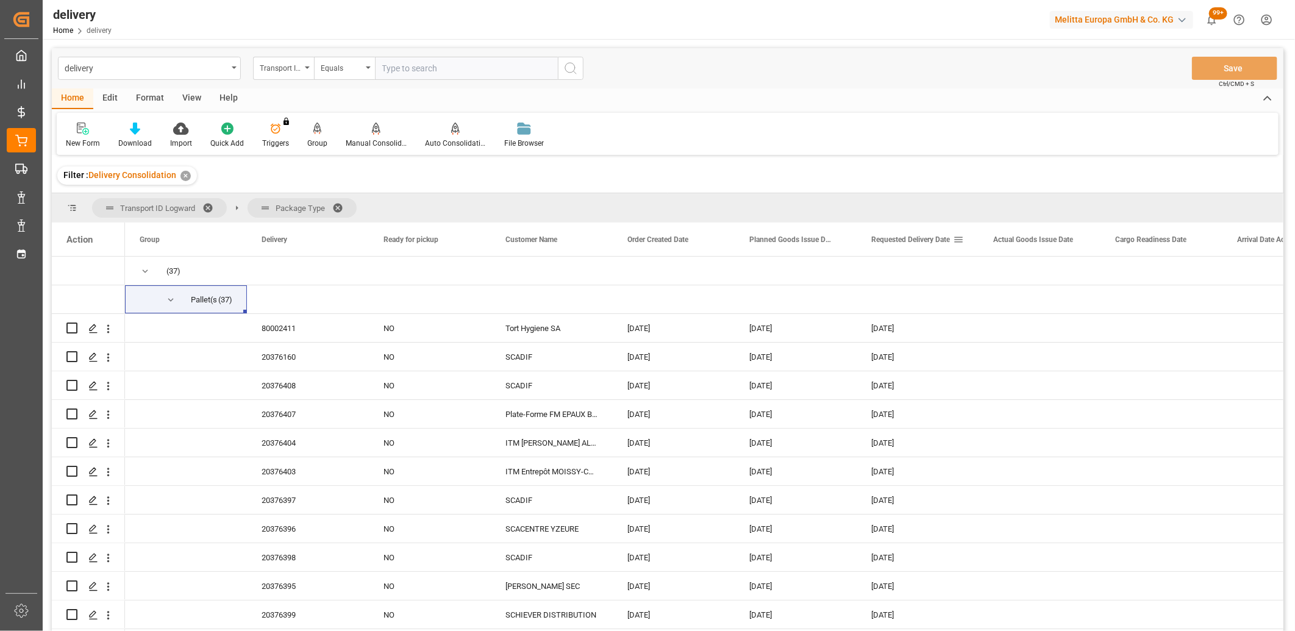
click at [877, 234] on div "Requested Delivery Date" at bounding box center [912, 240] width 82 height 34
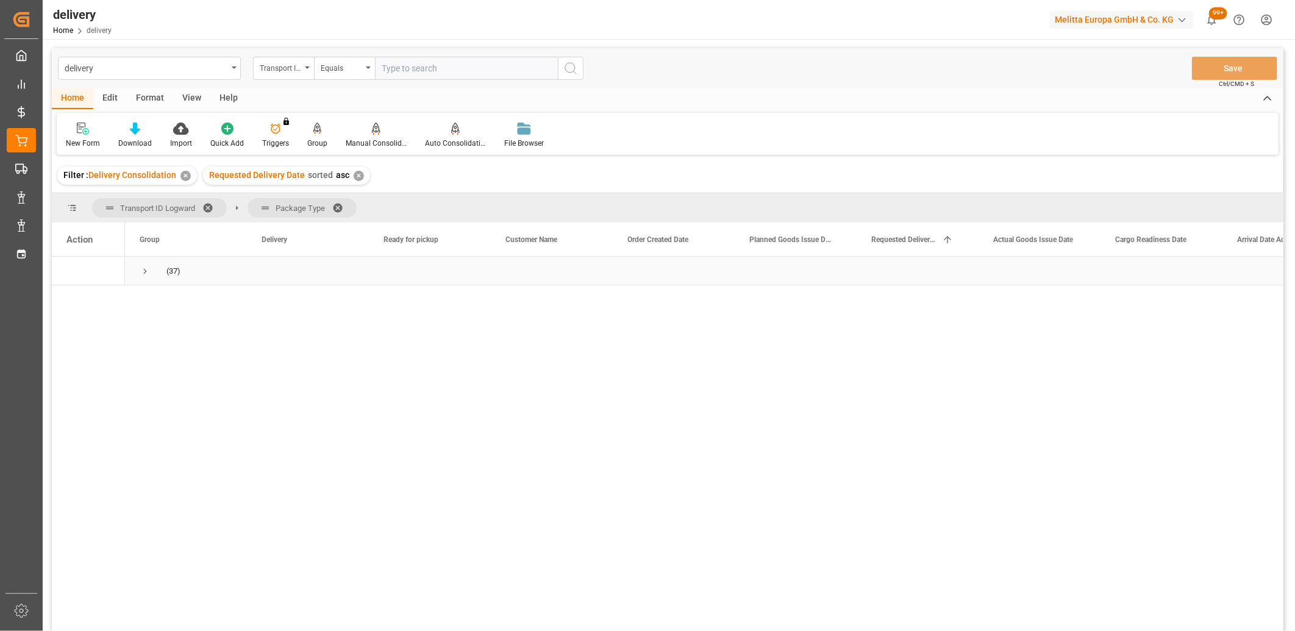
click at [145, 272] on span "Press SPACE to select this row." at bounding box center [145, 271] width 11 height 11
click at [168, 301] on span "Press SPACE to select this row." at bounding box center [170, 299] width 11 height 11
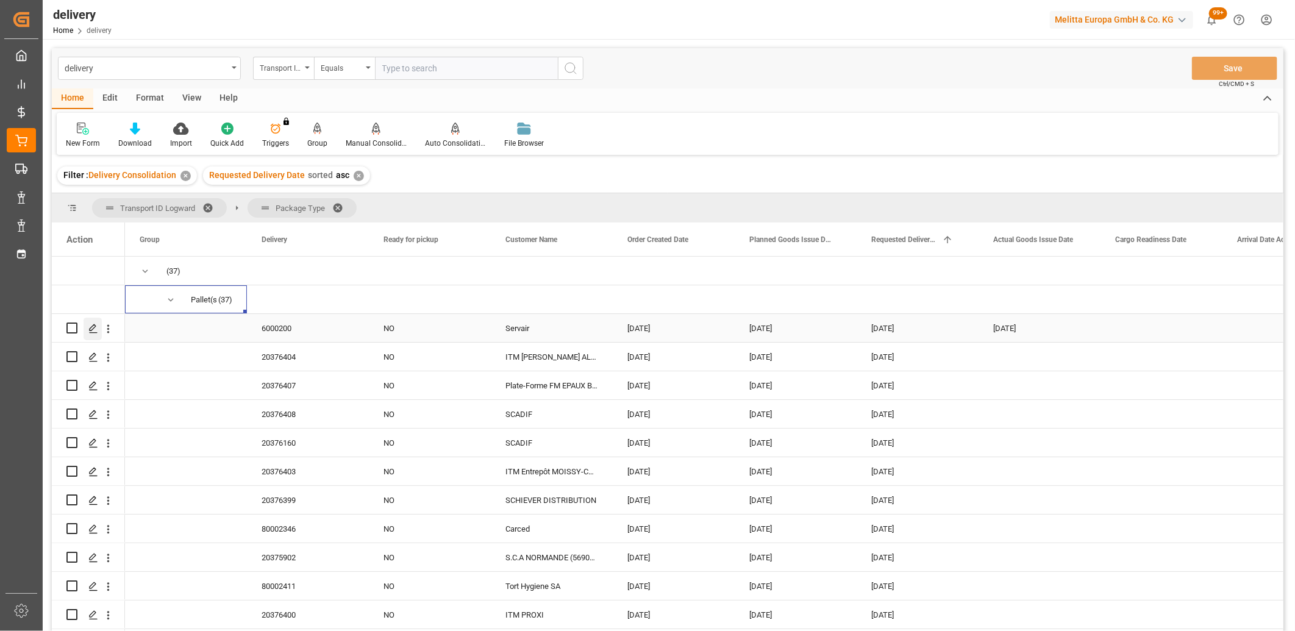
click at [95, 336] on div "Press SPACE to select this row." at bounding box center [93, 329] width 18 height 23
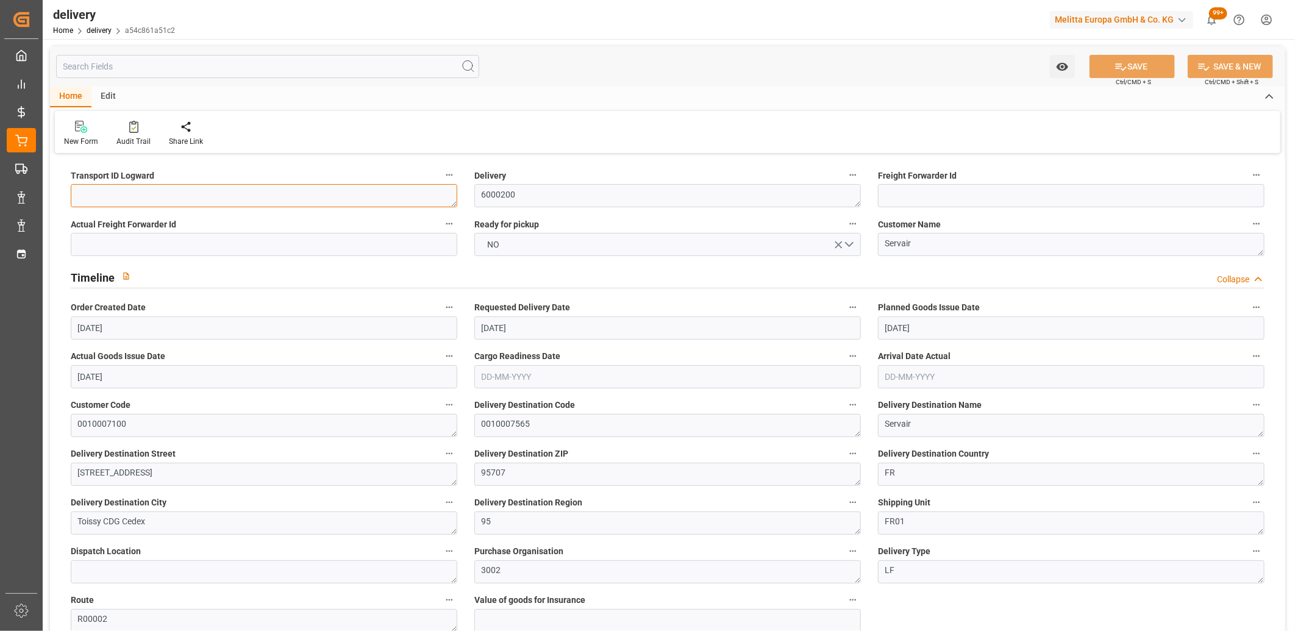
click at [126, 187] on textarea at bounding box center [264, 195] width 387 height 23
type textarea "x"
click at [1141, 71] on button "SAVE" at bounding box center [1132, 66] width 85 height 23
type textarea "x ~ Pallet(s) ~ 2025-08-13 00:00:00 ~ R00002 ~ 2025-08-20 00:00:00~0010007565"
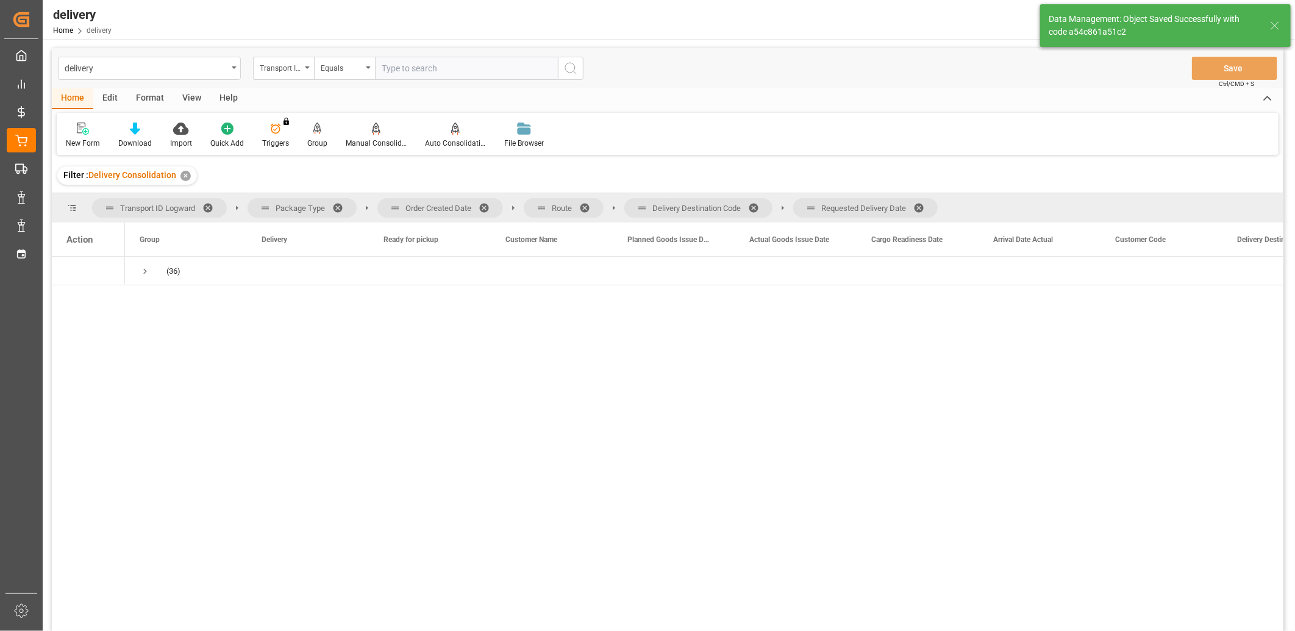
click at [923, 209] on span at bounding box center [923, 207] width 20 height 11
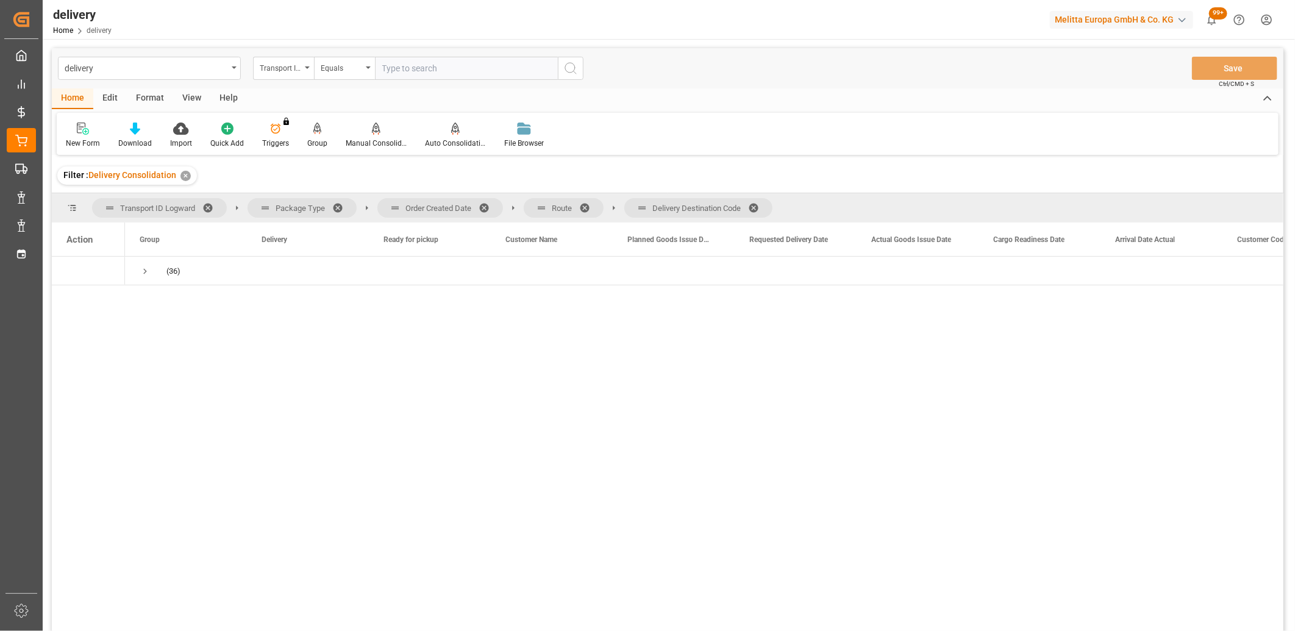
click at [756, 205] on span at bounding box center [758, 207] width 20 height 11
click at [587, 202] on span at bounding box center [589, 207] width 20 height 11
click at [485, 208] on span at bounding box center [489, 207] width 20 height 11
click at [144, 271] on span "Press SPACE to select this row." at bounding box center [145, 271] width 11 height 11
click at [171, 301] on span "Press SPACE to select this row." at bounding box center [170, 299] width 11 height 11
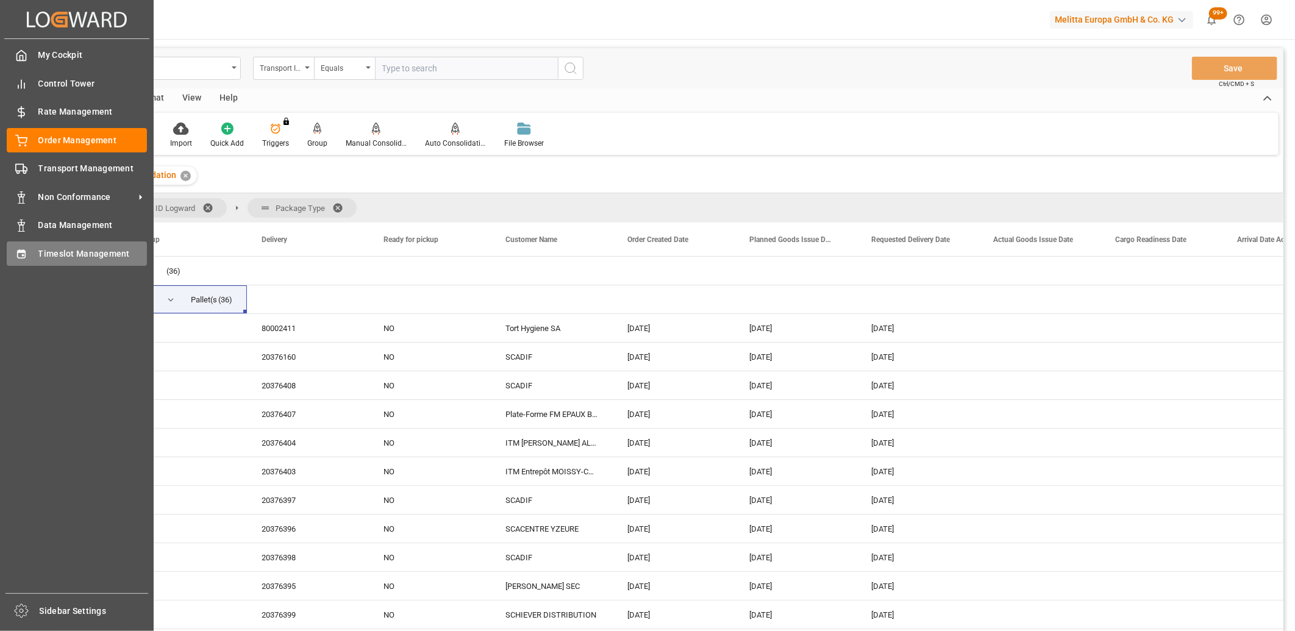
click at [24, 252] on icon at bounding box center [21, 254] width 12 height 12
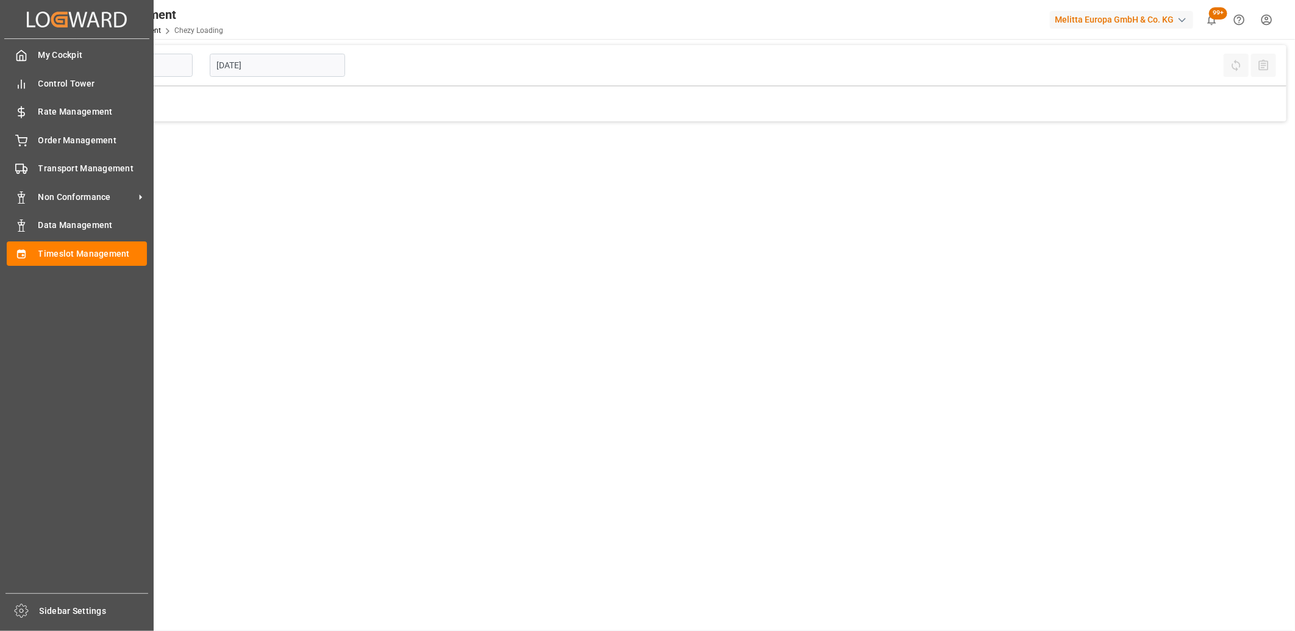
type input "Chezy Loading"
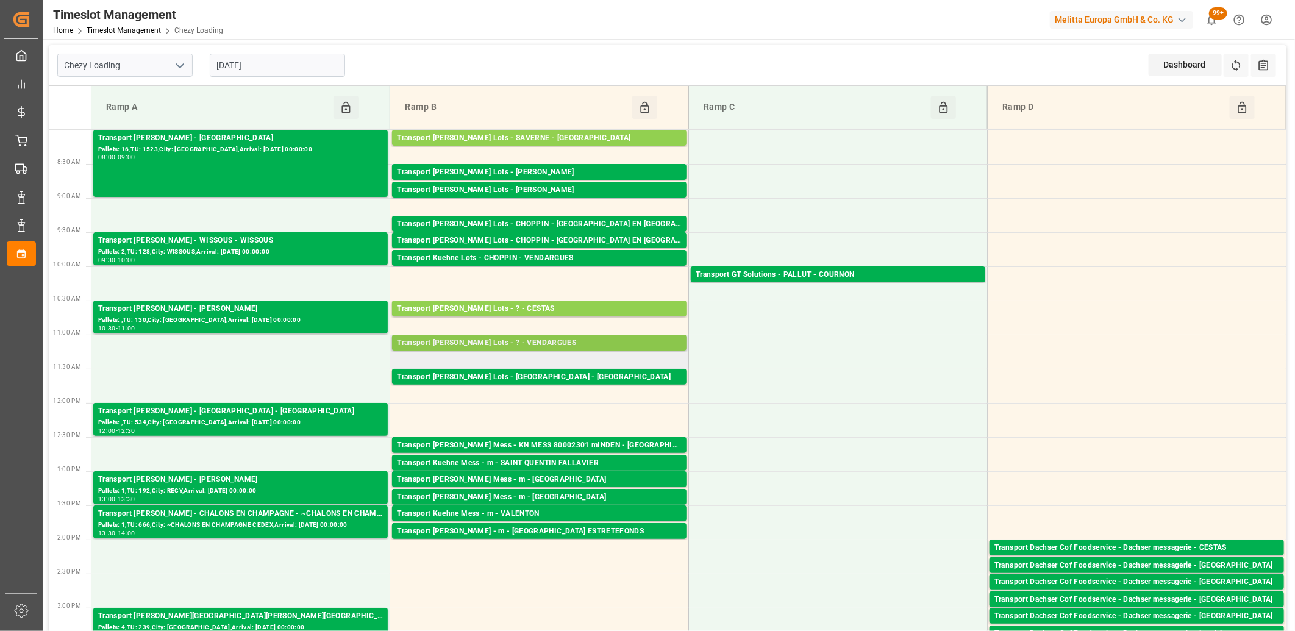
click at [459, 342] on div "Transport [PERSON_NAME] Lots - ? - VENDARGUES" at bounding box center [539, 343] width 285 height 12
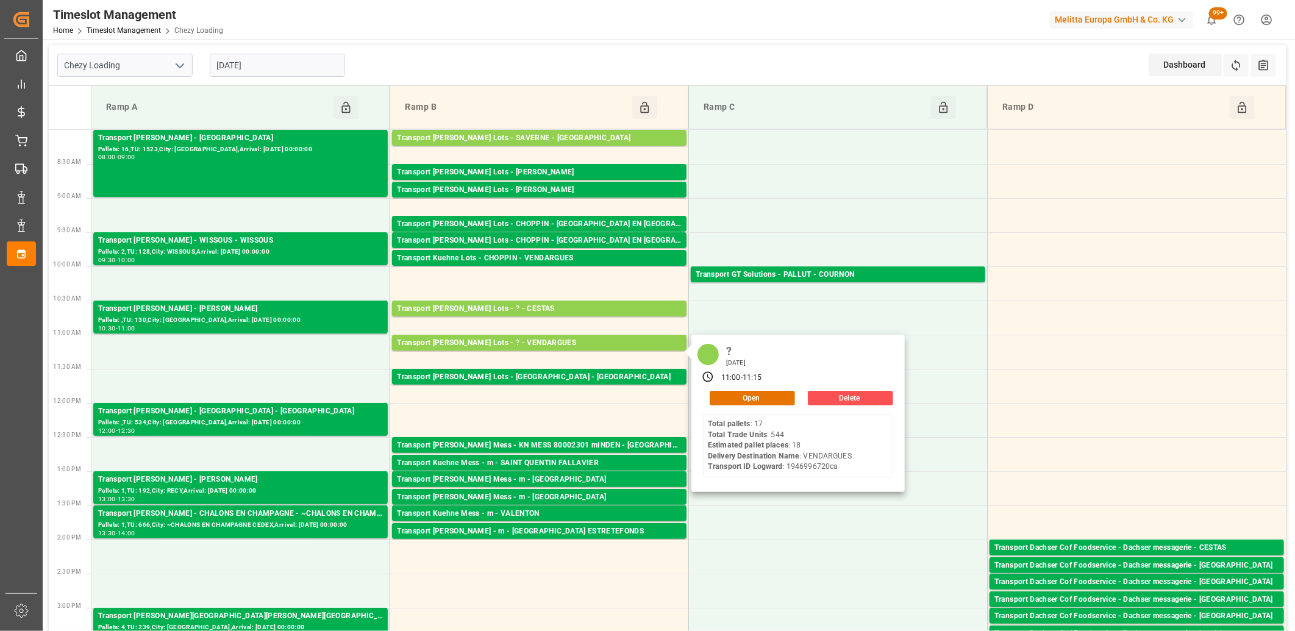
click at [315, 70] on input "[DATE]" at bounding box center [277, 65] width 135 height 23
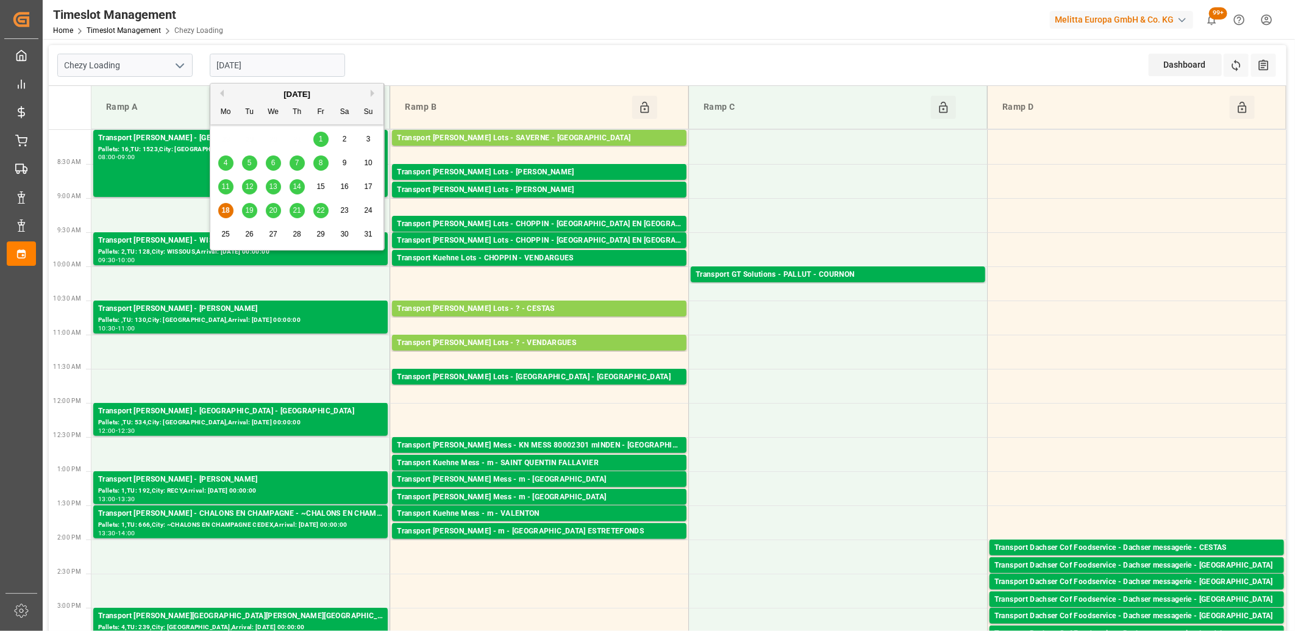
click at [247, 212] on span "19" at bounding box center [249, 210] width 8 height 9
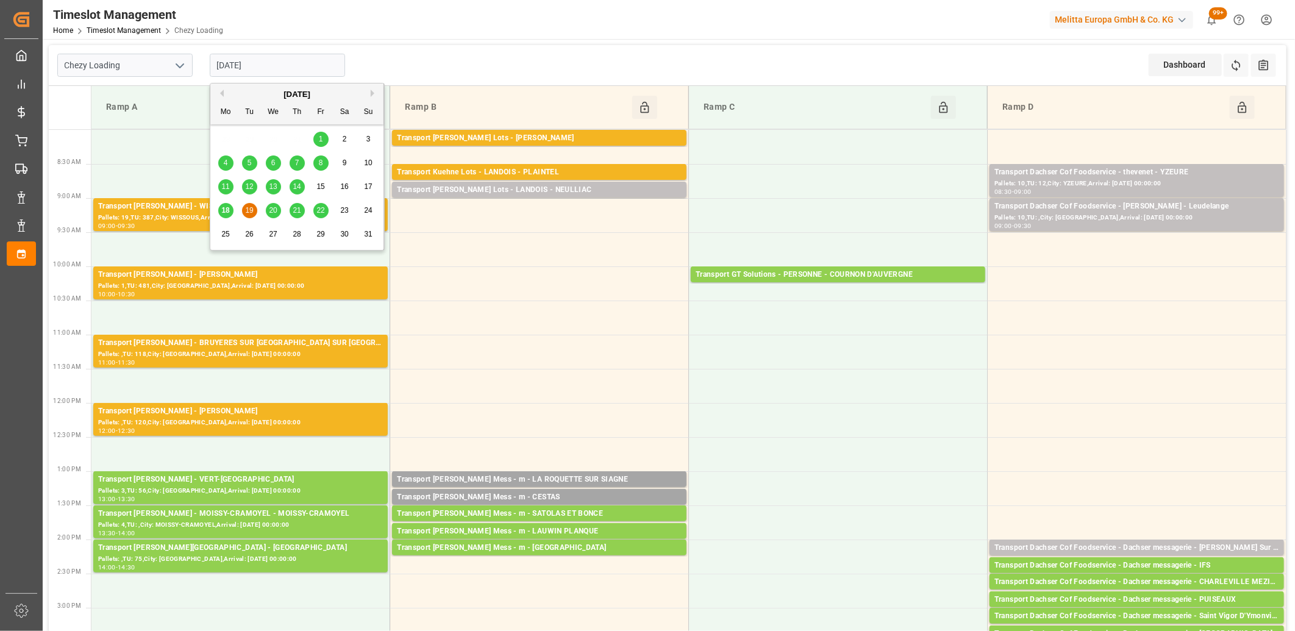
click at [317, 70] on input "[DATE]" at bounding box center [277, 65] width 135 height 23
click at [271, 215] on span "20" at bounding box center [273, 210] width 8 height 9
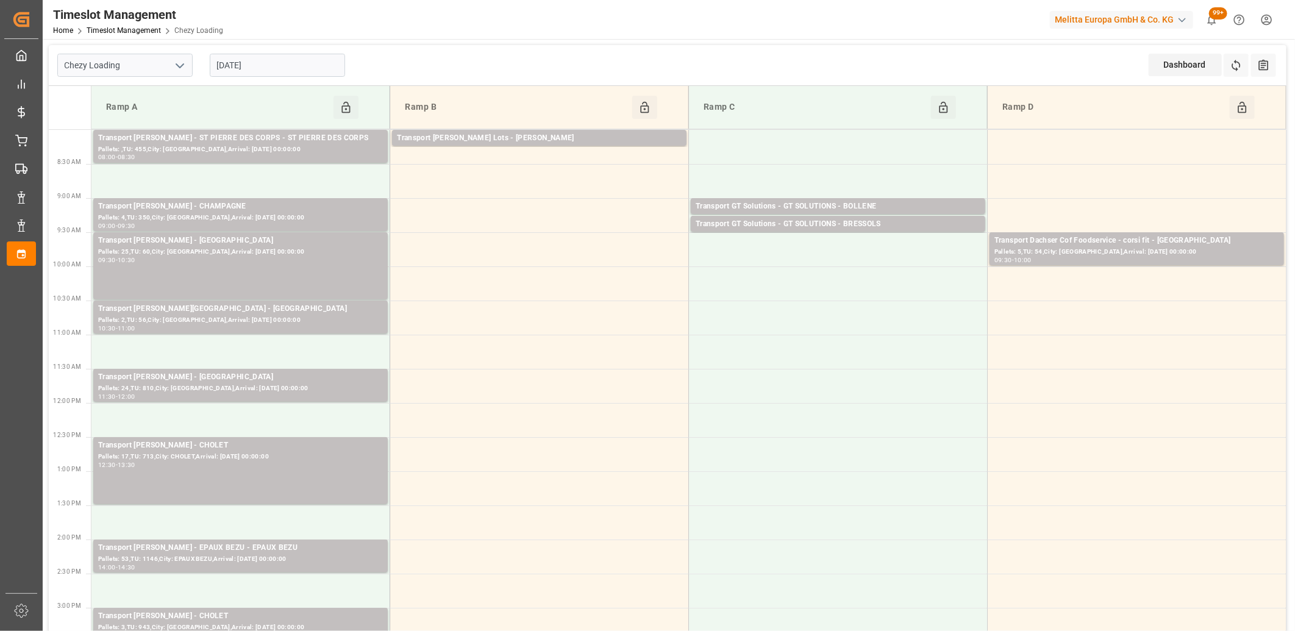
click at [293, 63] on input "[DATE]" at bounding box center [277, 65] width 135 height 23
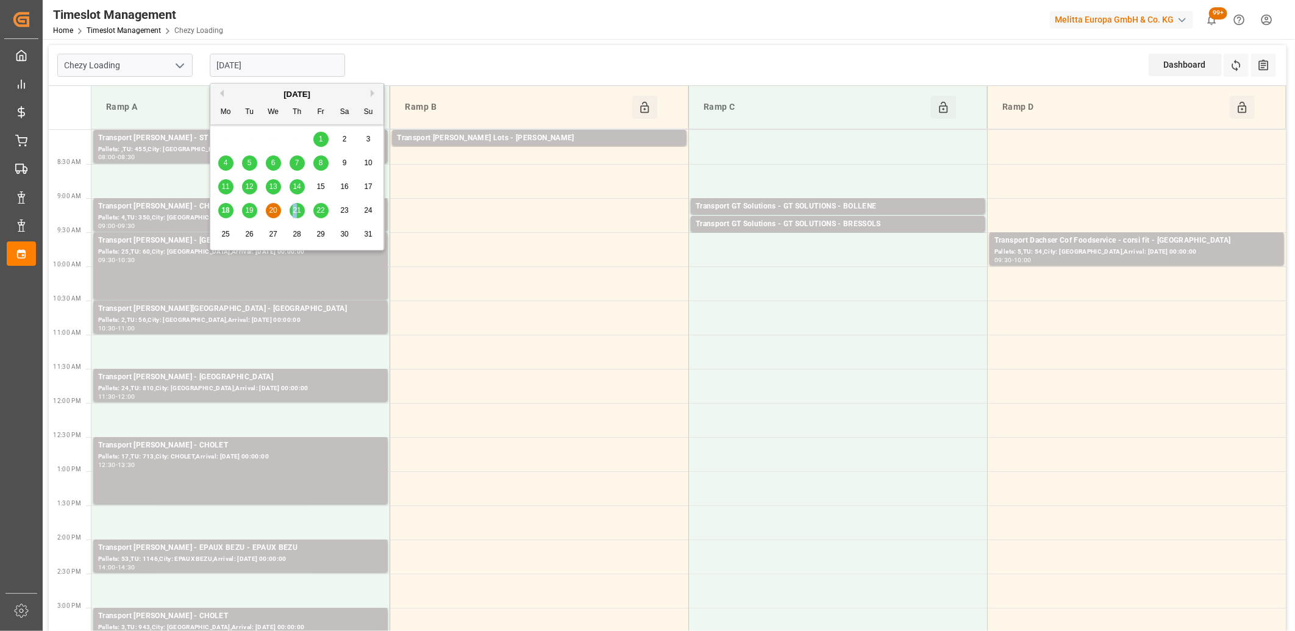
click at [295, 210] on span "21" at bounding box center [297, 210] width 8 height 9
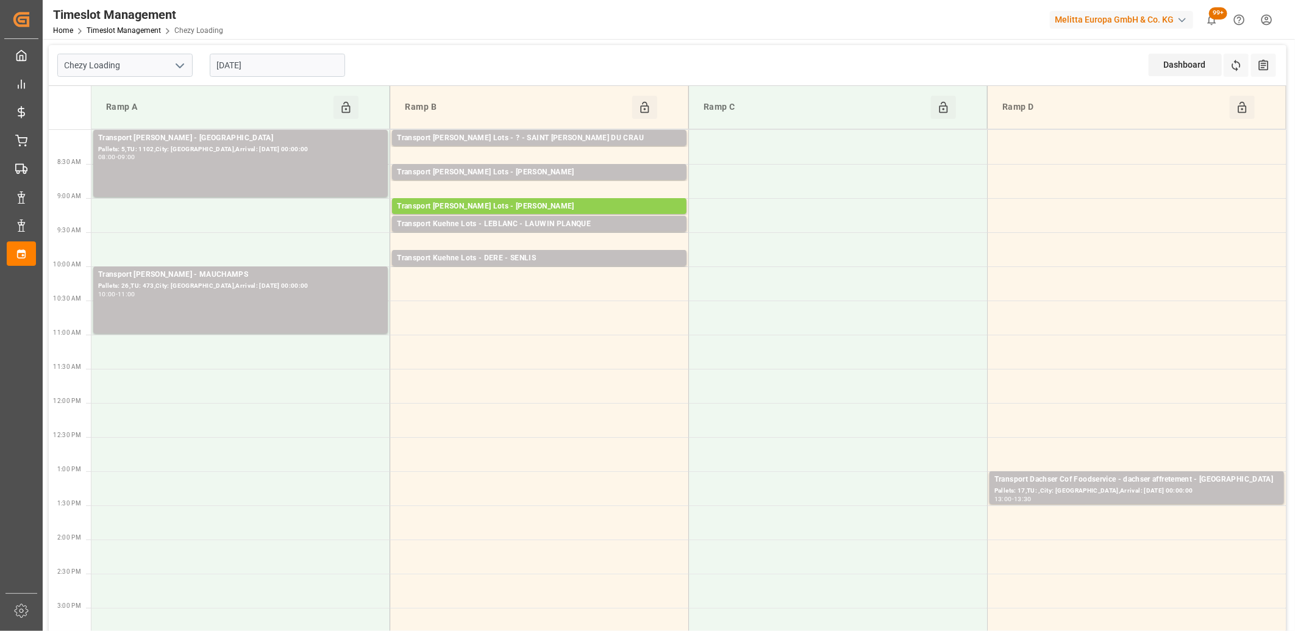
click at [303, 63] on input "[DATE]" at bounding box center [277, 65] width 135 height 23
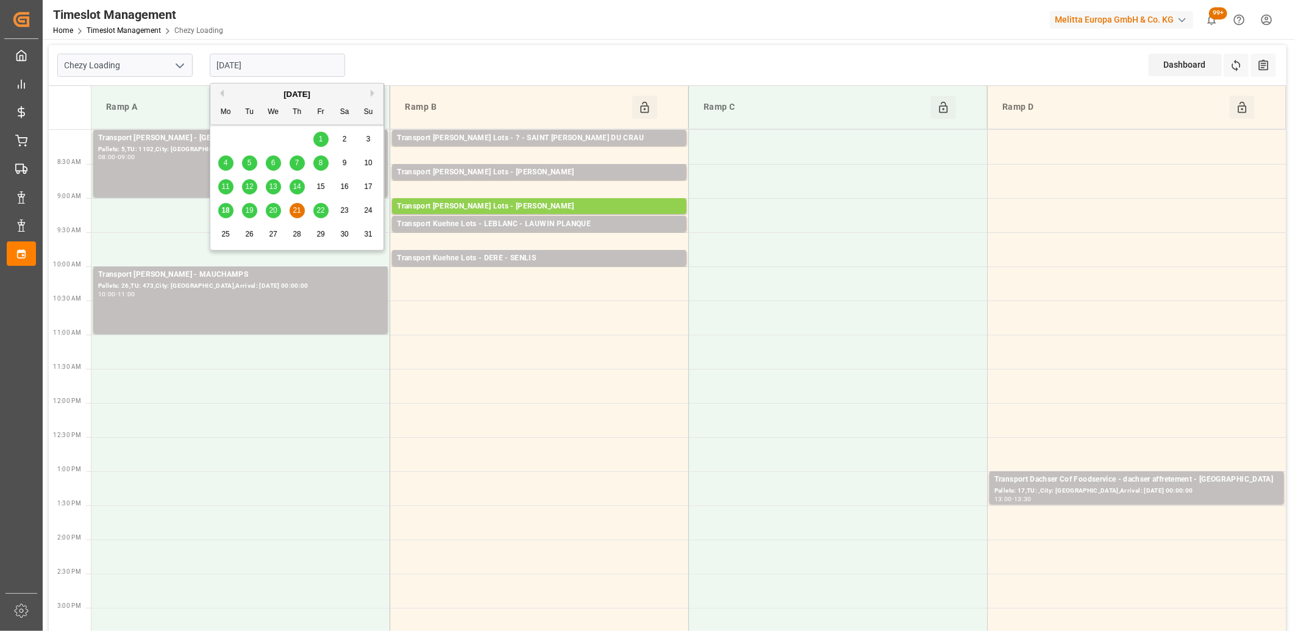
click at [321, 211] on span "22" at bounding box center [320, 210] width 8 height 9
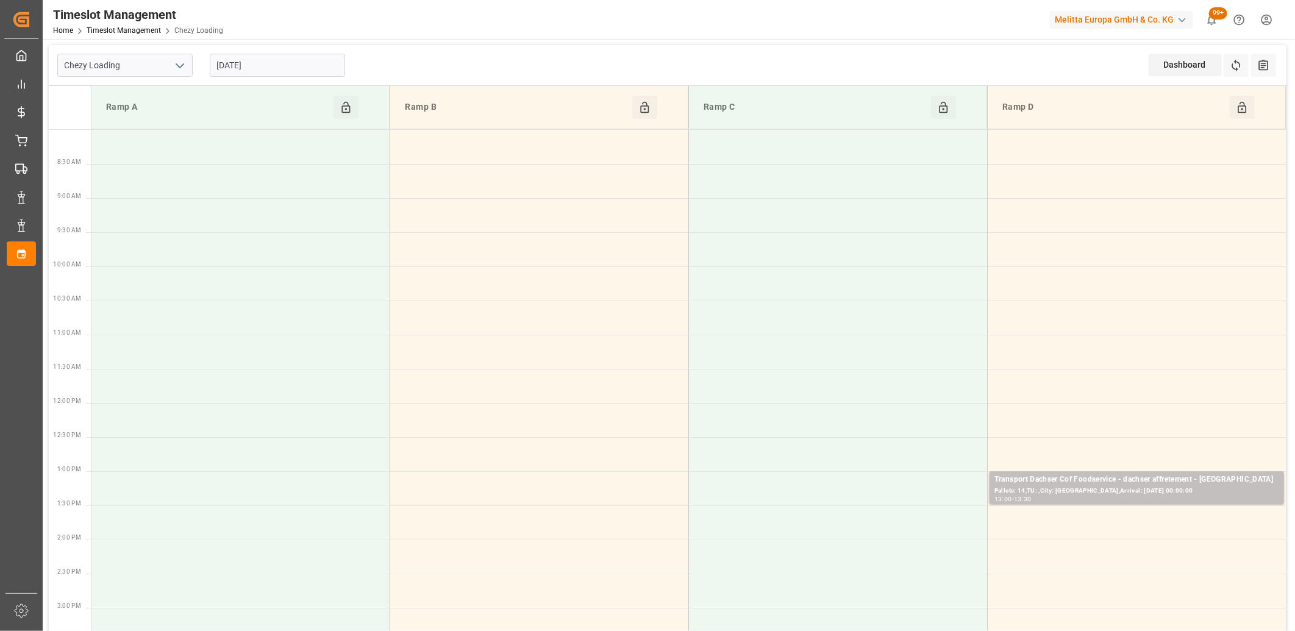
click at [319, 69] on input "[DATE]" at bounding box center [277, 65] width 135 height 23
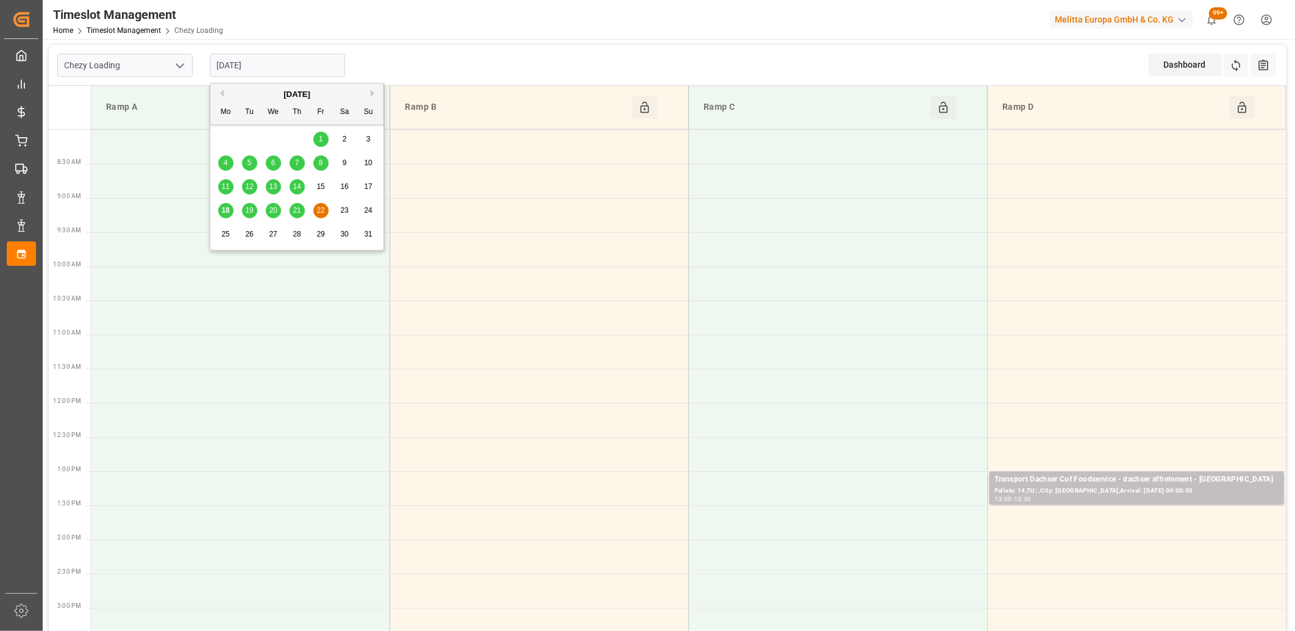
click at [249, 214] on span "19" at bounding box center [249, 210] width 8 height 9
type input "[DATE]"
